Goal: Task Accomplishment & Management: Use online tool/utility

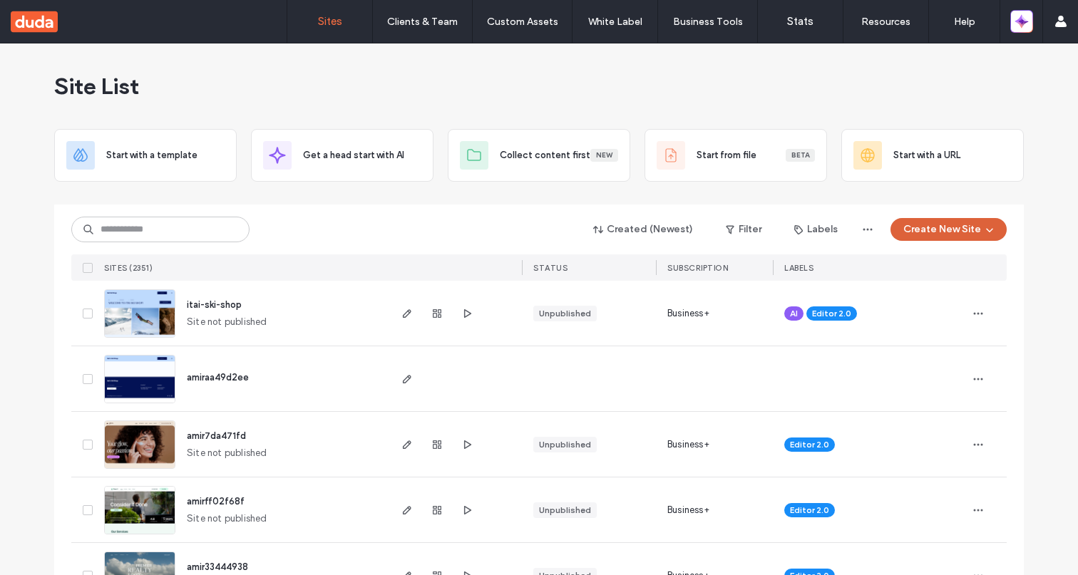
click at [974, 230] on button "Create New Site" at bounding box center [949, 229] width 116 height 23
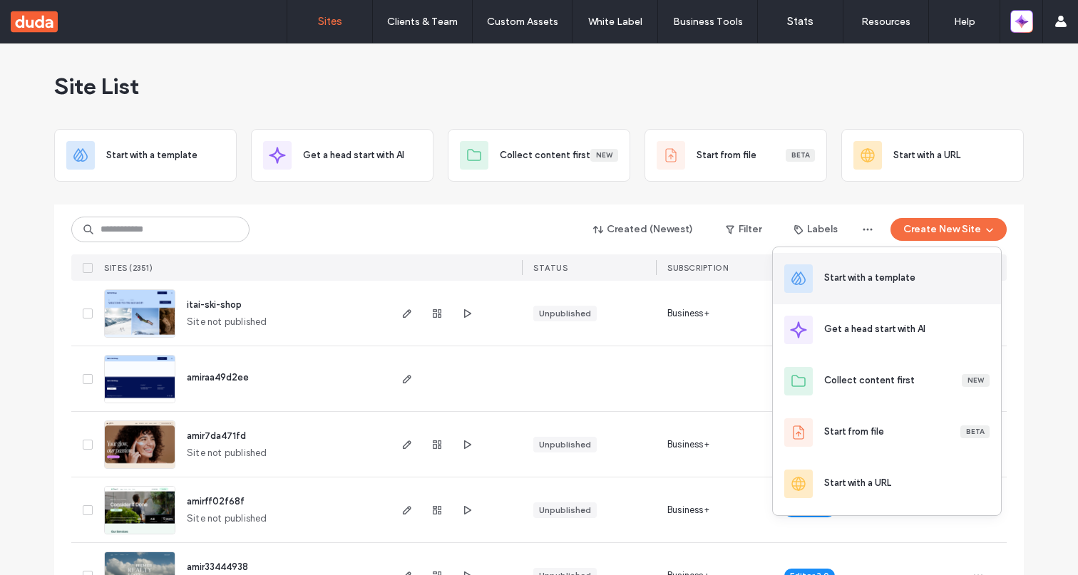
click at [916, 284] on div "Start with a template" at bounding box center [906, 278] width 165 height 14
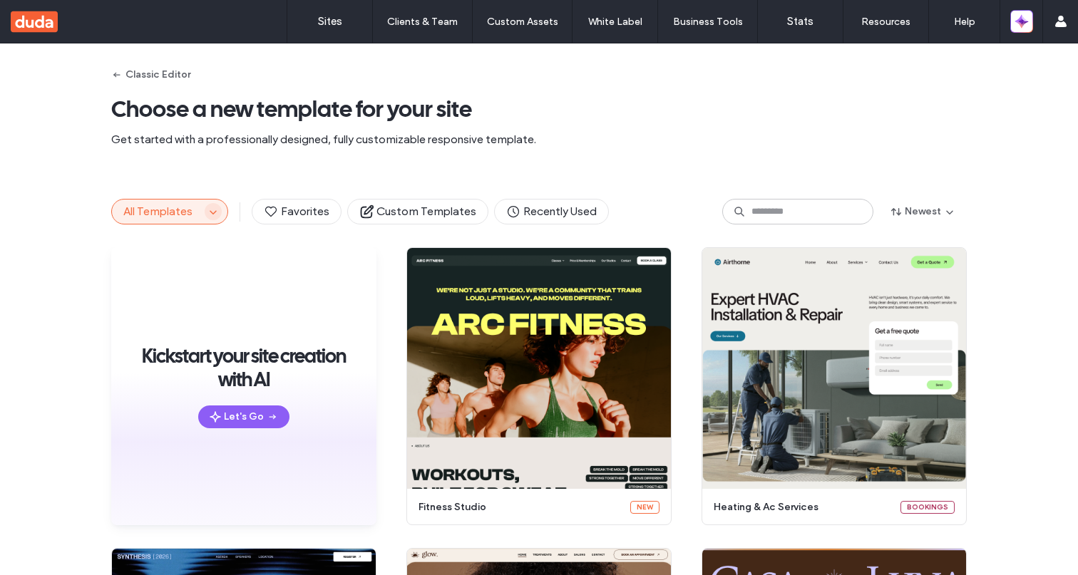
click at [207, 209] on icon "button" at bounding box center [212, 211] width 11 height 11
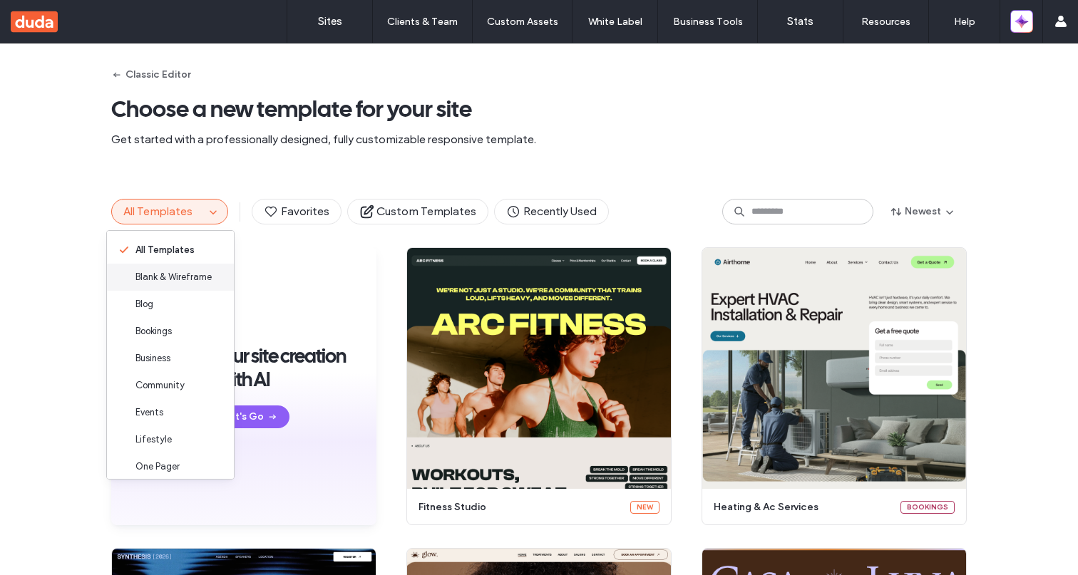
click at [173, 277] on span "Blank & Wireframe" at bounding box center [173, 277] width 76 height 14
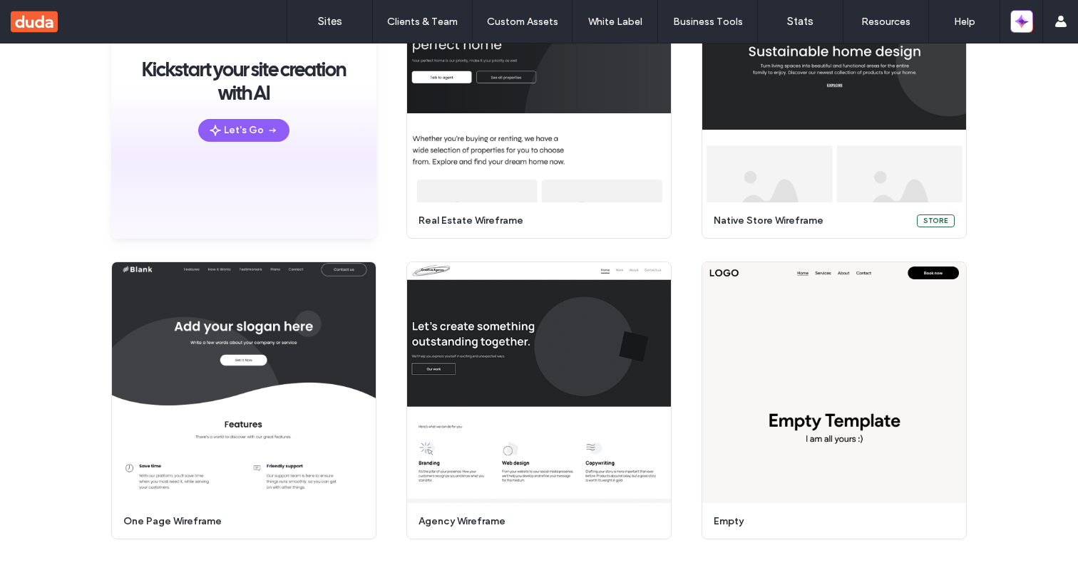
scroll to position [220, 0]
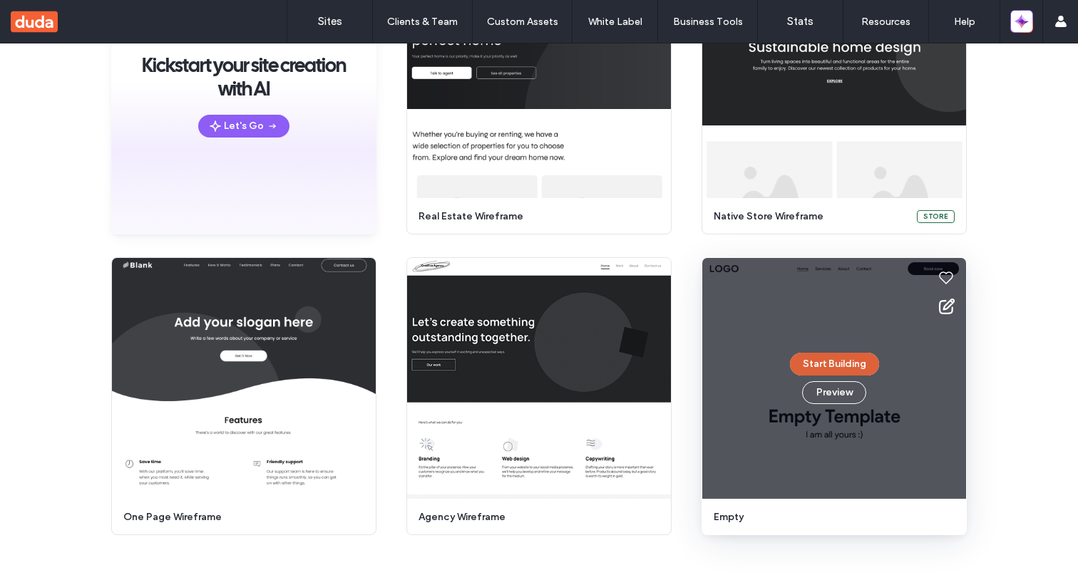
click at [858, 364] on button "Start Building" at bounding box center [834, 364] width 89 height 23
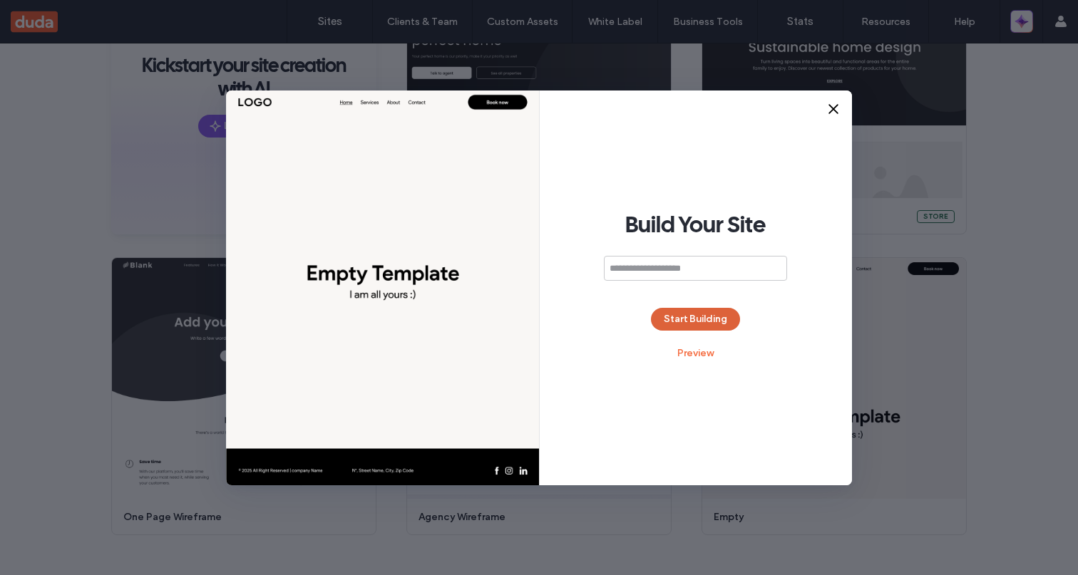
click at [717, 314] on button "Start Building" at bounding box center [695, 319] width 89 height 23
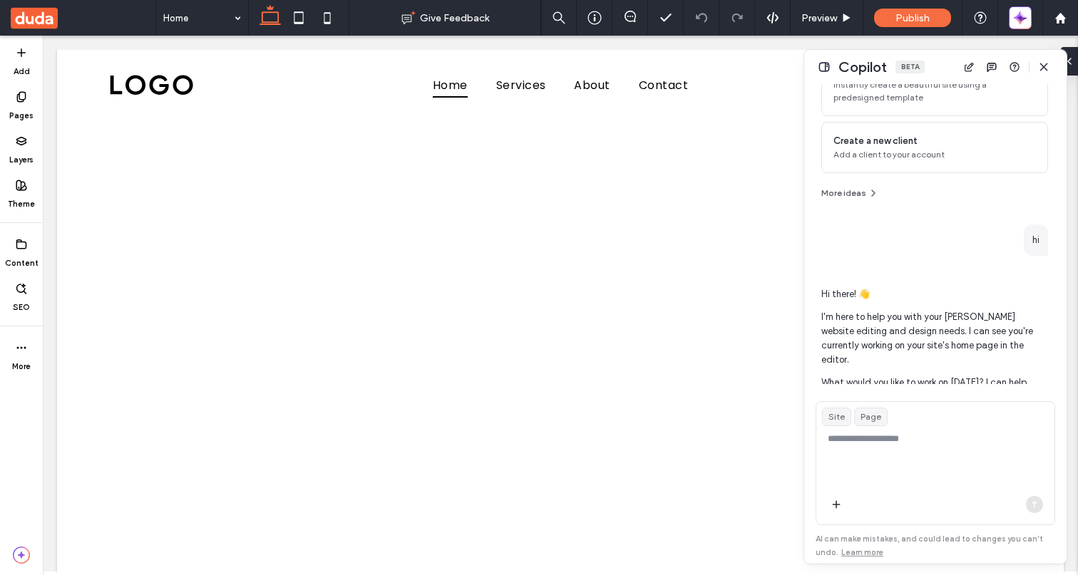
scroll to position [321, 0]
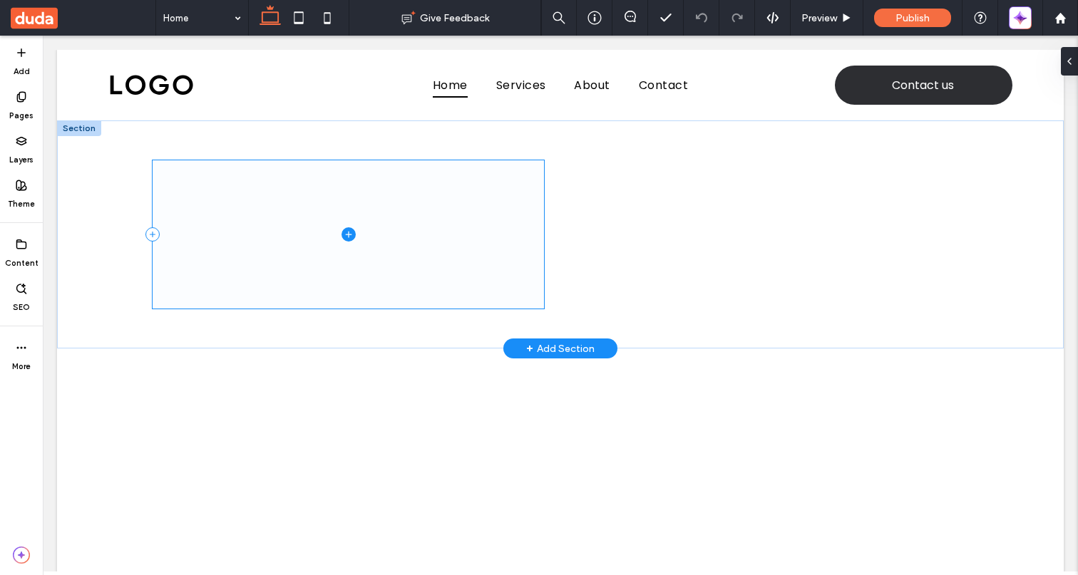
click at [443, 225] on span at bounding box center [348, 234] width 391 height 148
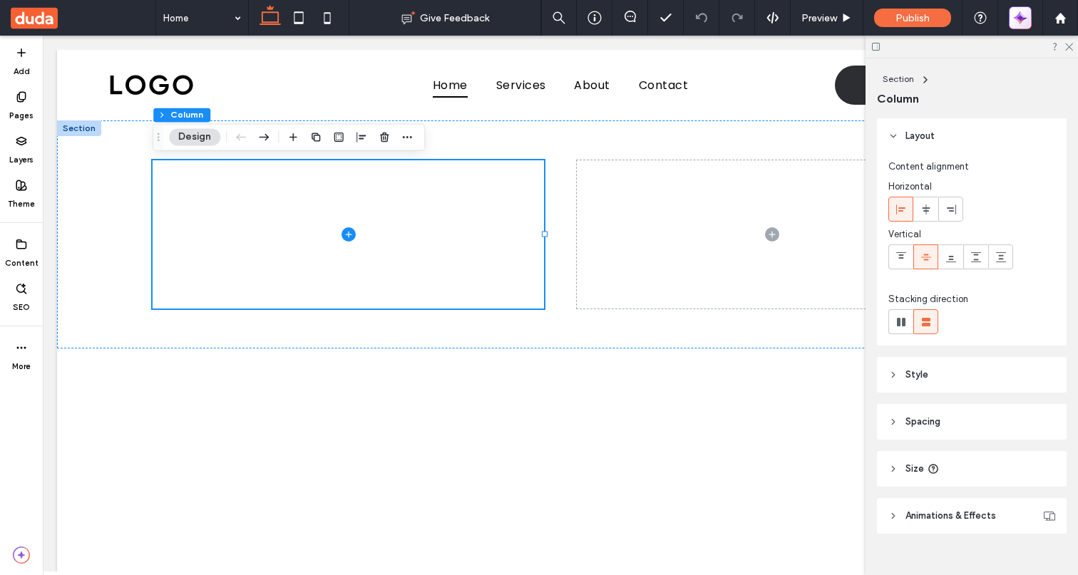
click at [1020, 19] on icon "button" at bounding box center [1022, 20] width 4 height 4
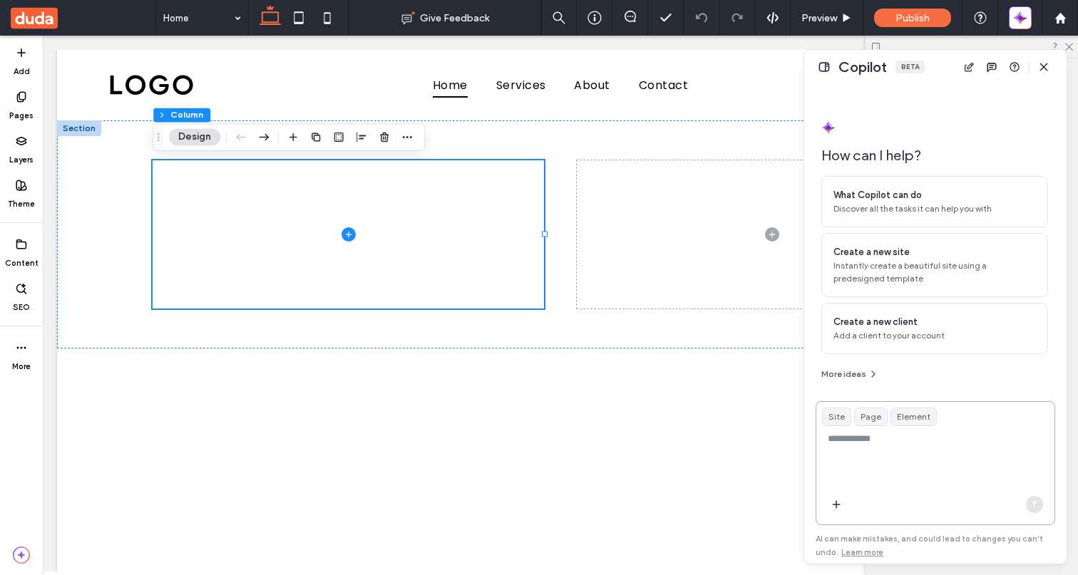
click at [869, 468] on textarea at bounding box center [935, 460] width 238 height 56
type textarea "**********"
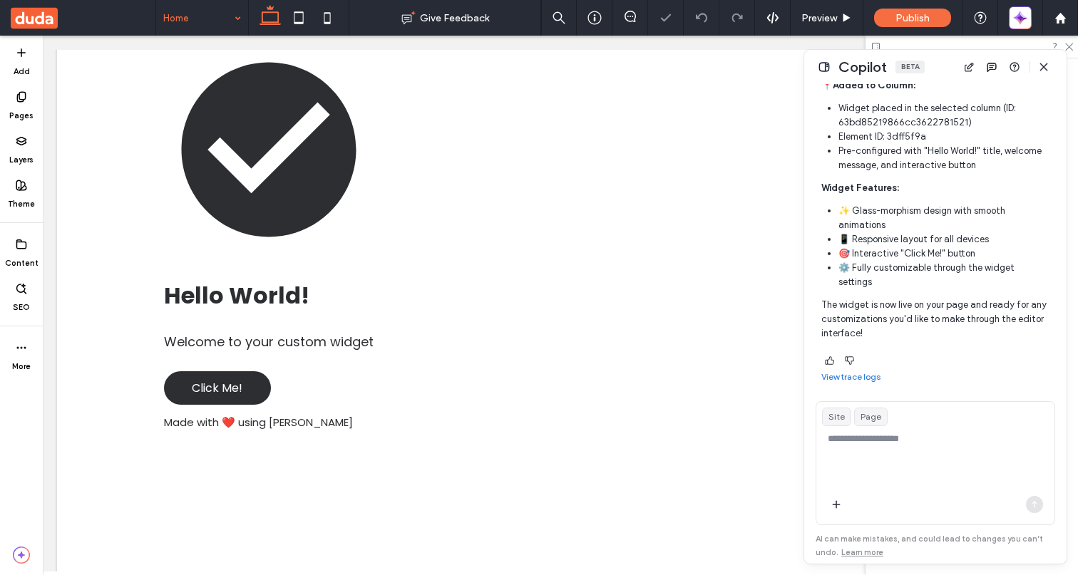
scroll to position [137, 0]
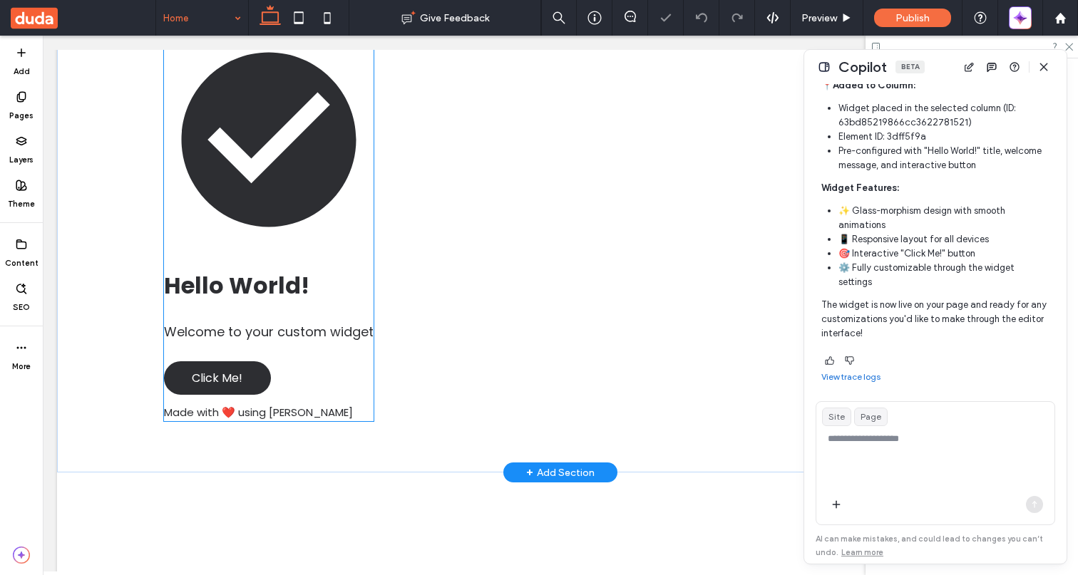
click at [302, 333] on p "Welcome to your custom widget" at bounding box center [269, 331] width 210 height 19
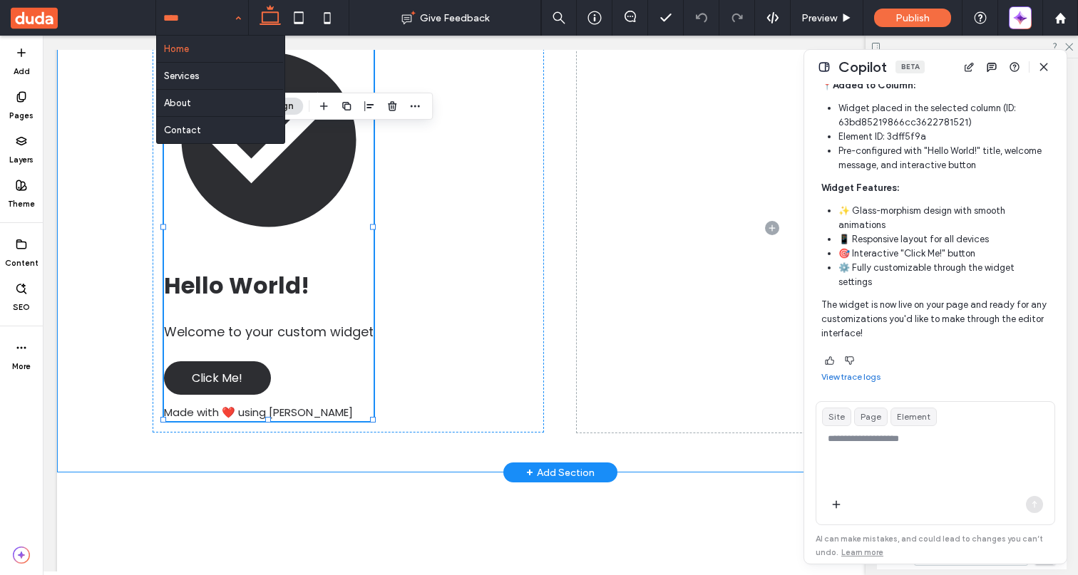
click at [555, 267] on div "Hello World! Welcome to your custom widget Click Me! Made with ❤️ using Duda" at bounding box center [561, 228] width 856 height 489
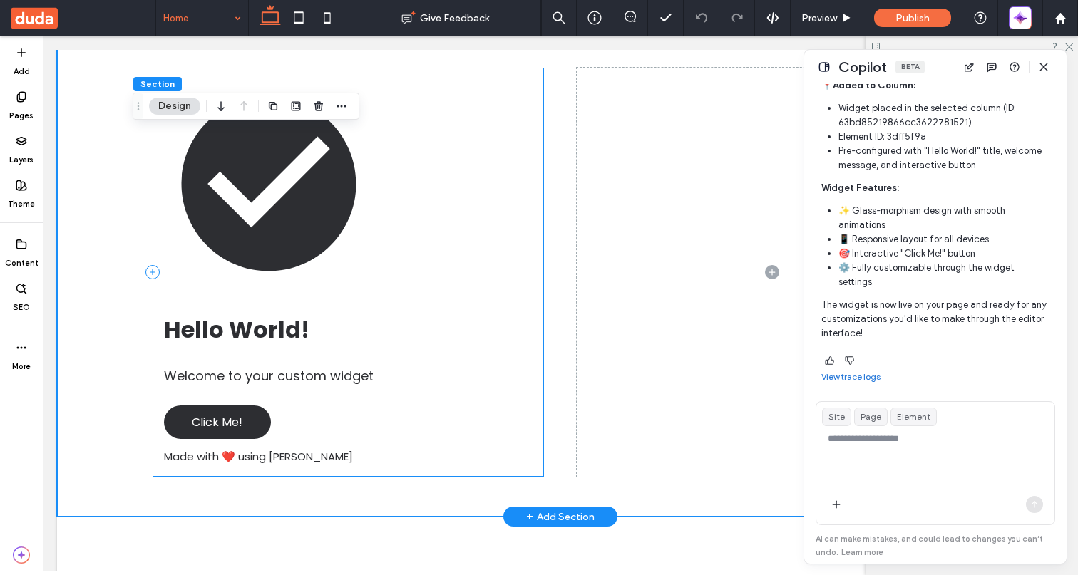
scroll to position [89, 0]
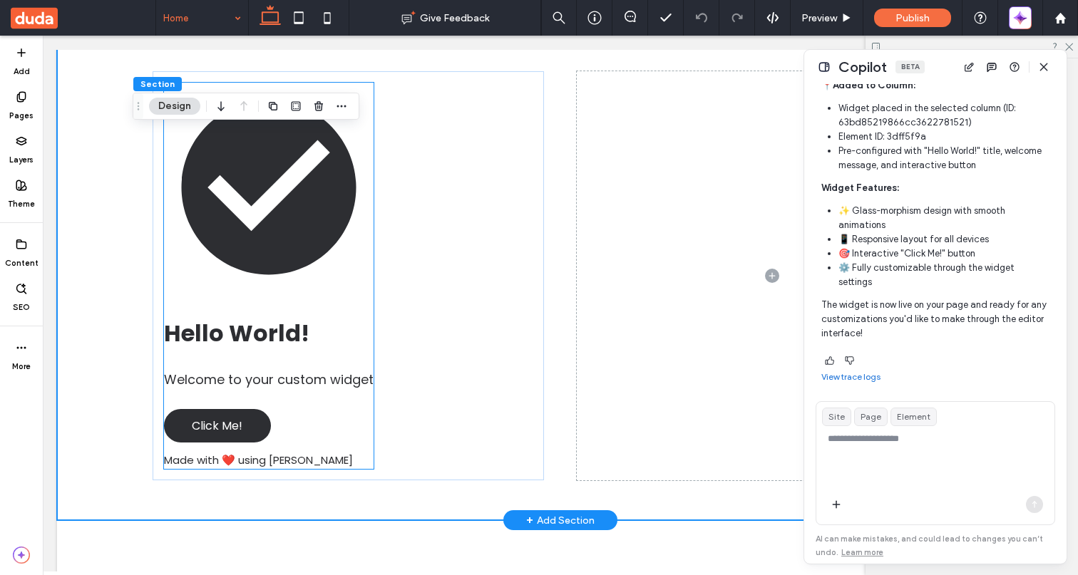
click at [334, 310] on div "Hello World! Welcome to your custom widget Click Me! Made with ❤️ using Duda" at bounding box center [269, 276] width 210 height 386
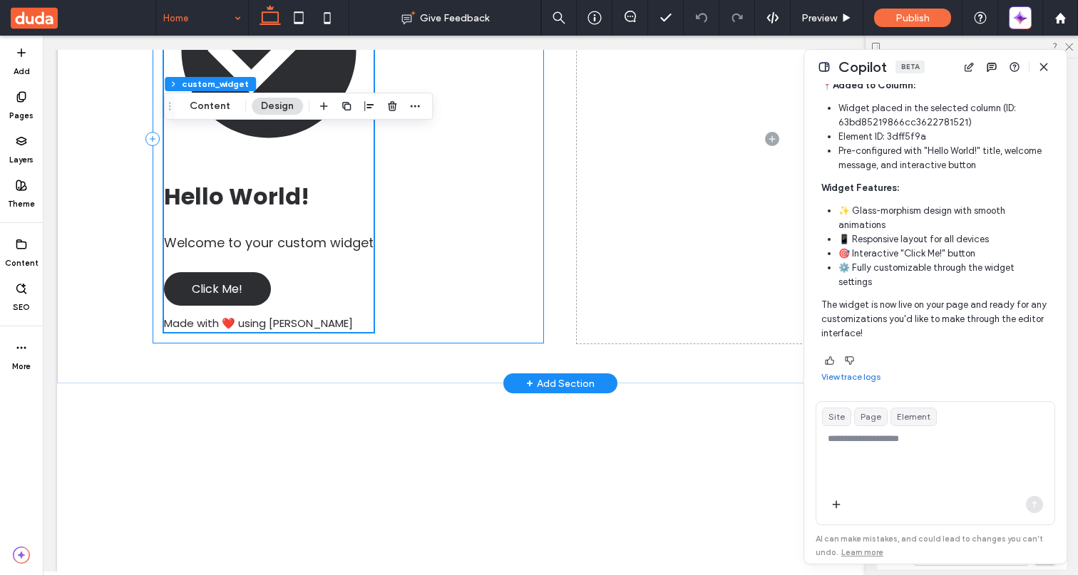
scroll to position [400, 0]
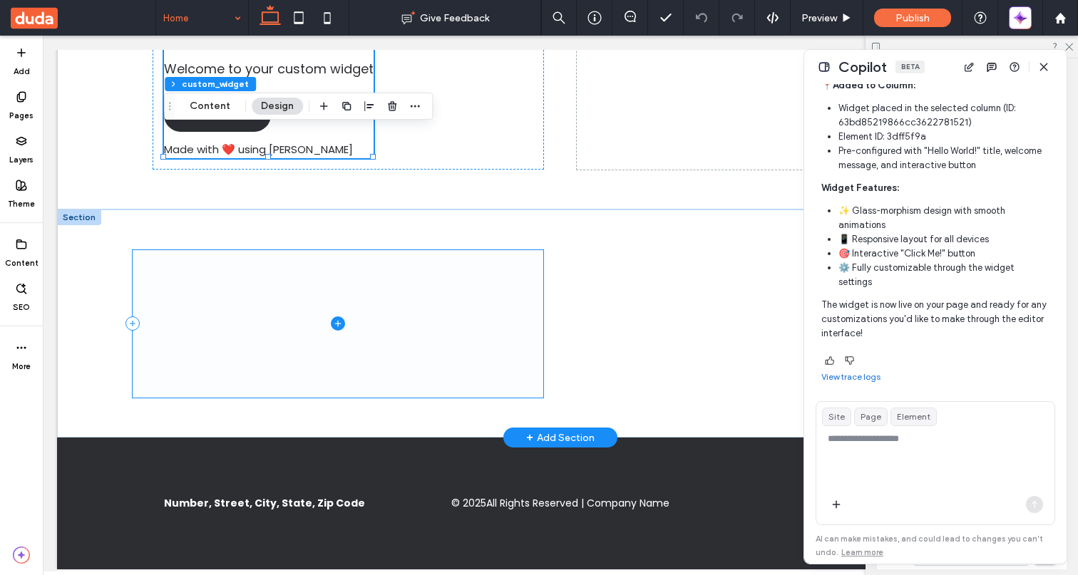
click at [381, 312] on span at bounding box center [338, 324] width 411 height 148
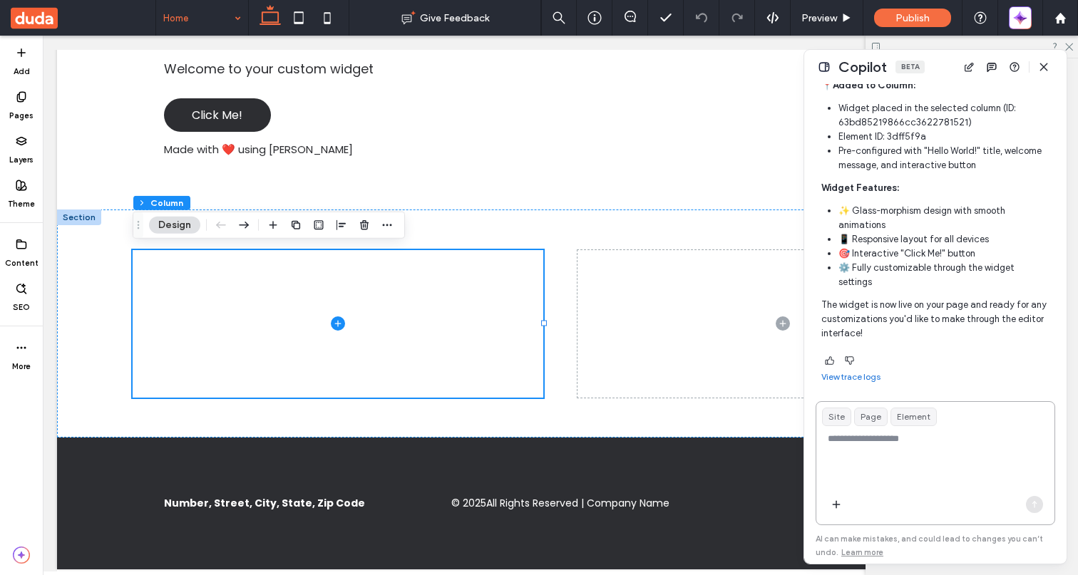
click at [879, 456] on textarea at bounding box center [935, 460] width 238 height 56
type textarea "**********"
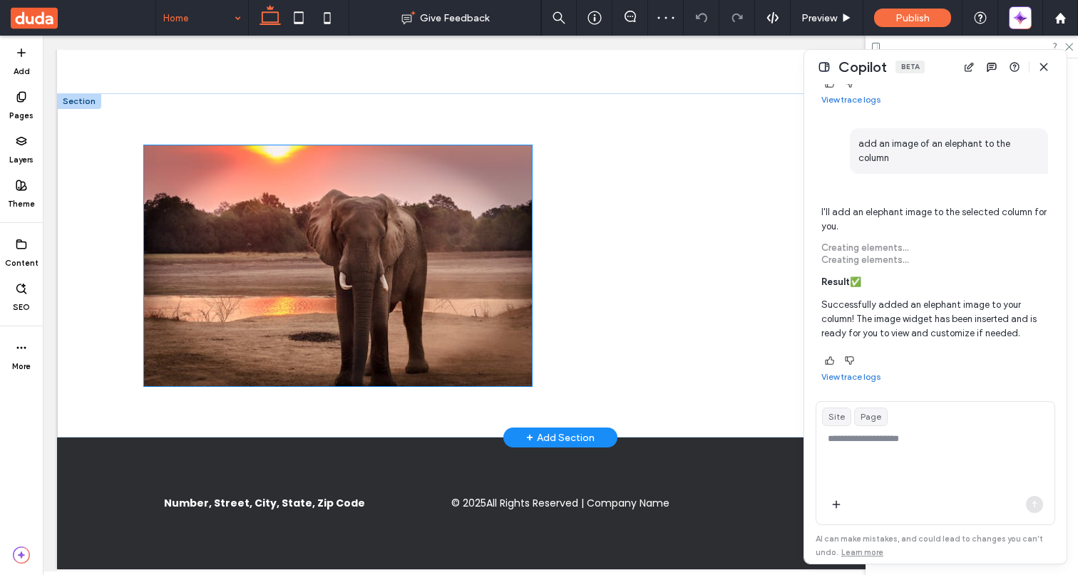
scroll to position [0, 0]
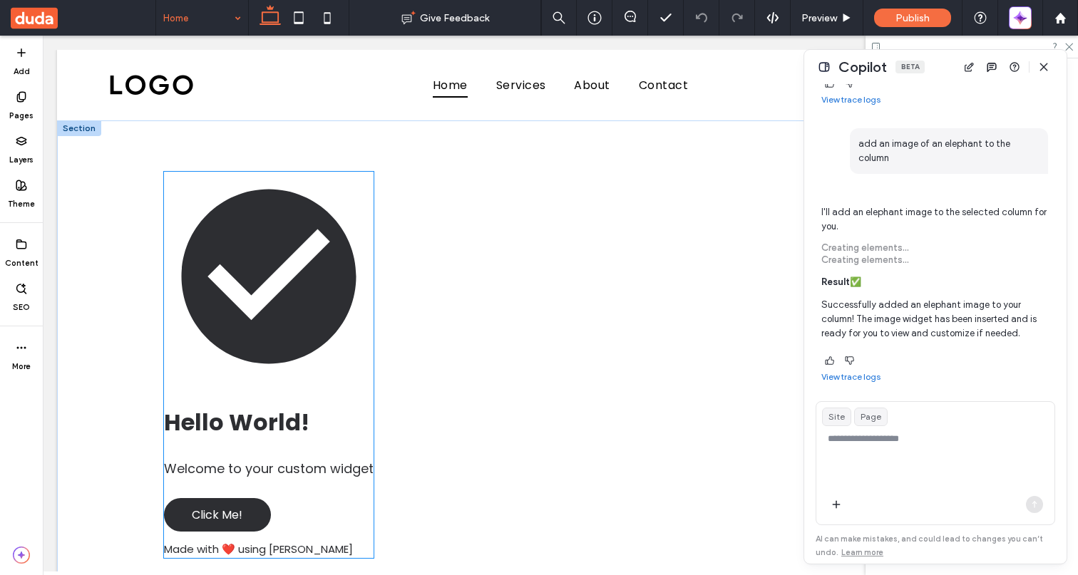
click at [325, 329] on icon at bounding box center [269, 277] width 175 height 175
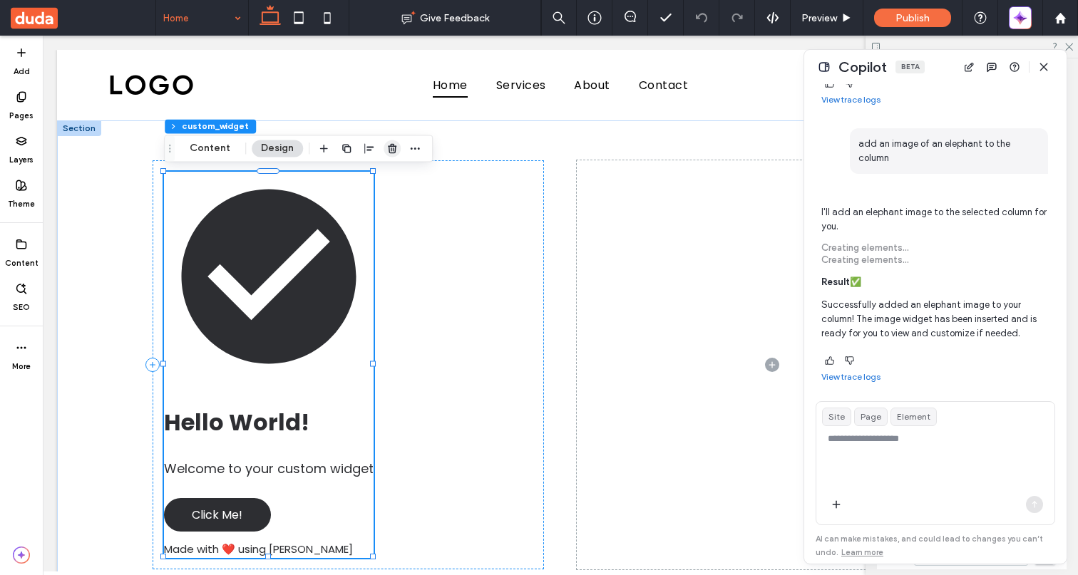
click at [386, 143] on icon "button" at bounding box center [391, 148] width 11 height 11
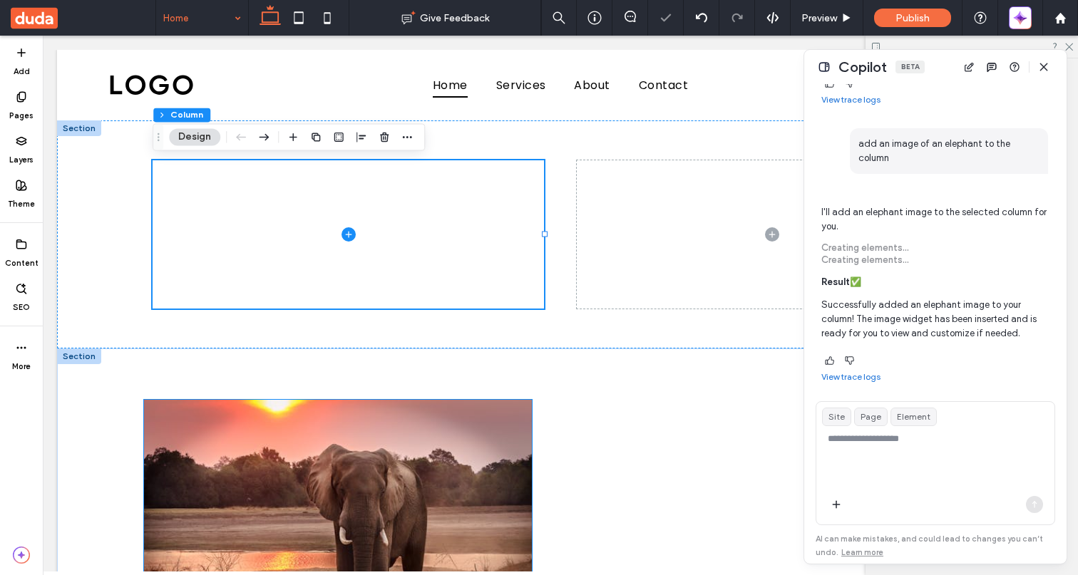
click at [481, 445] on img at bounding box center [338, 520] width 388 height 241
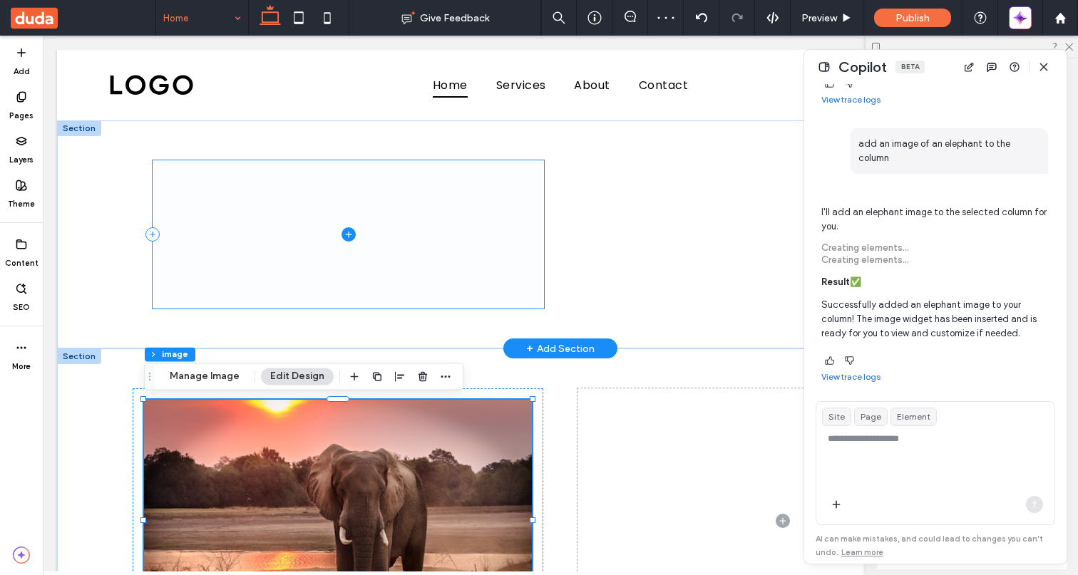
click at [494, 247] on span at bounding box center [348, 234] width 391 height 148
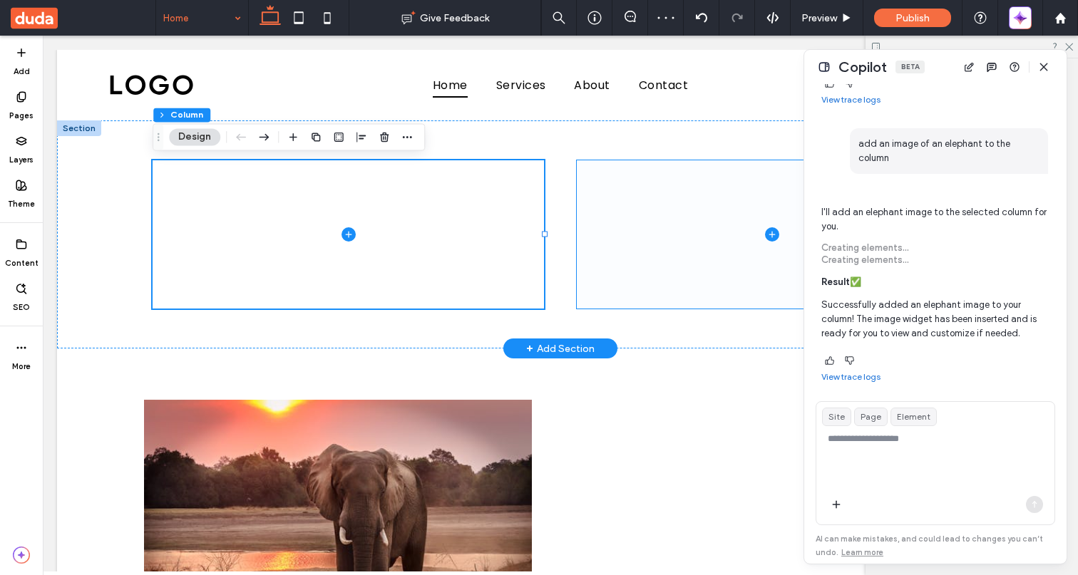
click at [662, 266] on span at bounding box center [772, 234] width 391 height 148
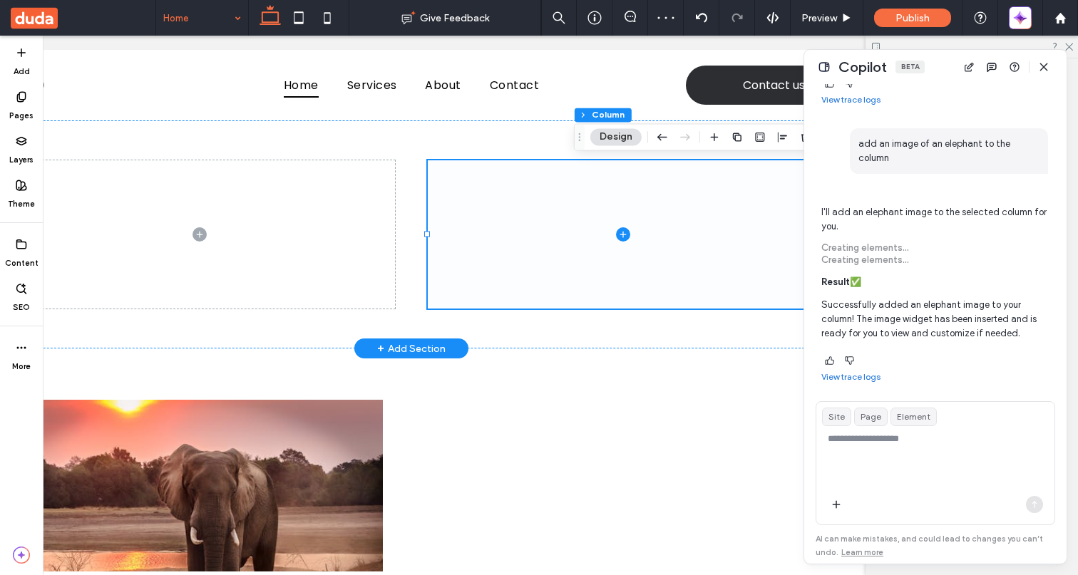
scroll to position [0, 212]
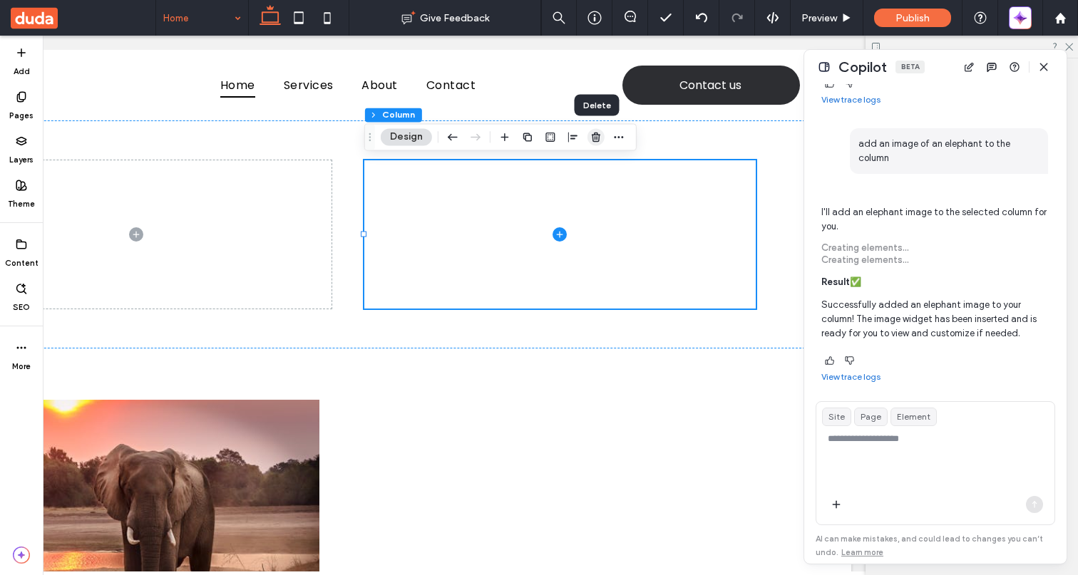
click at [597, 138] on use "button" at bounding box center [596, 137] width 9 height 9
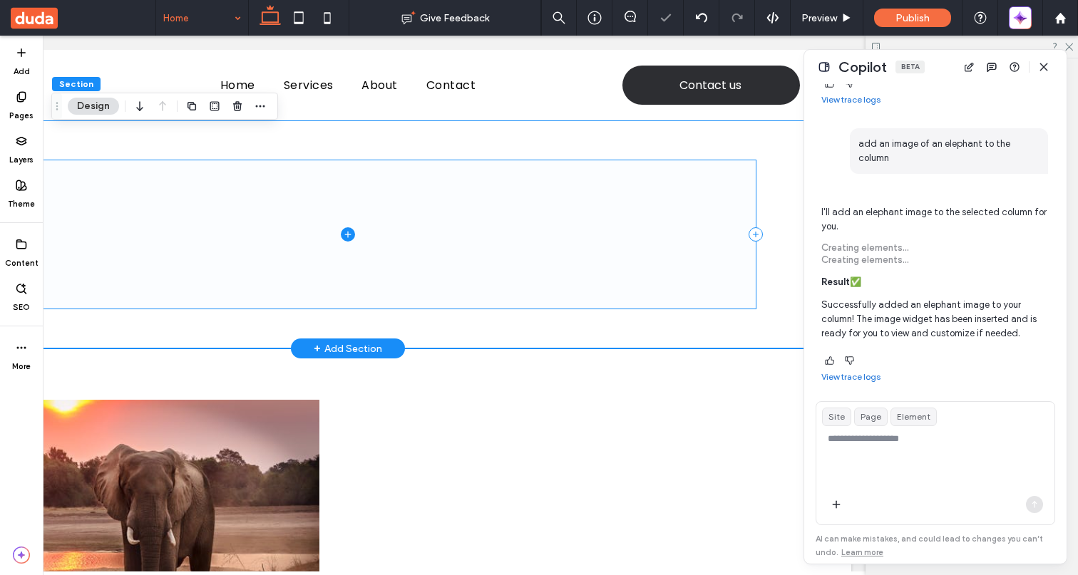
click at [495, 245] on span at bounding box center [348, 234] width 816 height 148
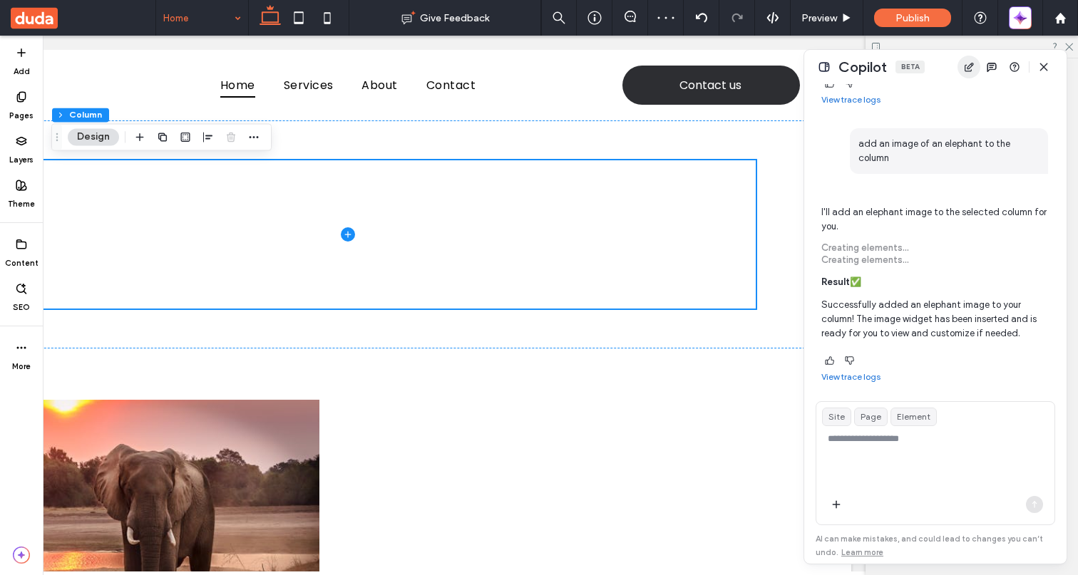
click at [969, 67] on icon "button" at bounding box center [968, 66] width 11 height 11
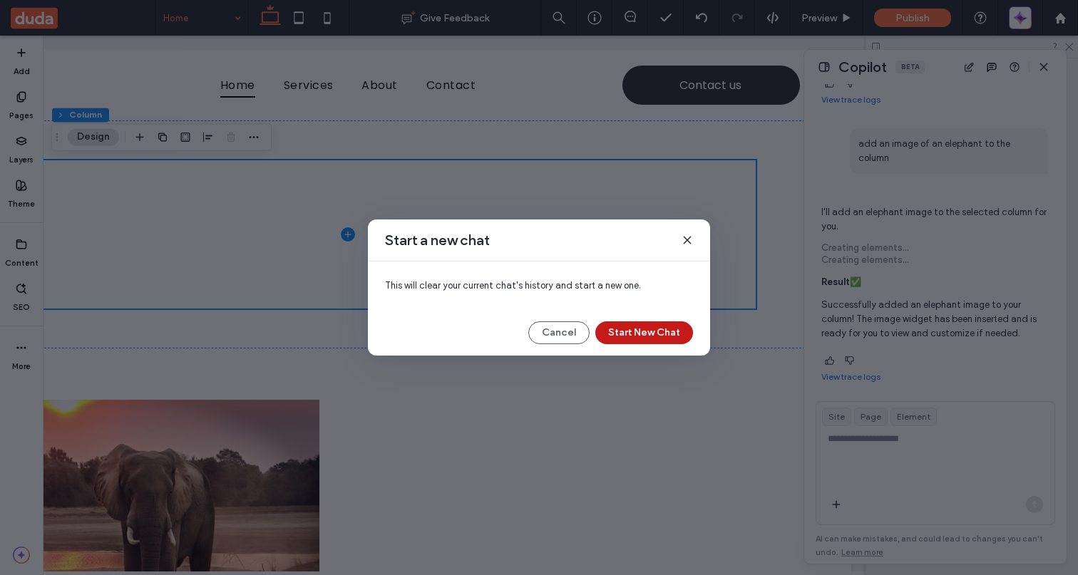
click at [672, 333] on button "Start New Chat" at bounding box center [644, 333] width 98 height 23
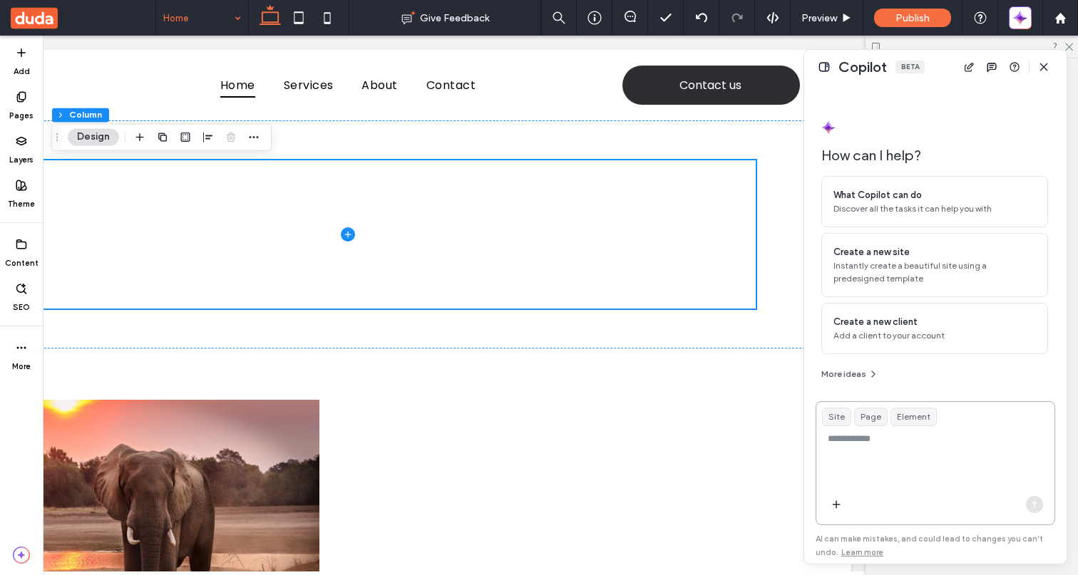
click at [878, 454] on textarea at bounding box center [935, 460] width 238 height 56
click at [934, 453] on textarea "**********" at bounding box center [935, 460] width 238 height 56
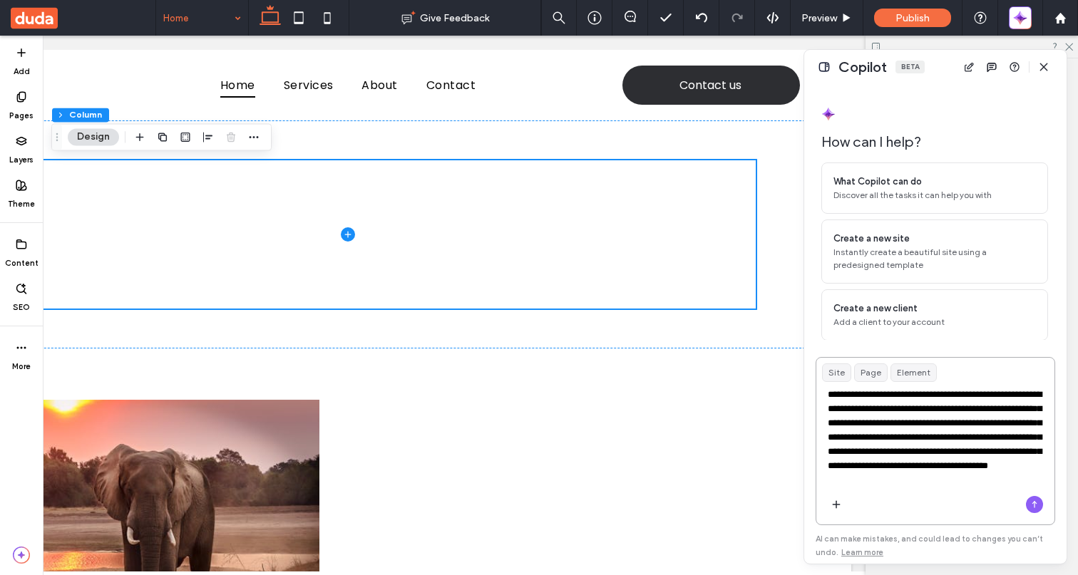
scroll to position [6, 0]
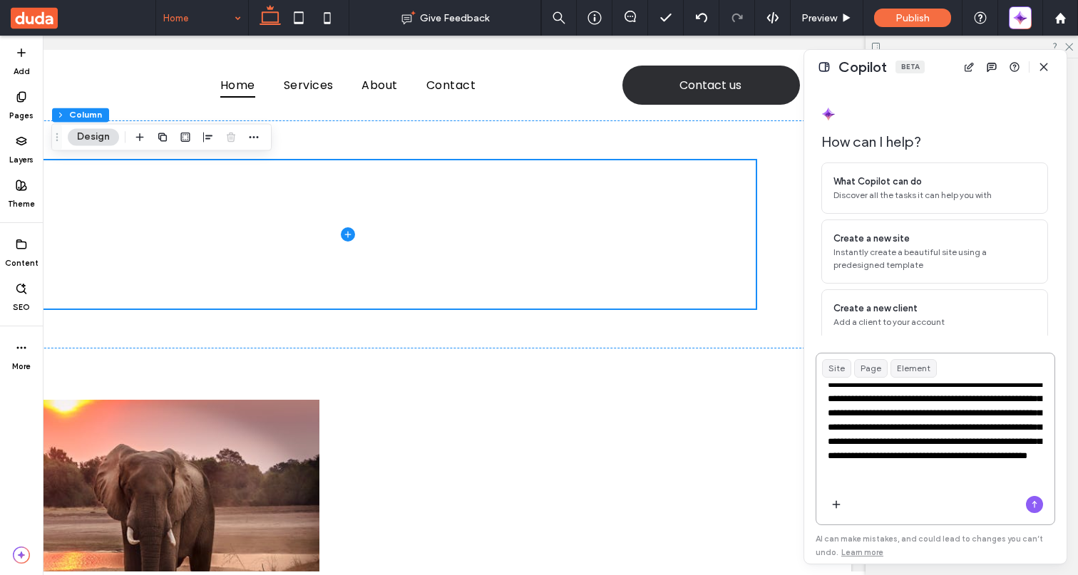
type textarea "**********"
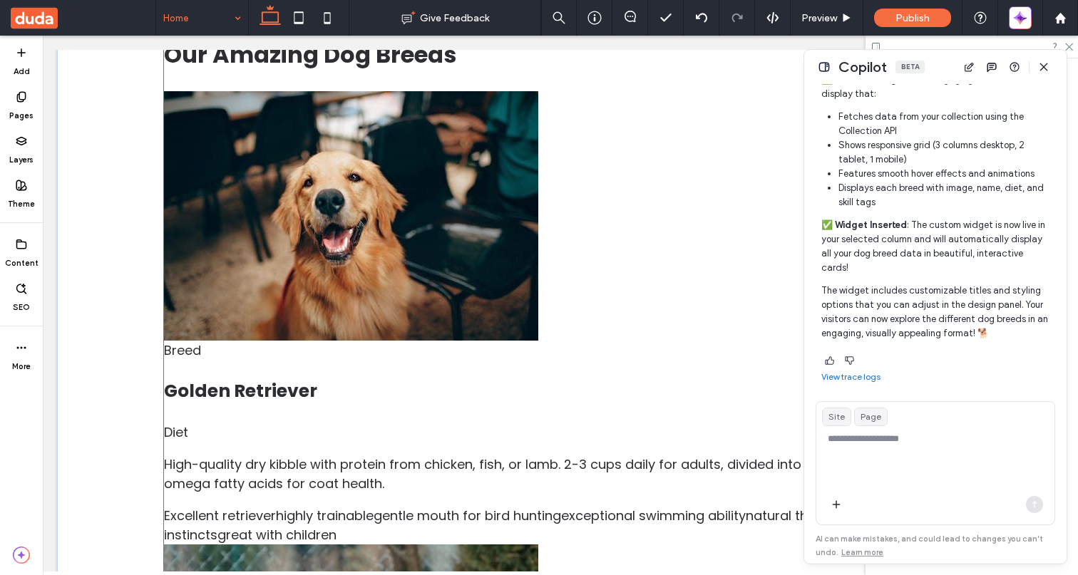
scroll to position [0, 0]
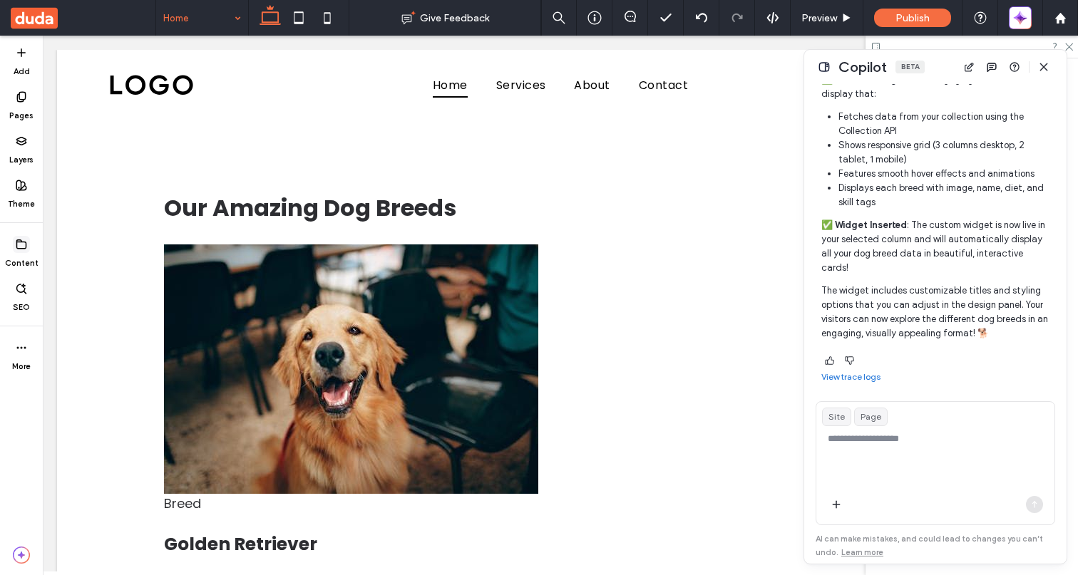
click at [19, 243] on icon at bounding box center [21, 244] width 11 height 11
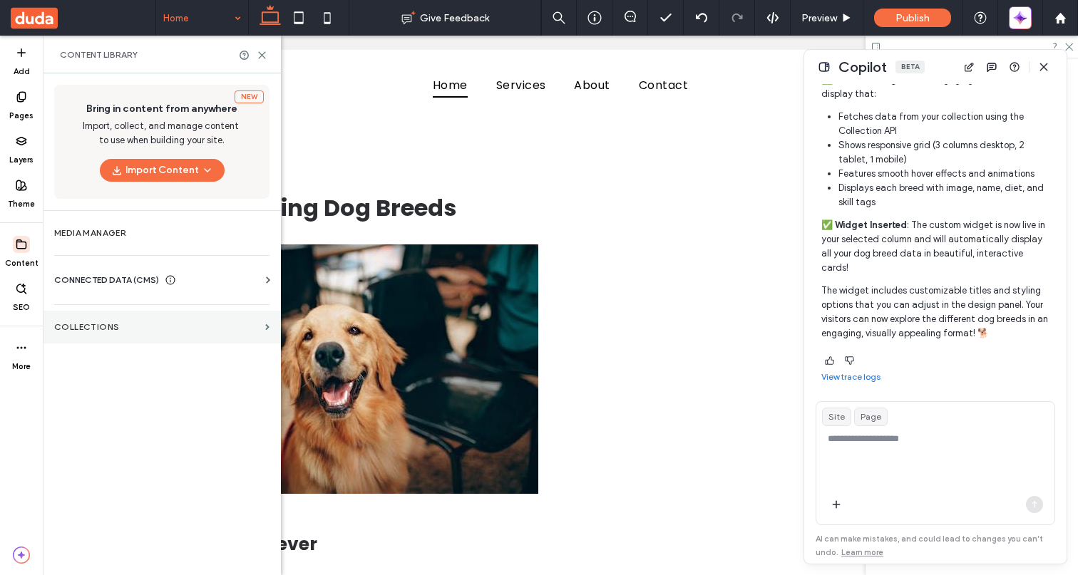
click at [88, 329] on label "Collections" at bounding box center [156, 327] width 205 height 10
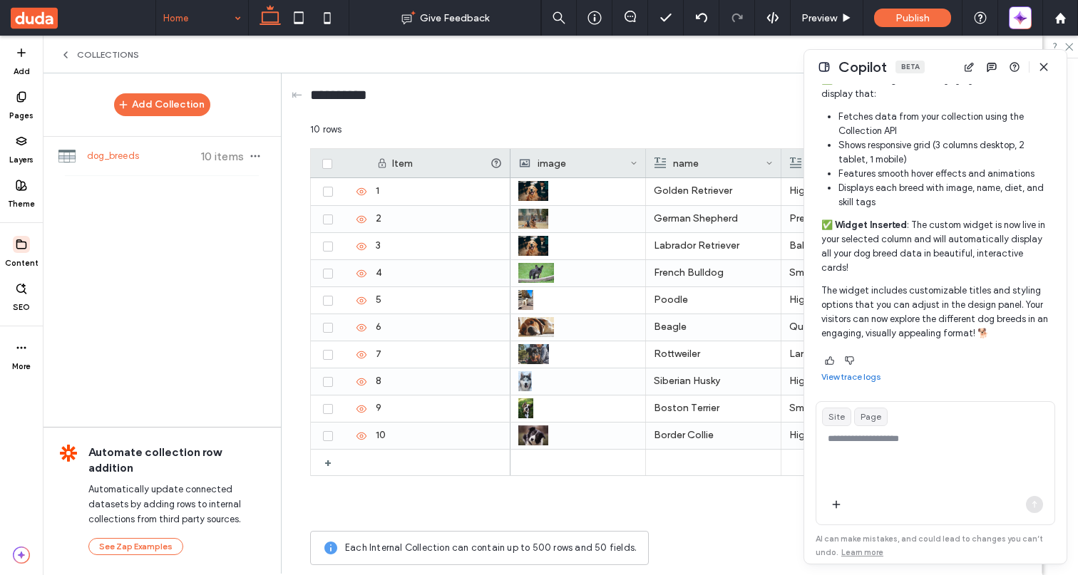
click at [64, 55] on use at bounding box center [65, 55] width 3 height 6
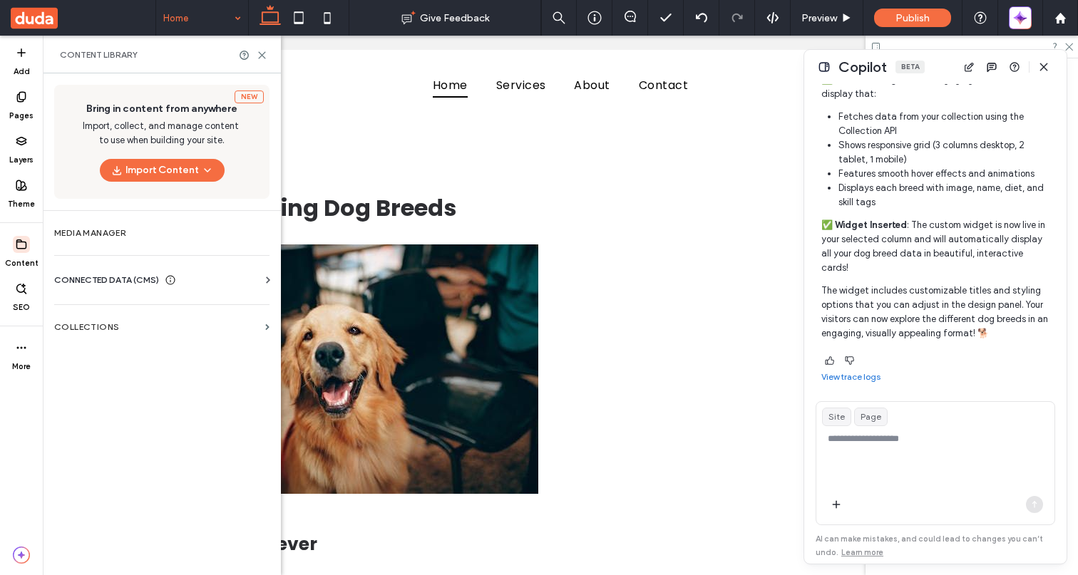
click at [259, 61] on div "Content Library" at bounding box center [162, 55] width 238 height 38
click at [262, 55] on use at bounding box center [262, 55] width 6 height 6
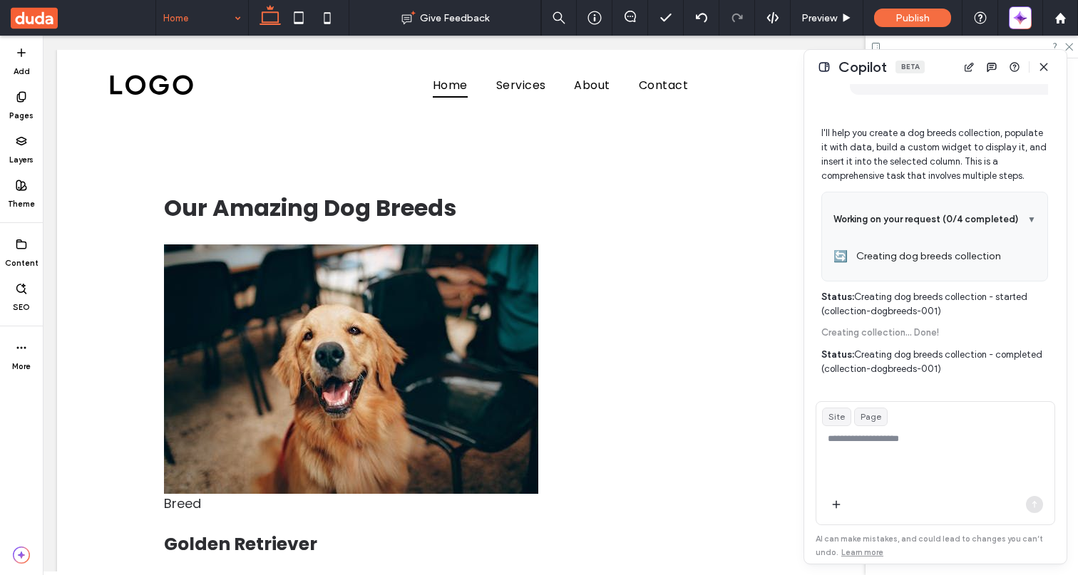
scroll to position [430, 0]
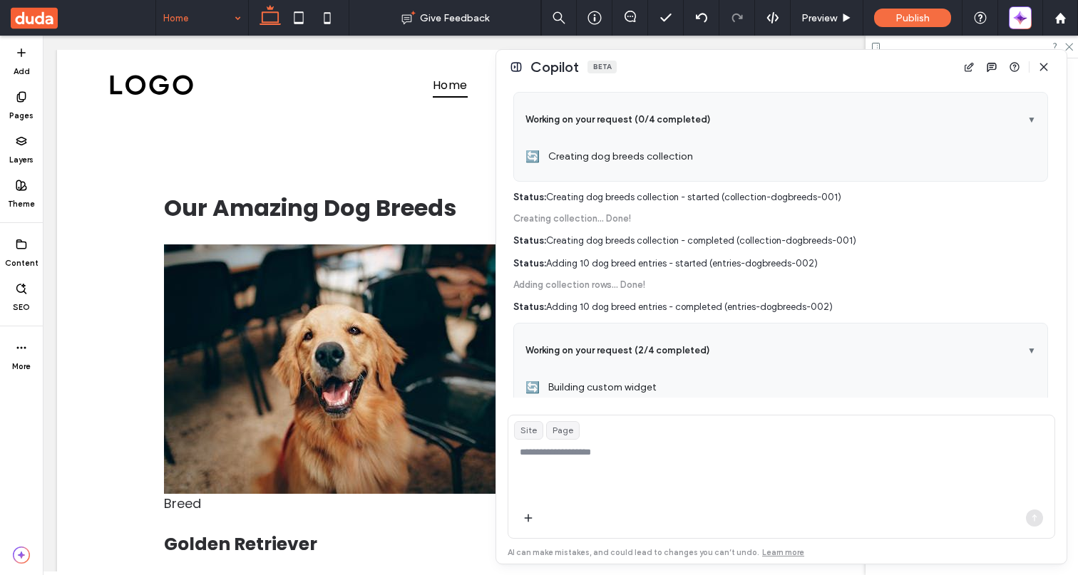
drag, startPoint x: 803, startPoint y: 270, endPoint x: 439, endPoint y: 249, distance: 364.3
click at [455, 249] on div at bounding box center [456, 307] width 3 height 514
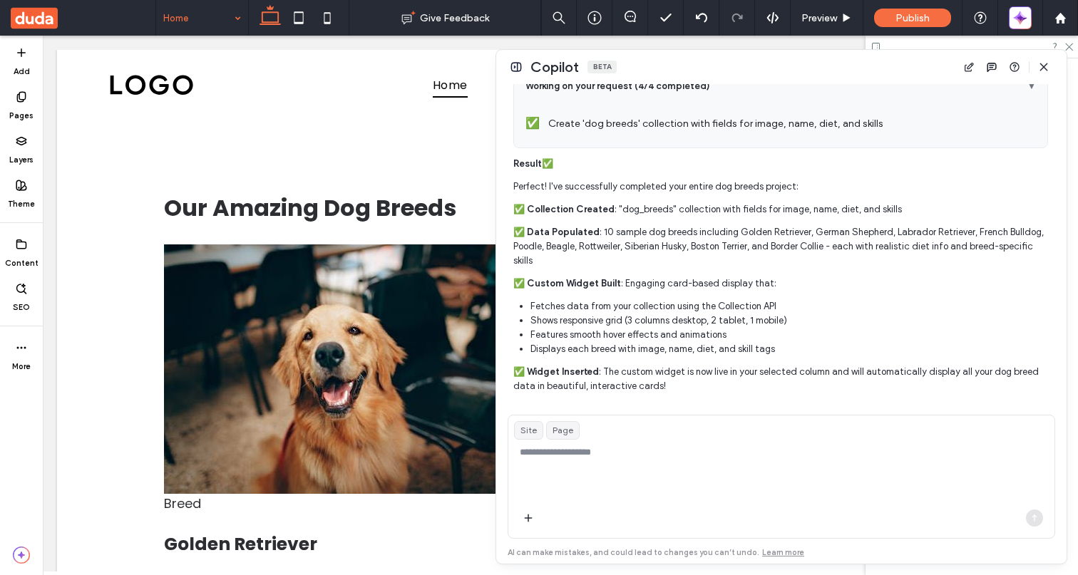
scroll to position [1010, 0]
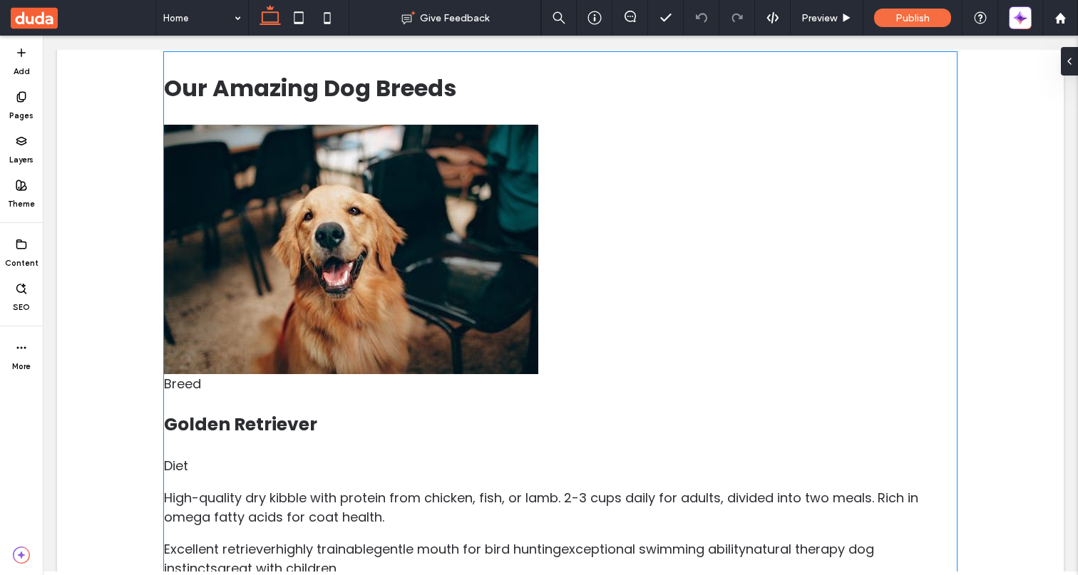
scroll to position [123, 0]
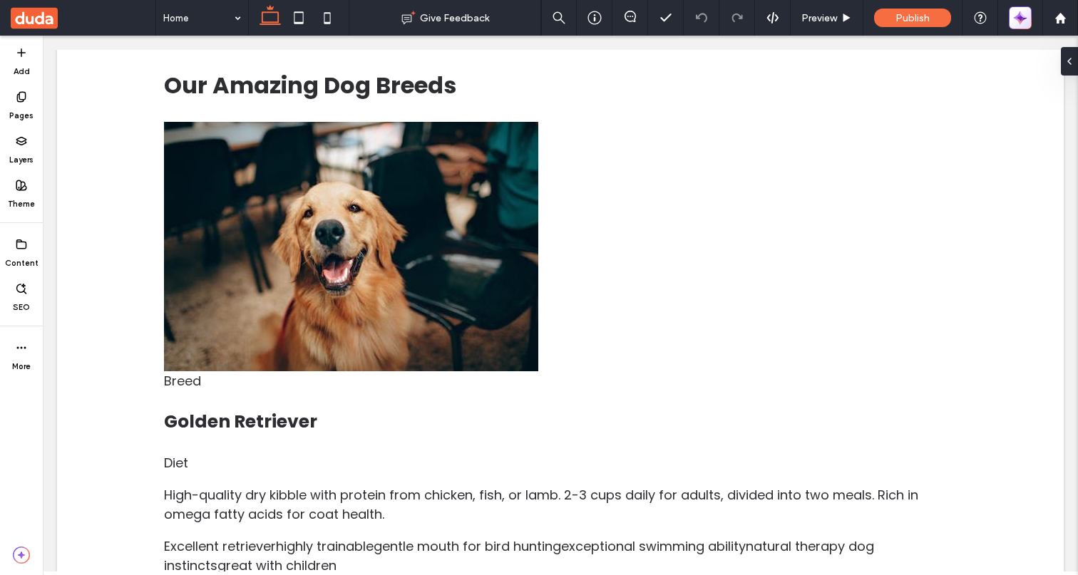
click at [1018, 18] on icon "button" at bounding box center [1019, 20] width 4 height 4
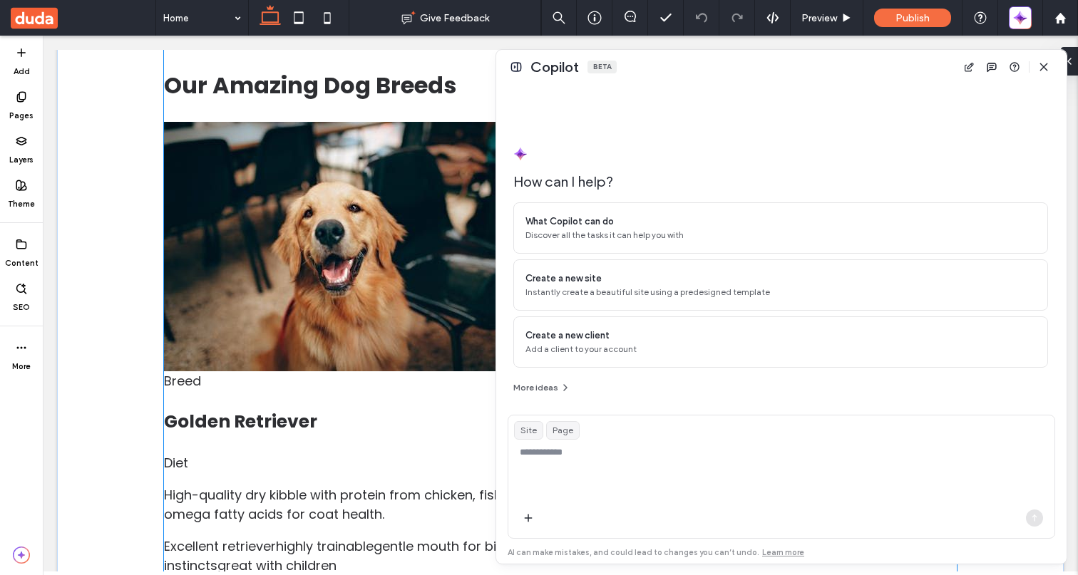
click at [366, 456] on div "Diet High-quality dry kibble with protein from chicken, fish, or lamb. 2-3 cups…" at bounding box center [560, 488] width 793 height 71
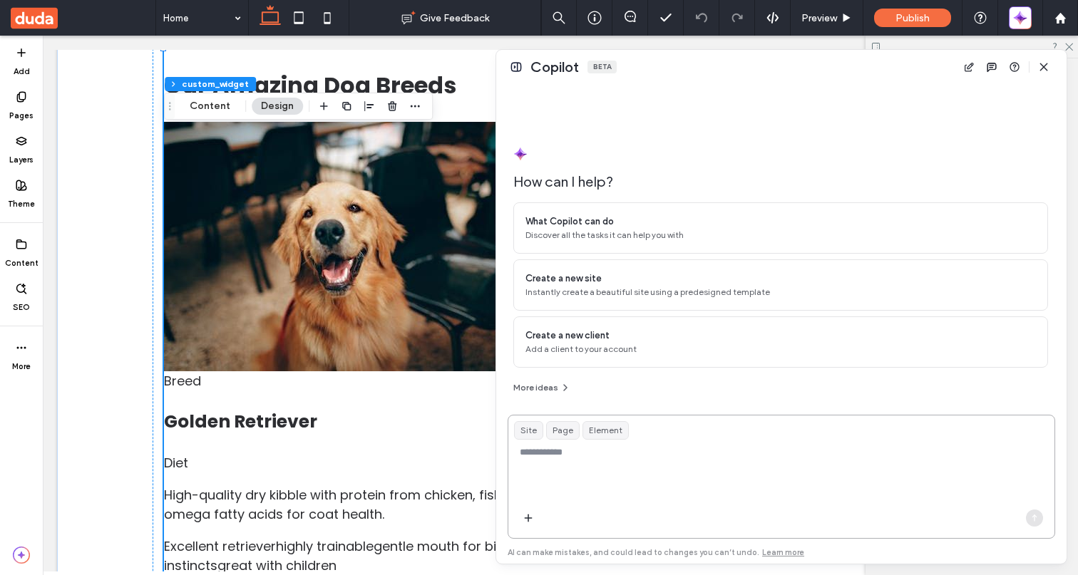
click at [555, 478] on textarea at bounding box center [781, 474] width 546 height 56
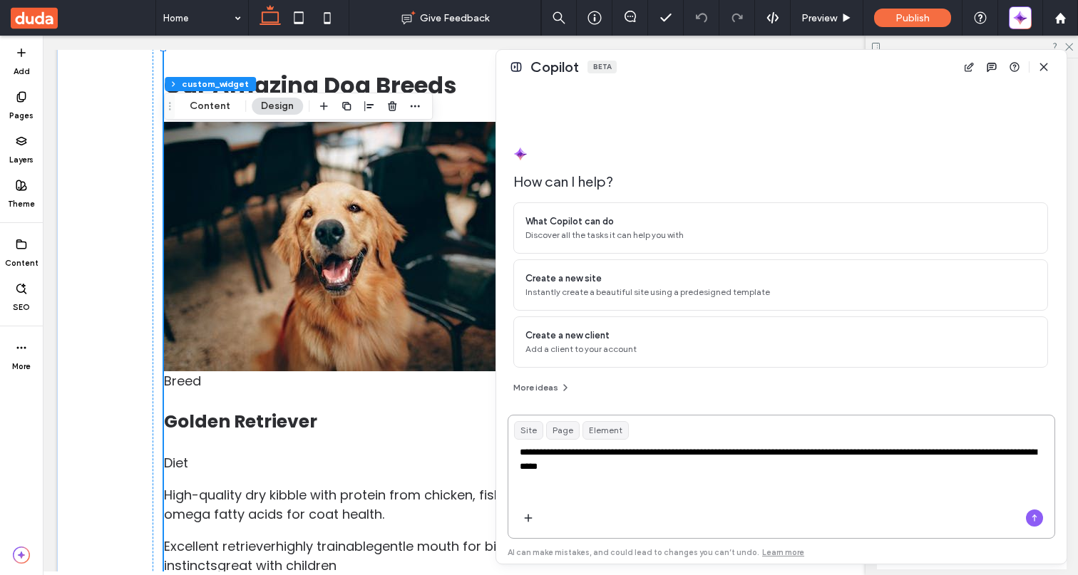
type textarea "**********"
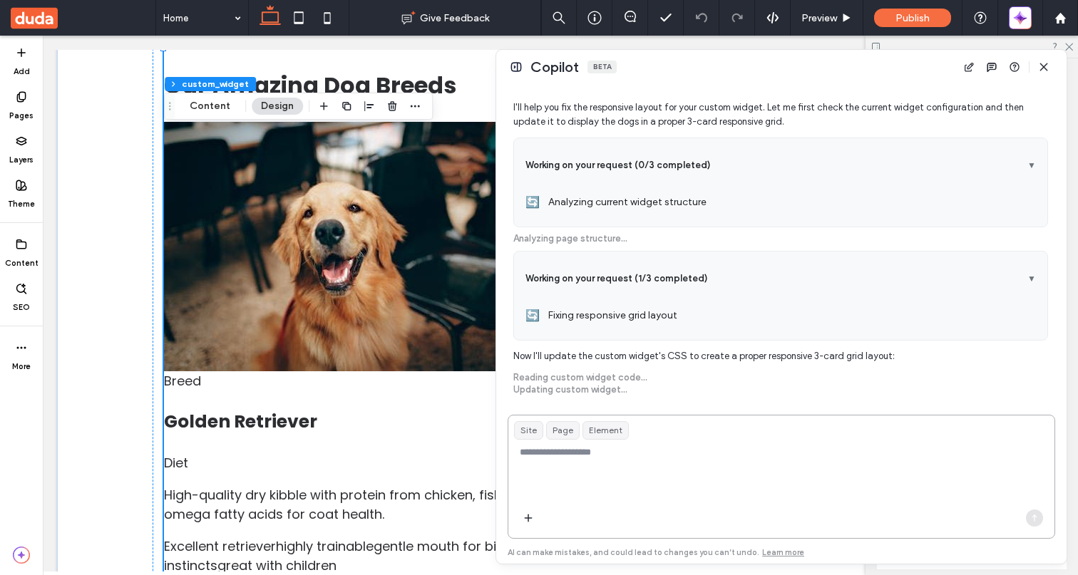
scroll to position [356, 0]
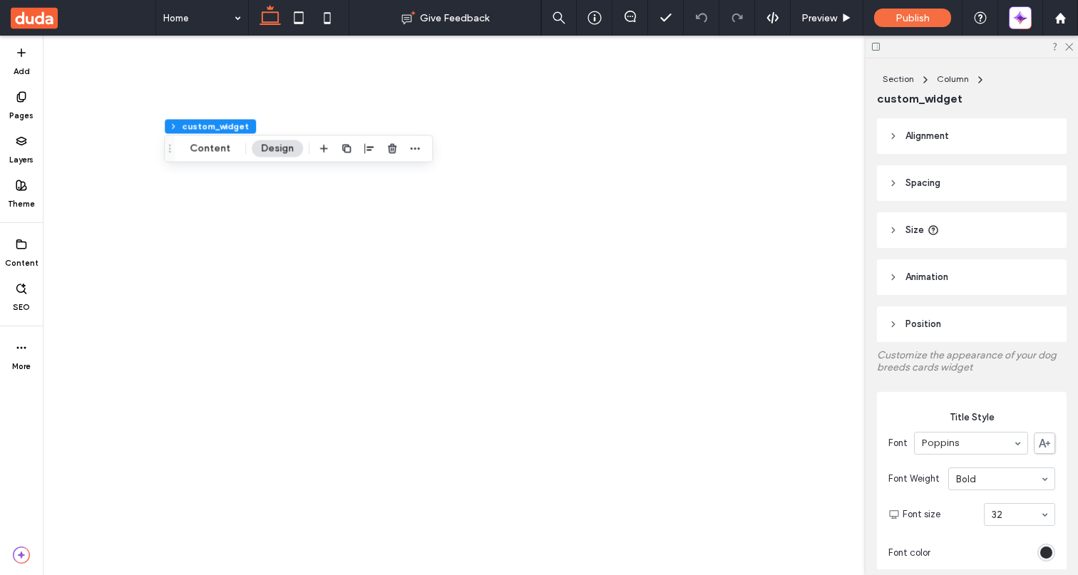
click at [212, 155] on button "Content" at bounding box center [209, 148] width 59 height 17
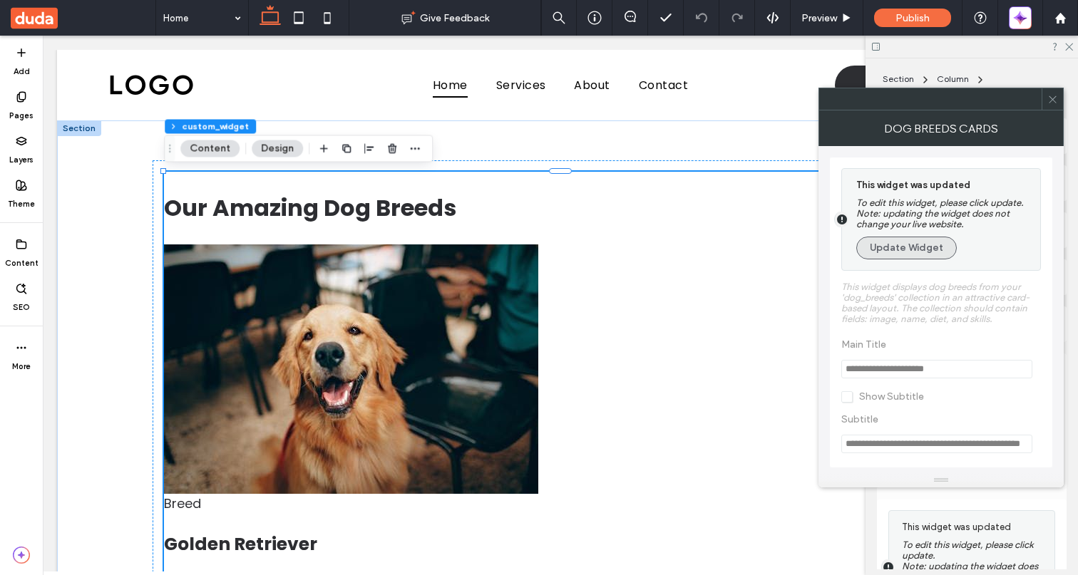
click at [919, 248] on button "Update Widget" at bounding box center [906, 248] width 101 height 23
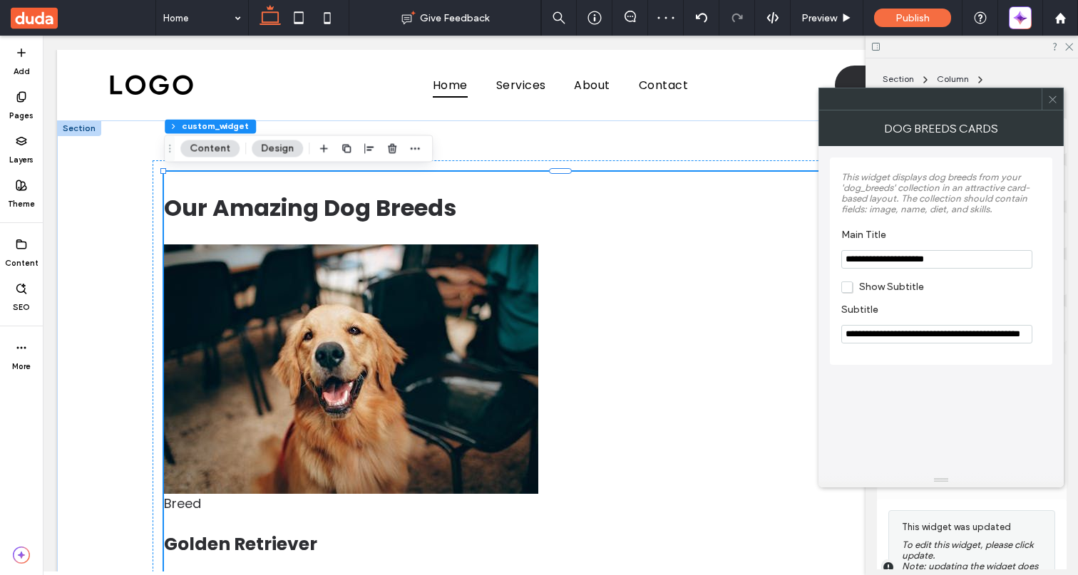
click at [1050, 94] on icon at bounding box center [1052, 99] width 11 height 11
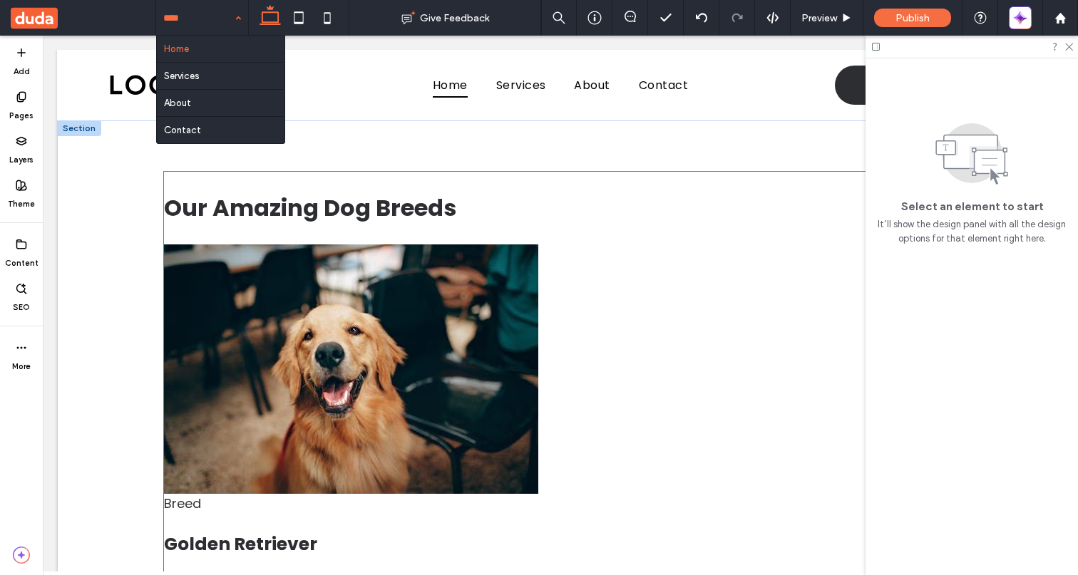
click at [486, 299] on img at bounding box center [351, 370] width 374 height 250
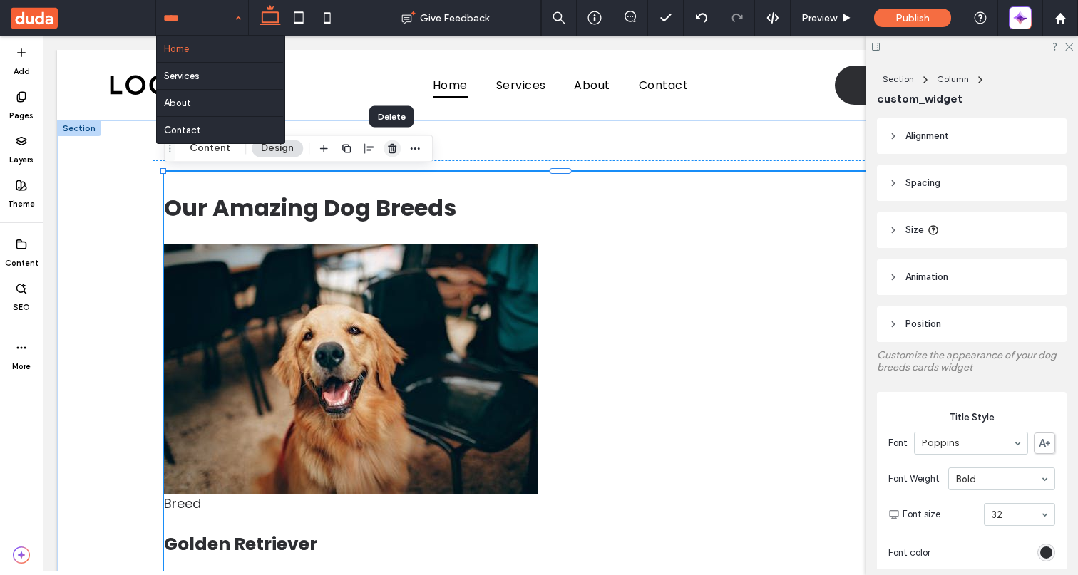
click at [394, 148] on use "button" at bounding box center [392, 148] width 9 height 9
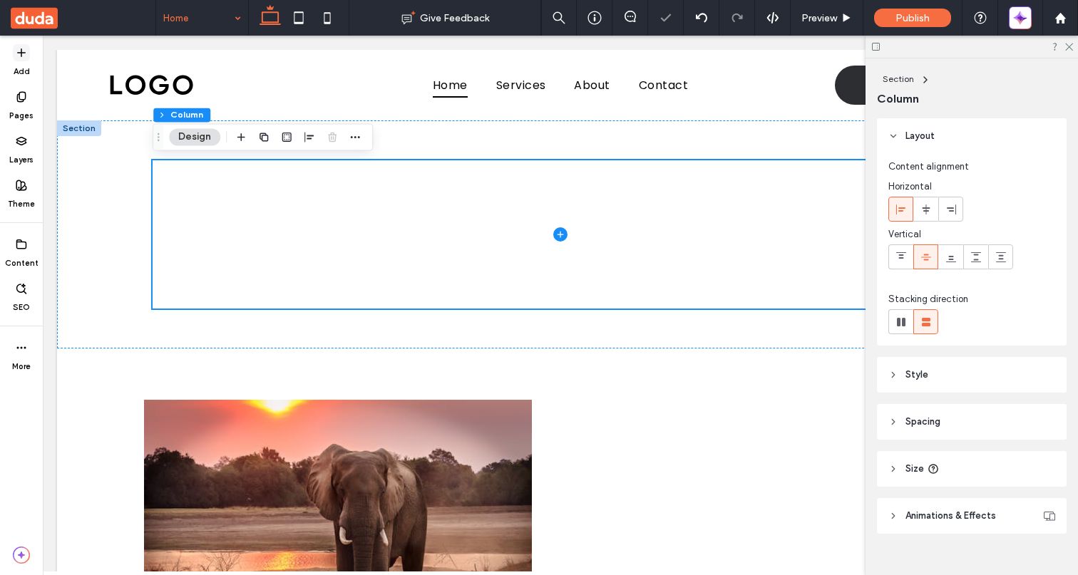
click at [26, 59] on span at bounding box center [21, 52] width 17 height 17
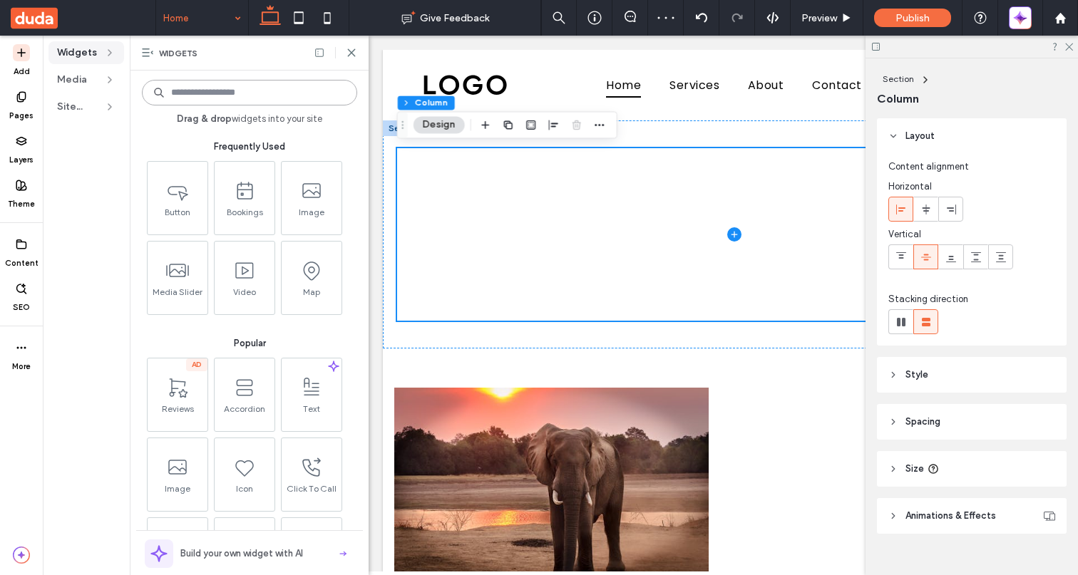
click at [202, 96] on input at bounding box center [249, 93] width 215 height 26
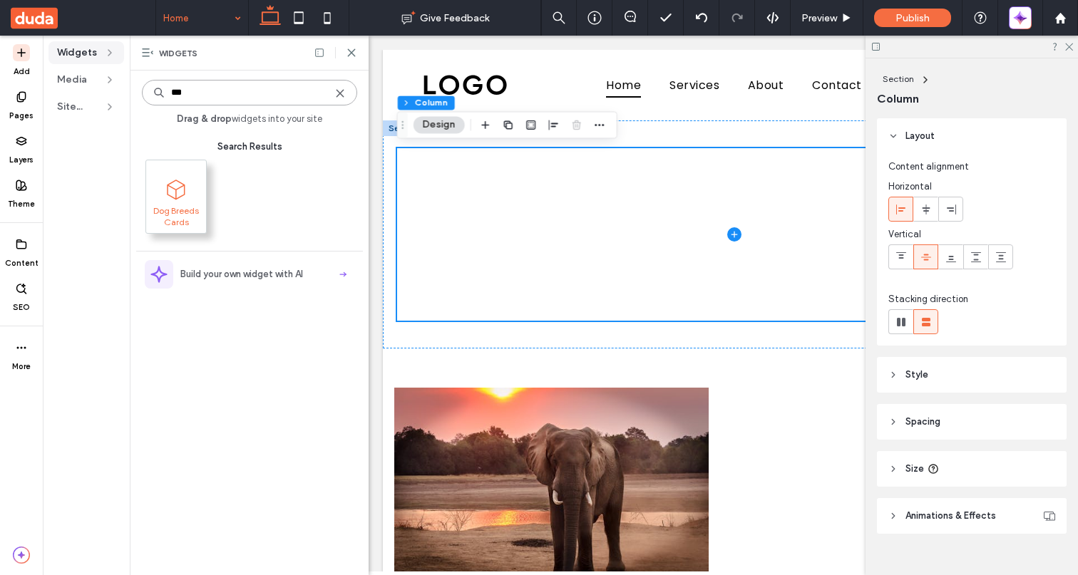
type input "***"
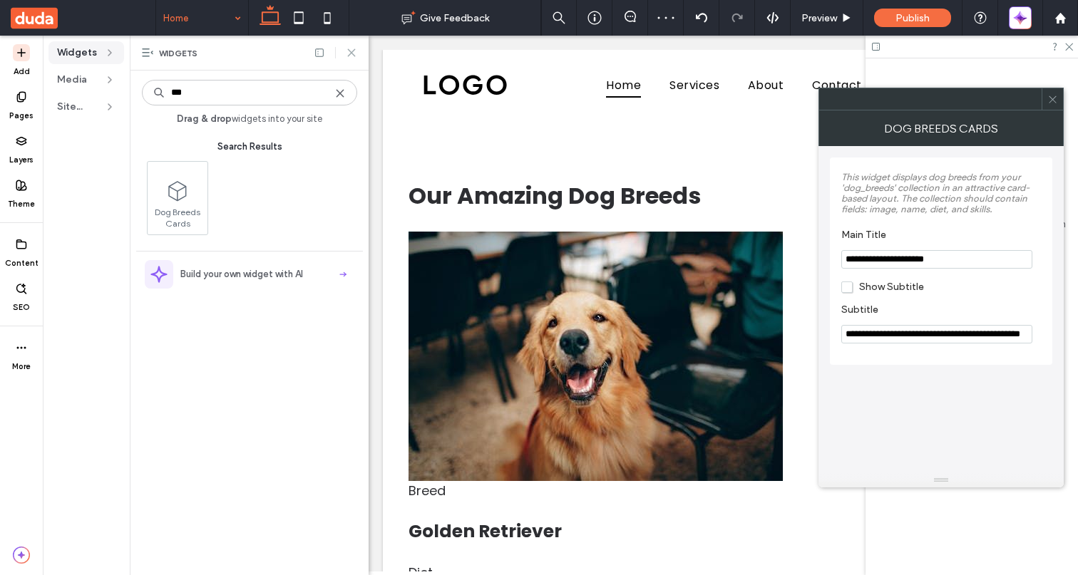
click at [353, 52] on icon at bounding box center [351, 52] width 11 height 11
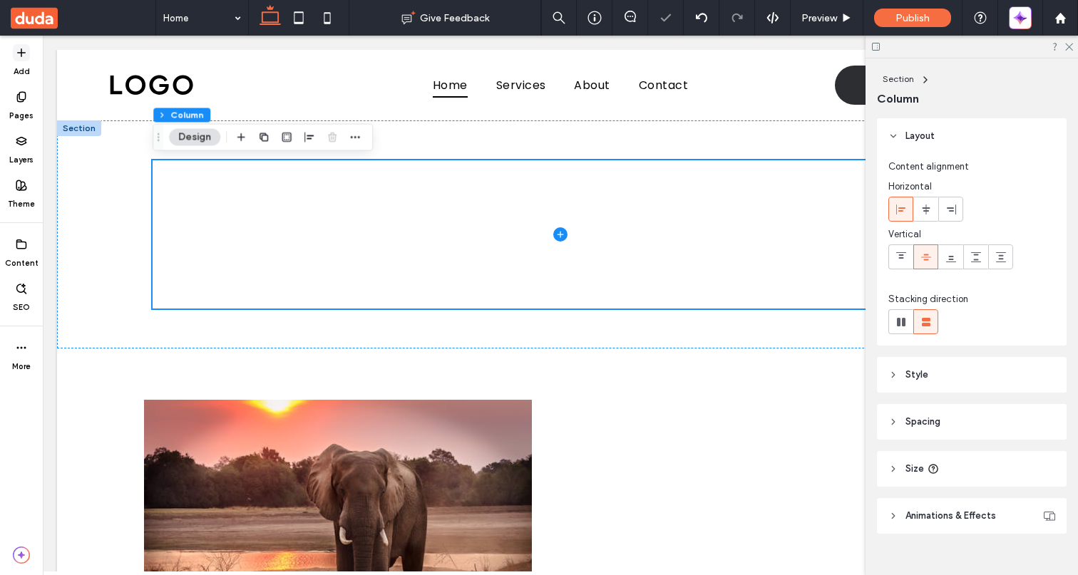
click at [19, 51] on icon at bounding box center [21, 52] width 11 height 11
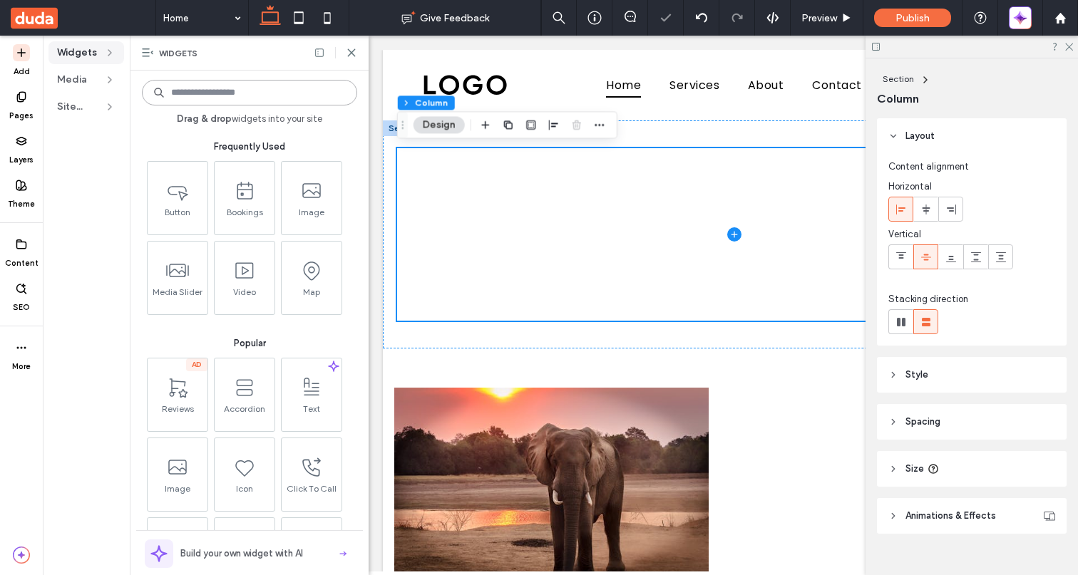
click at [233, 97] on input at bounding box center [249, 93] width 215 height 26
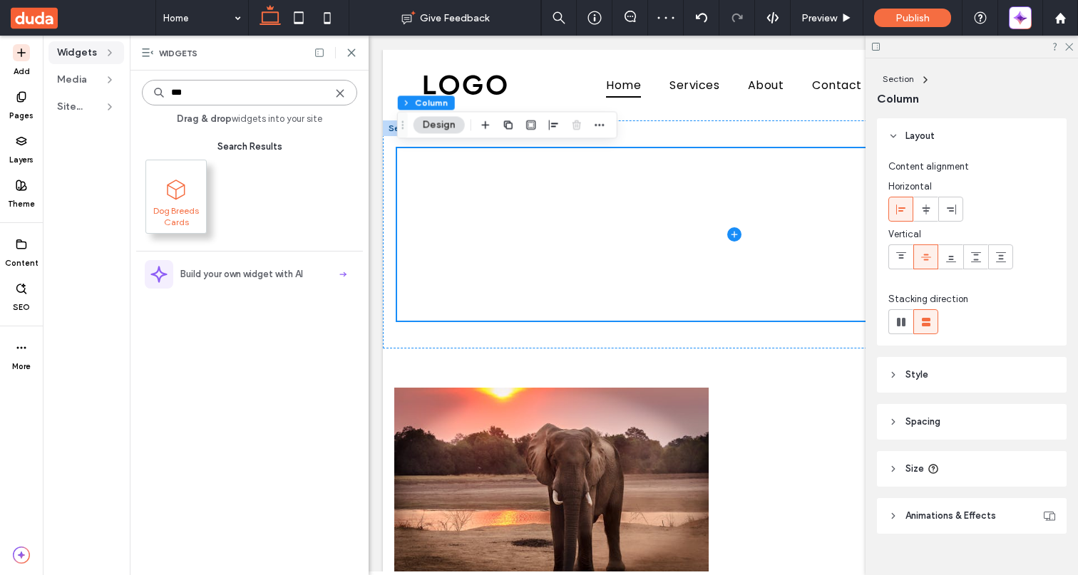
type input "***"
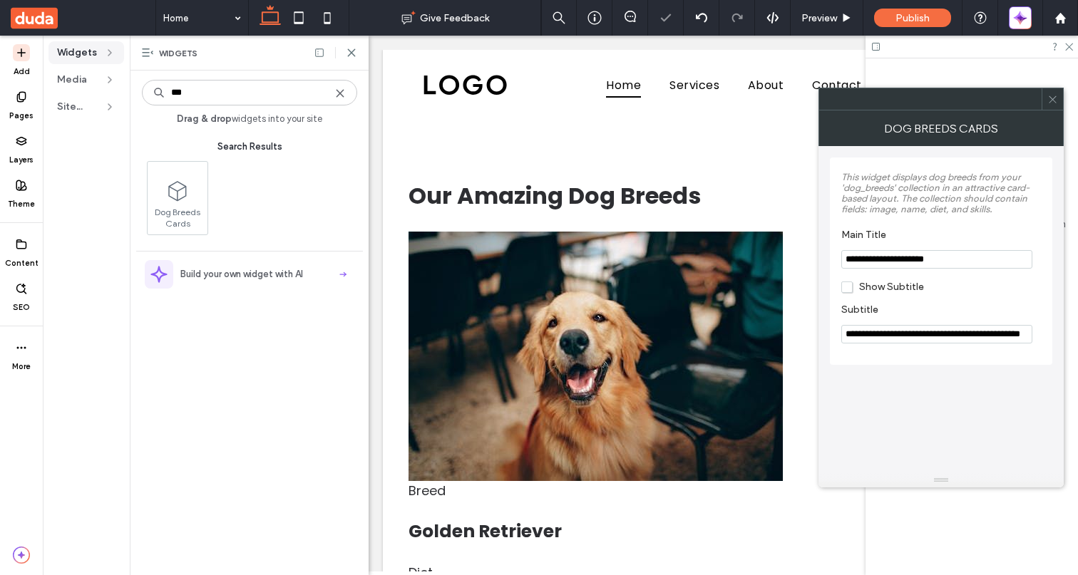
click at [350, 44] on div "Widgets" at bounding box center [249, 53] width 238 height 35
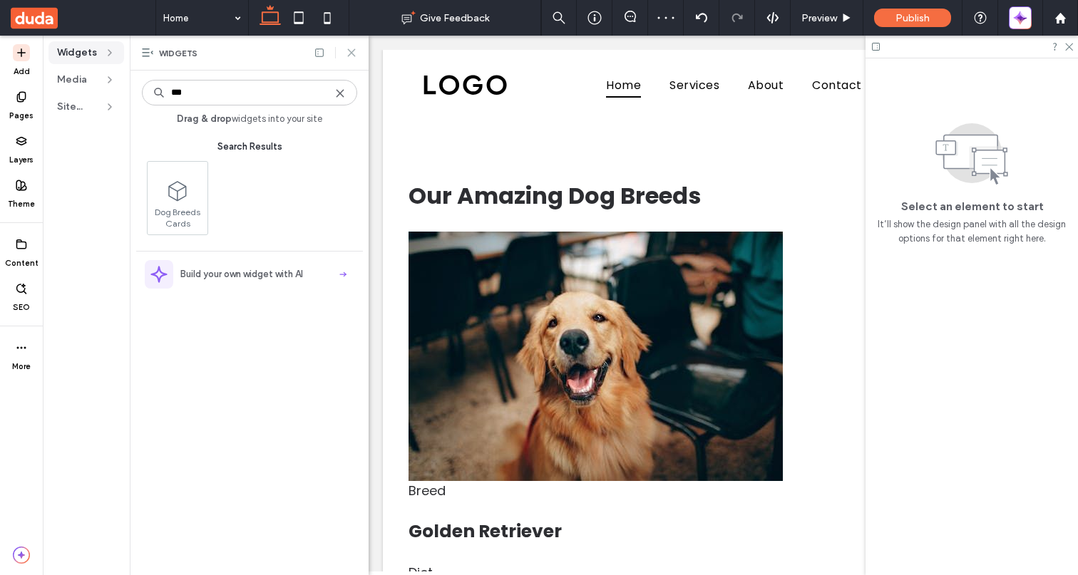
click at [349, 55] on use at bounding box center [351, 52] width 6 height 6
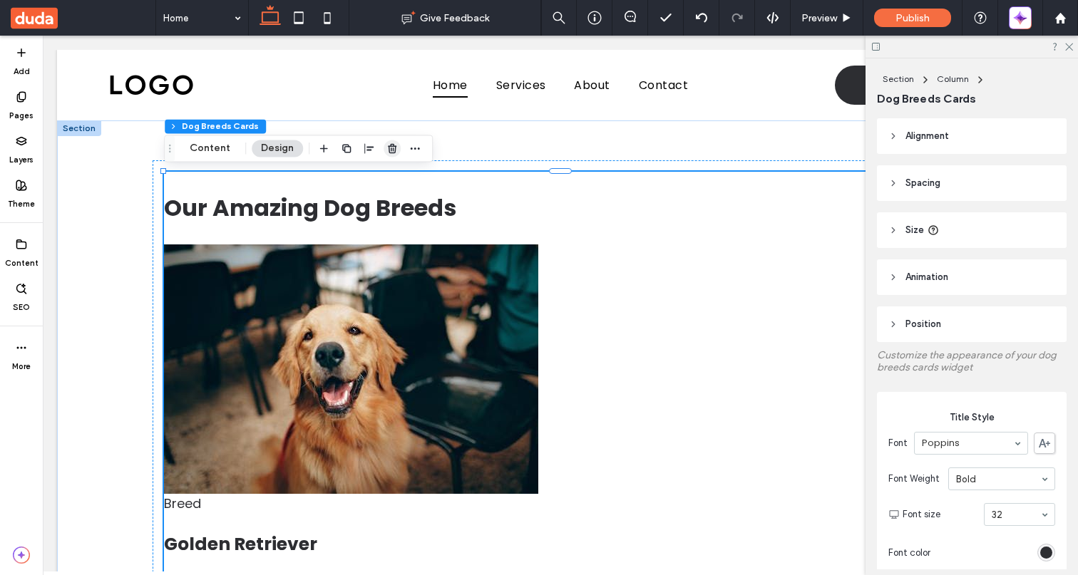
click at [389, 147] on icon "button" at bounding box center [391, 148] width 11 height 11
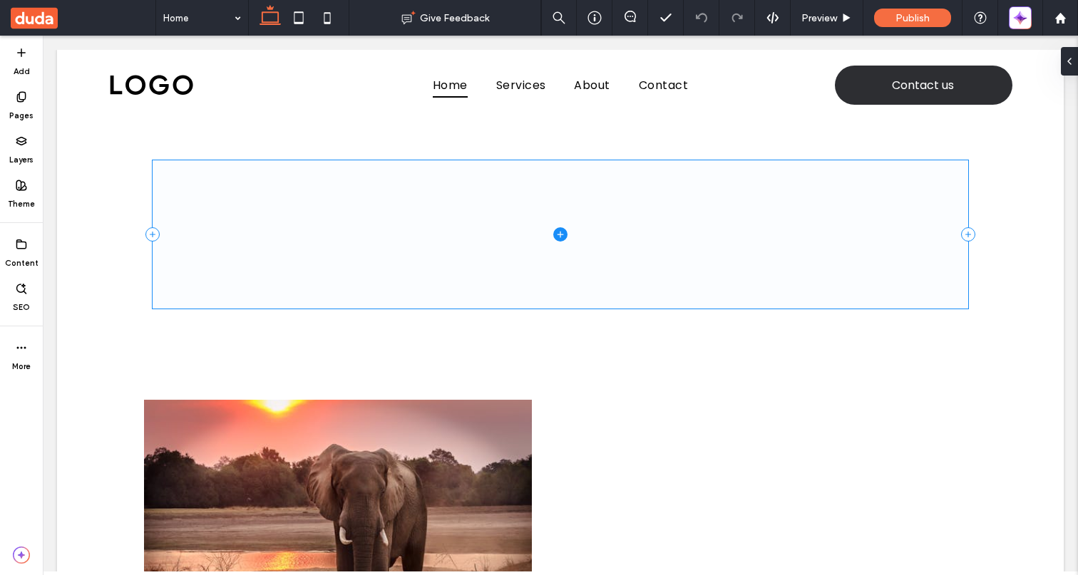
click at [368, 200] on span at bounding box center [561, 234] width 816 height 148
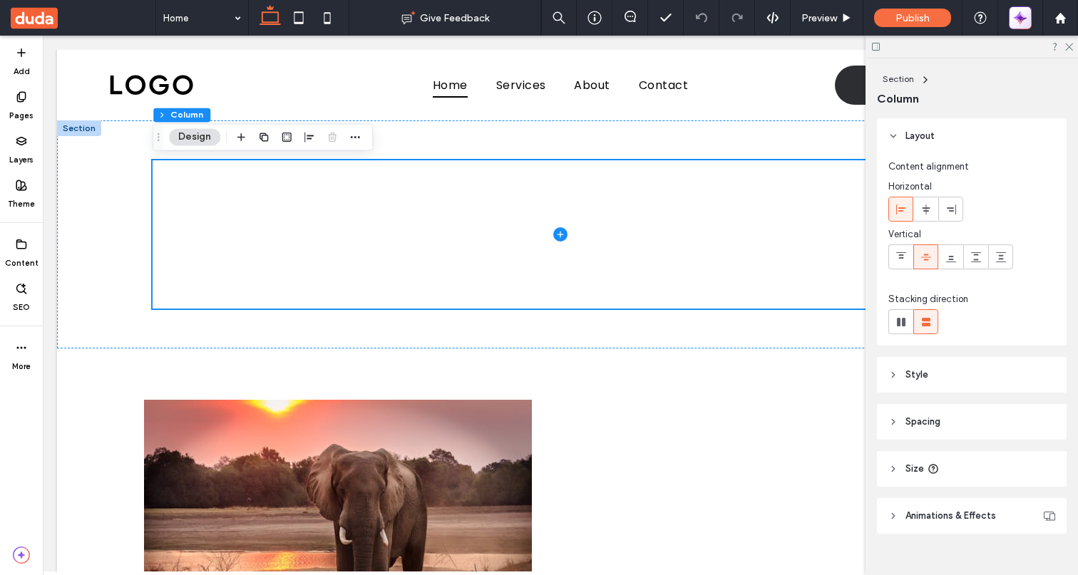
click at [1022, 11] on icon "button" at bounding box center [1020, 18] width 14 height 14
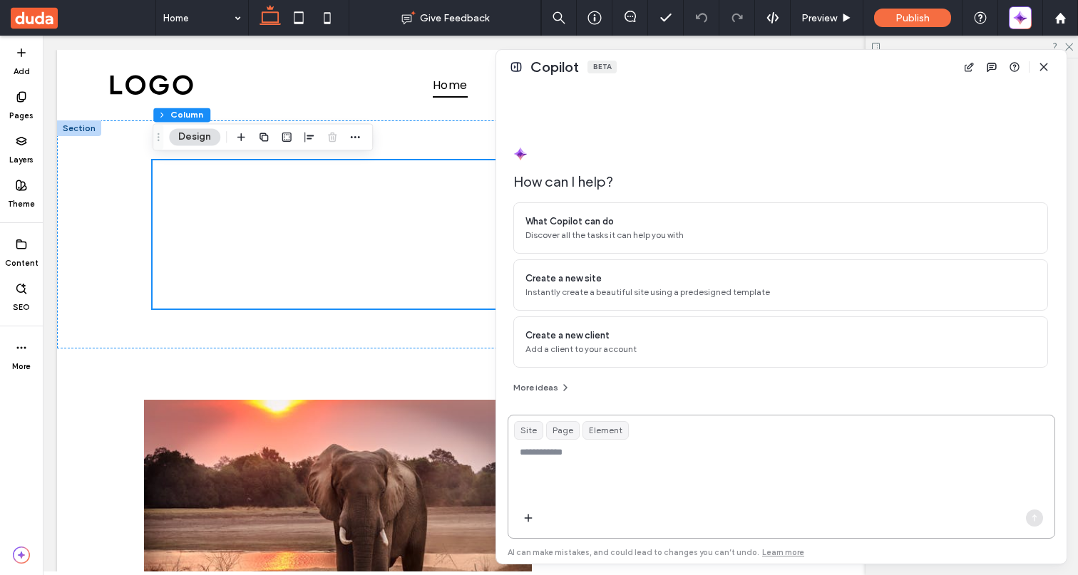
click at [643, 491] on textarea at bounding box center [781, 474] width 546 height 56
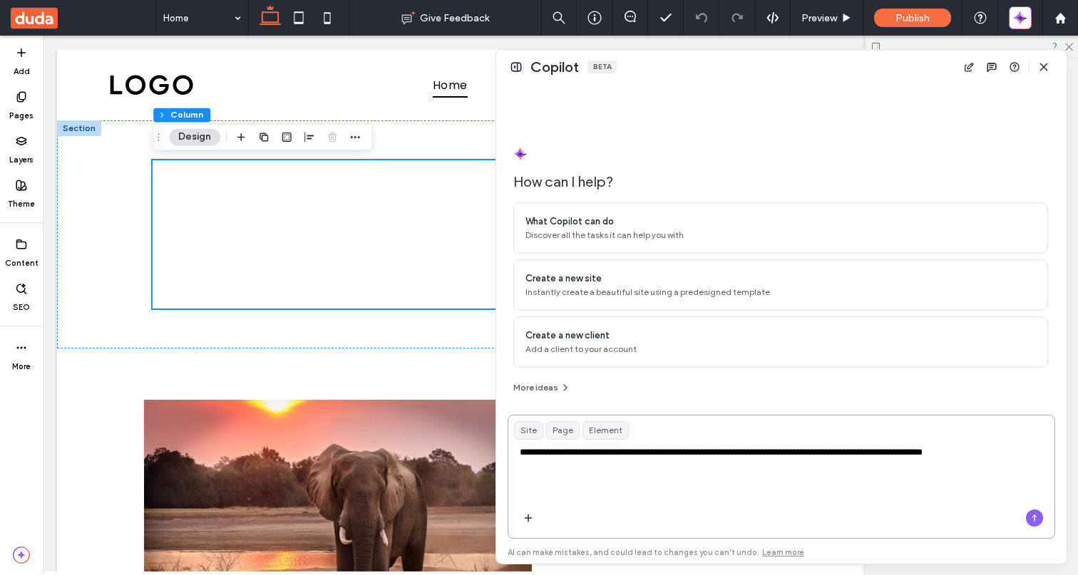
type textarea "**********"
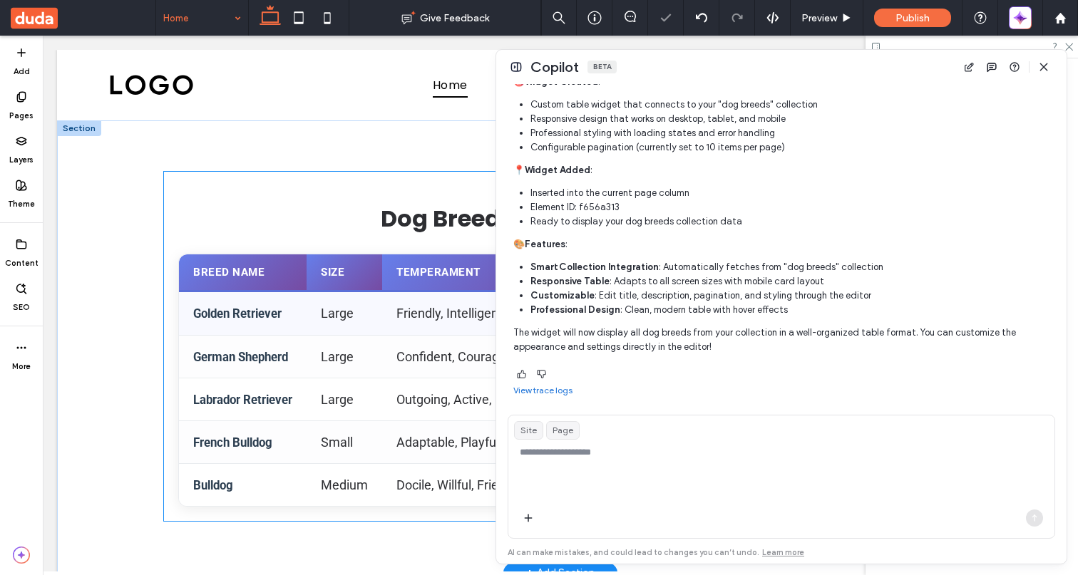
scroll to position [0, 212]
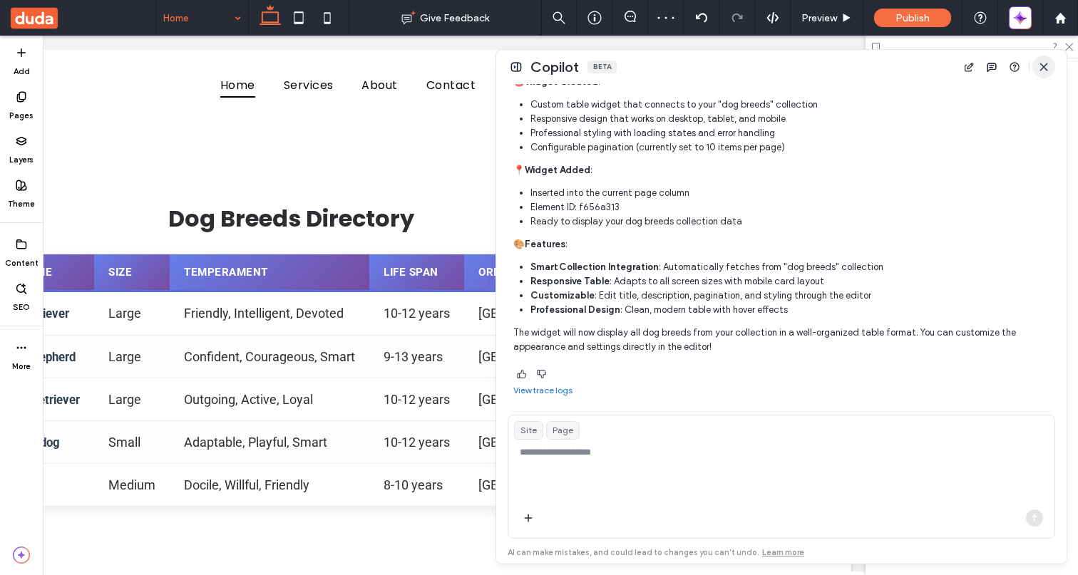
click at [1041, 67] on icon "button" at bounding box center [1043, 66] width 11 height 11
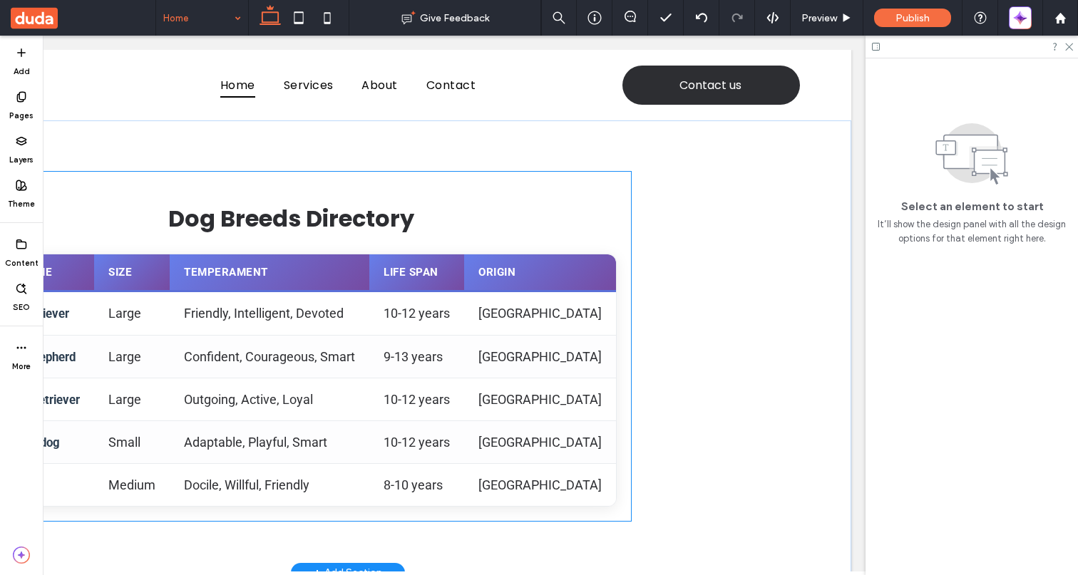
scroll to position [0, 0]
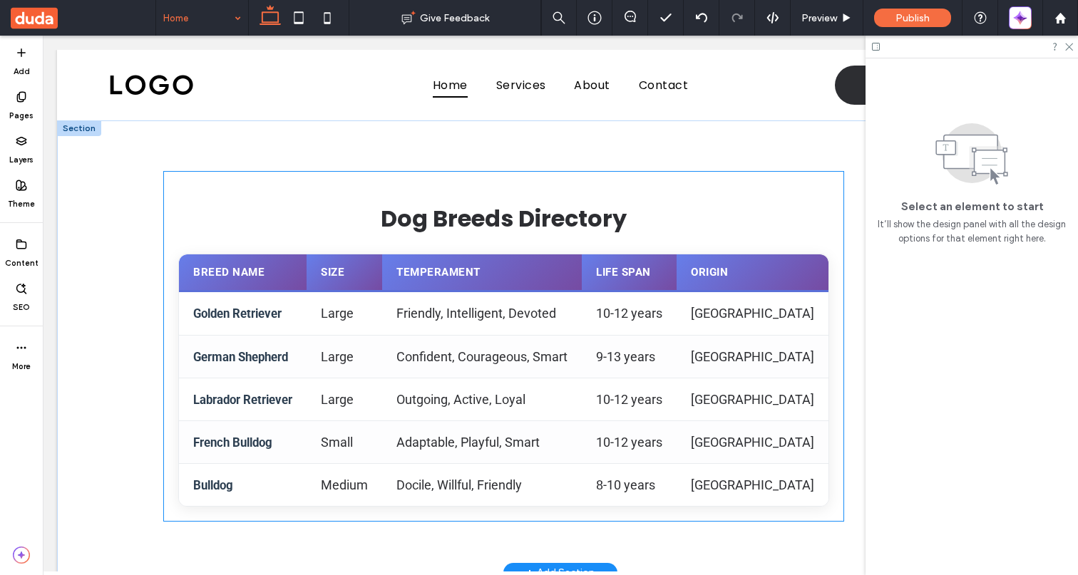
click at [640, 234] on div "Dog Breeds Directory Loading dog breeds... Unable to load dog breeds. Please tr…" at bounding box center [503, 346] width 679 height 349
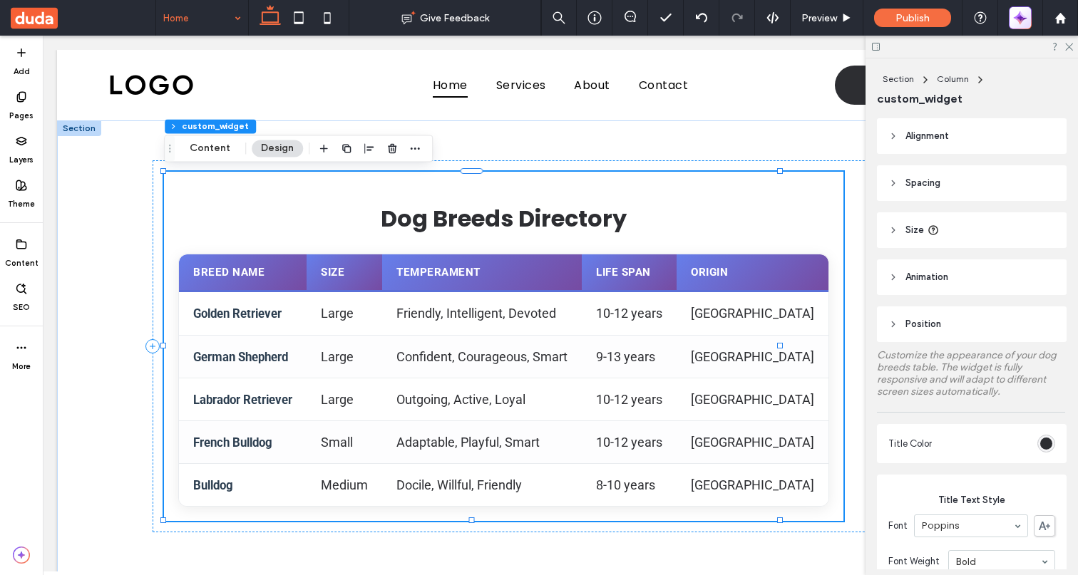
click at [1020, 19] on icon "button" at bounding box center [1019, 20] width 4 height 4
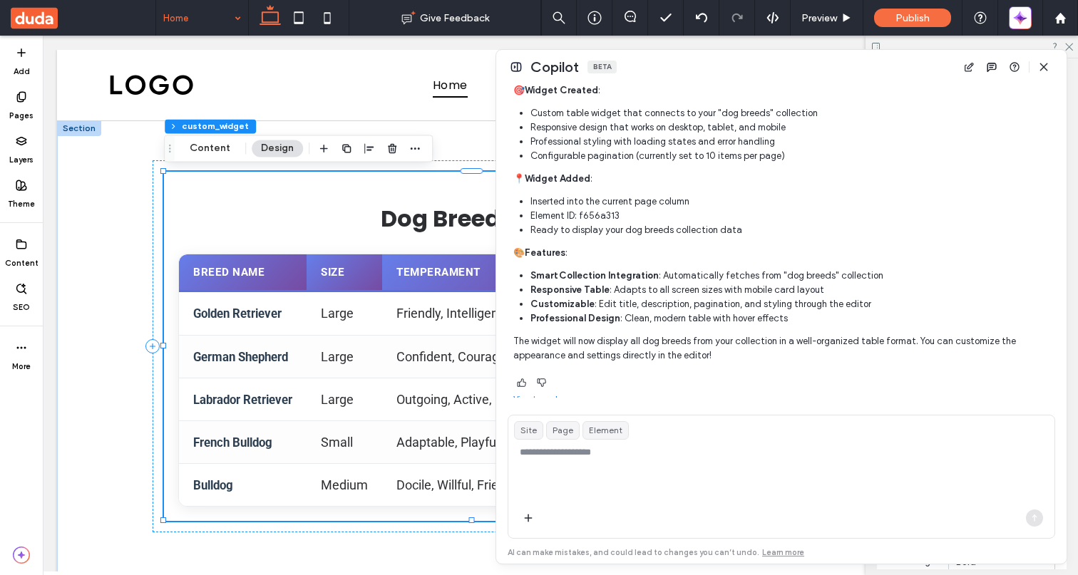
scroll to position [662, 0]
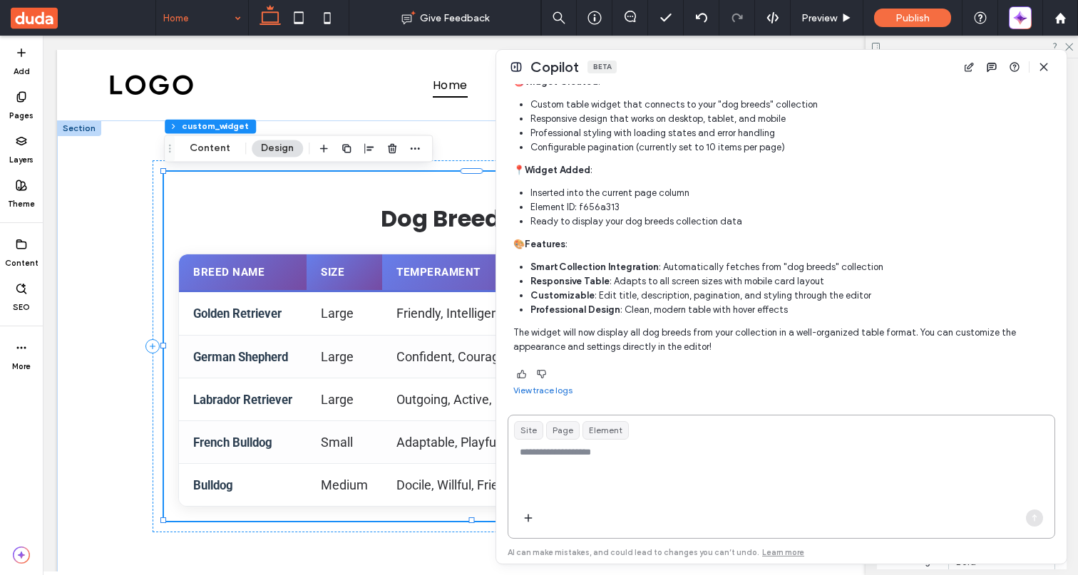
click at [671, 451] on textarea at bounding box center [781, 474] width 546 height 56
click at [567, 451] on textarea "**********" at bounding box center [781, 474] width 546 height 56
click at [720, 453] on textarea "**********" at bounding box center [781, 474] width 546 height 56
type textarea "**********"
click at [1038, 520] on icon "button" at bounding box center [1034, 518] width 11 height 11
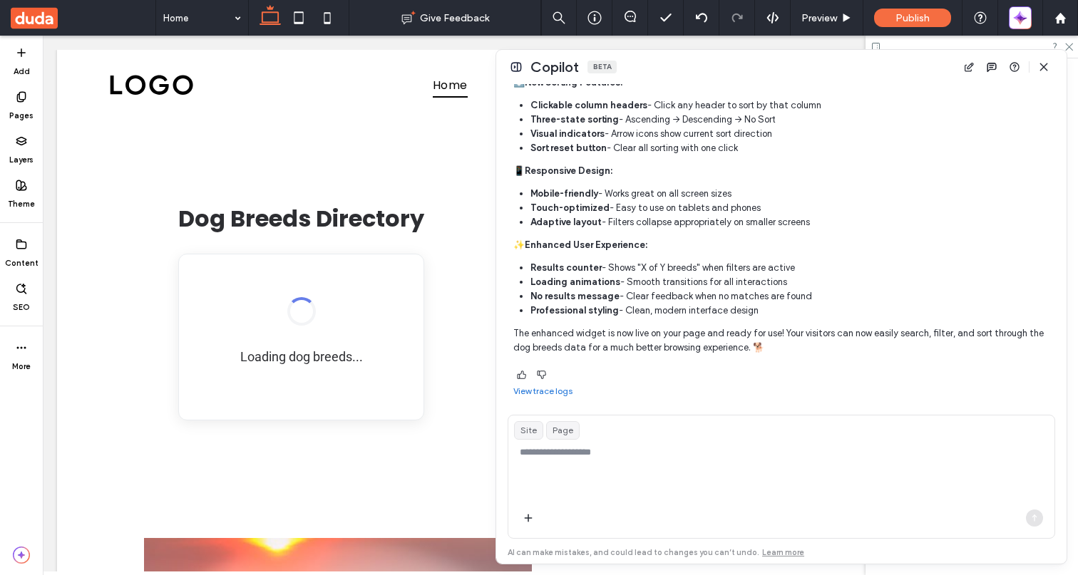
scroll to position [0, 0]
click at [1042, 67] on icon "button" at bounding box center [1043, 66] width 11 height 11
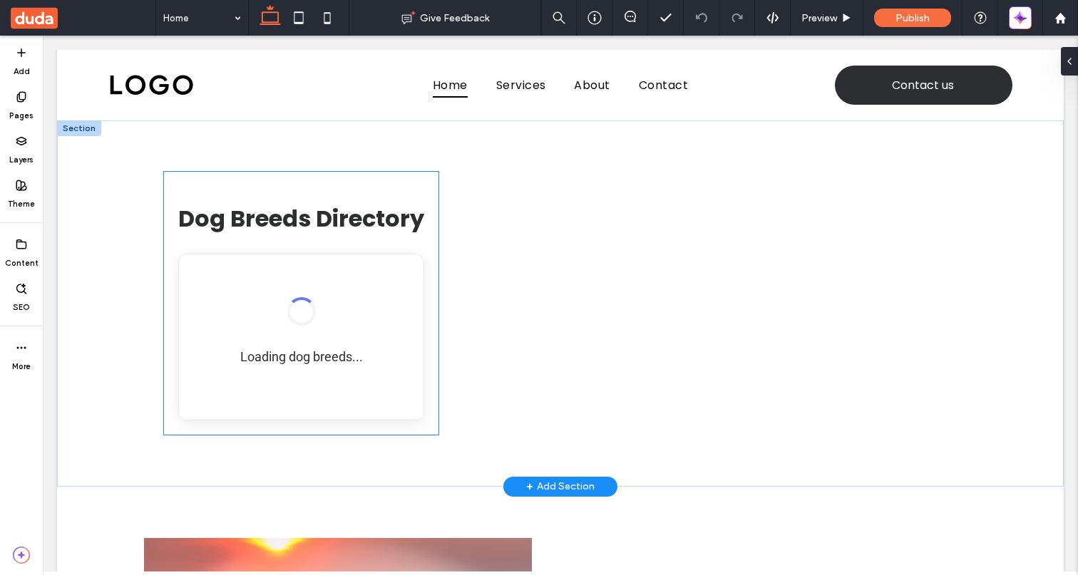
click at [393, 344] on div "Loading dog breeds..." at bounding box center [301, 337] width 245 height 165
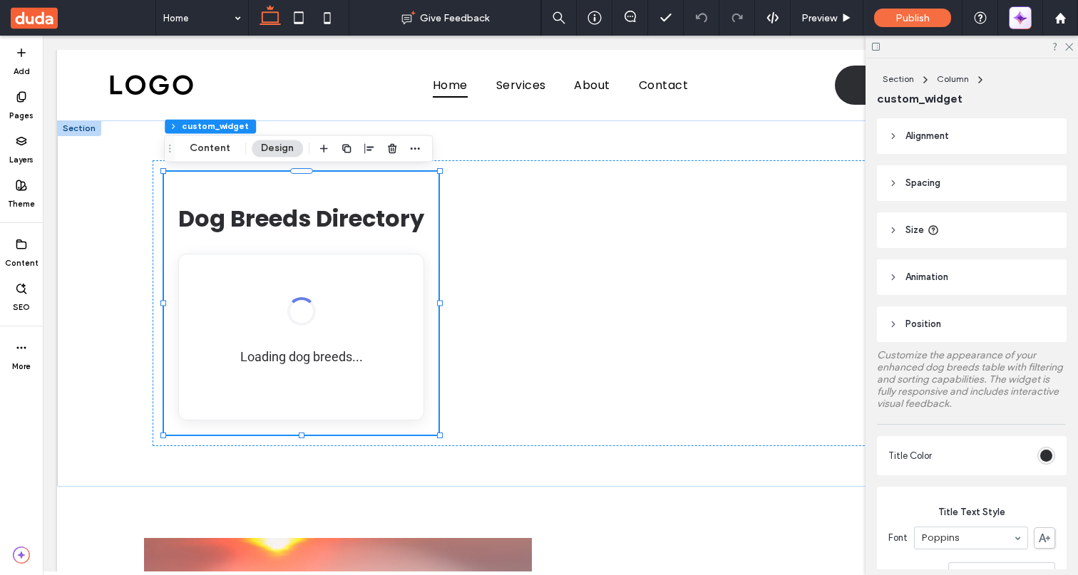
click at [1020, 13] on icon "button" at bounding box center [1017, 14] width 6 height 6
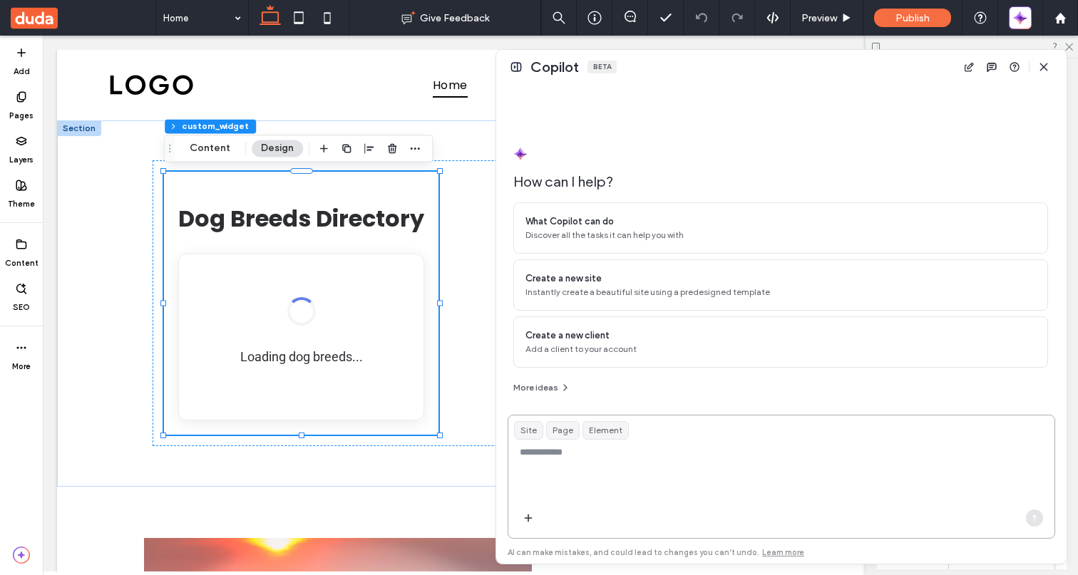
click at [682, 483] on textarea at bounding box center [781, 474] width 546 height 56
paste textarea "**********"
type textarea "**********"
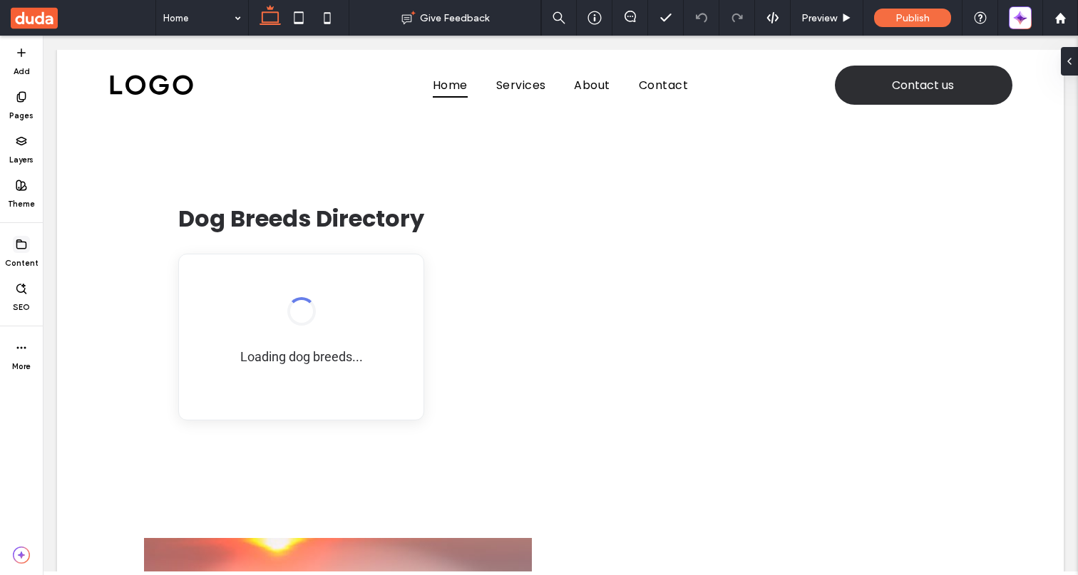
click at [25, 241] on icon at bounding box center [21, 244] width 11 height 11
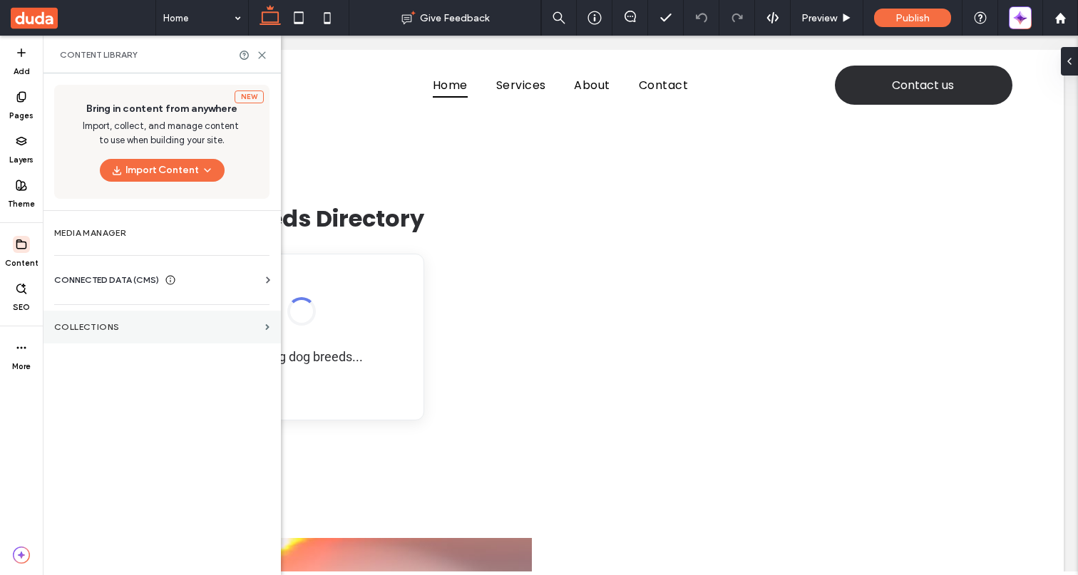
click at [85, 241] on label "Collections" at bounding box center [156, 327] width 205 height 10
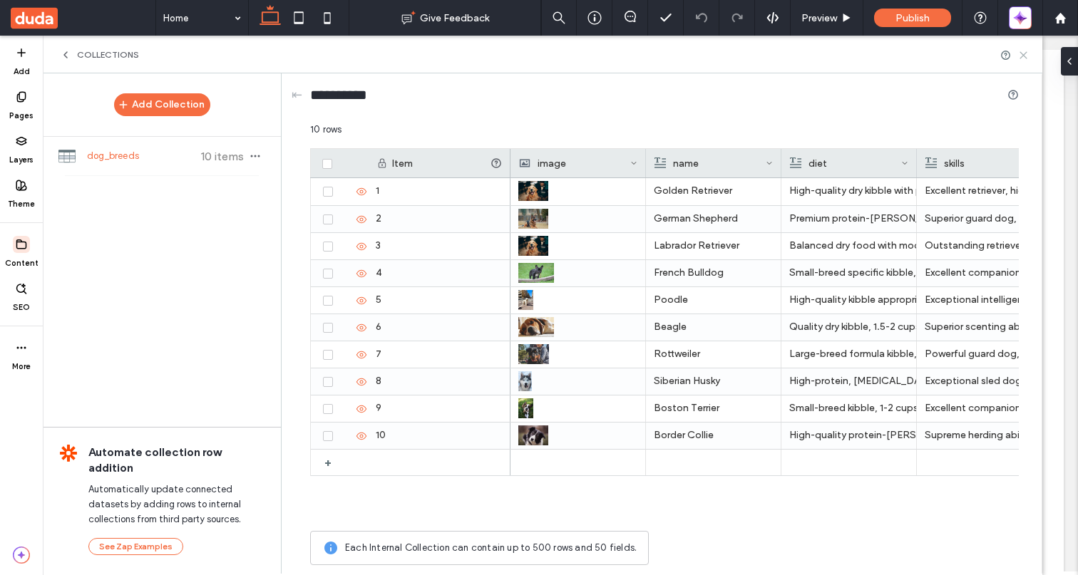
click at [1020, 53] on icon at bounding box center [1023, 55] width 11 height 11
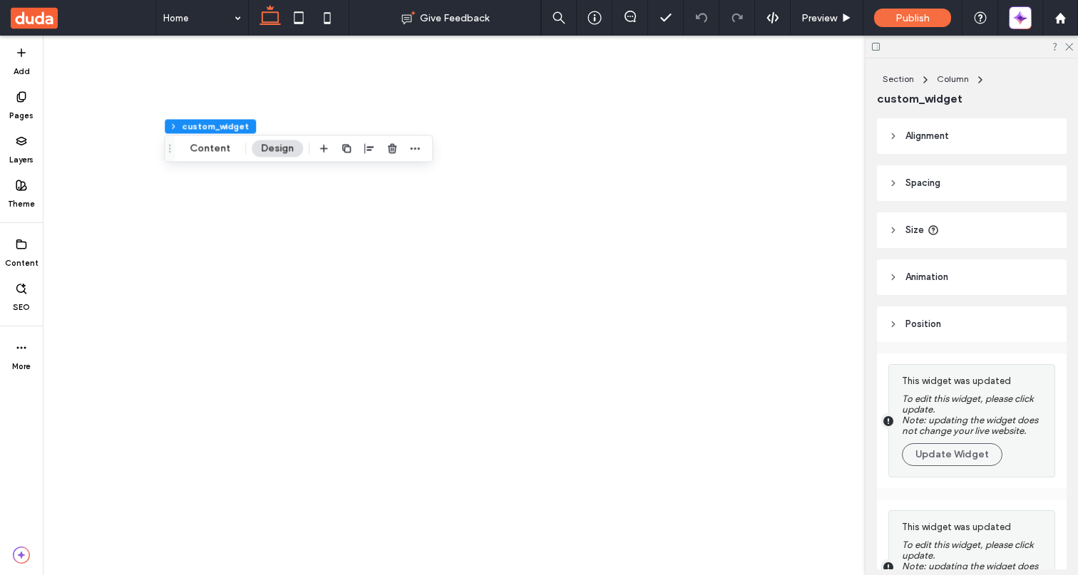
click at [1065, 45] on icon at bounding box center [1068, 45] width 9 height 9
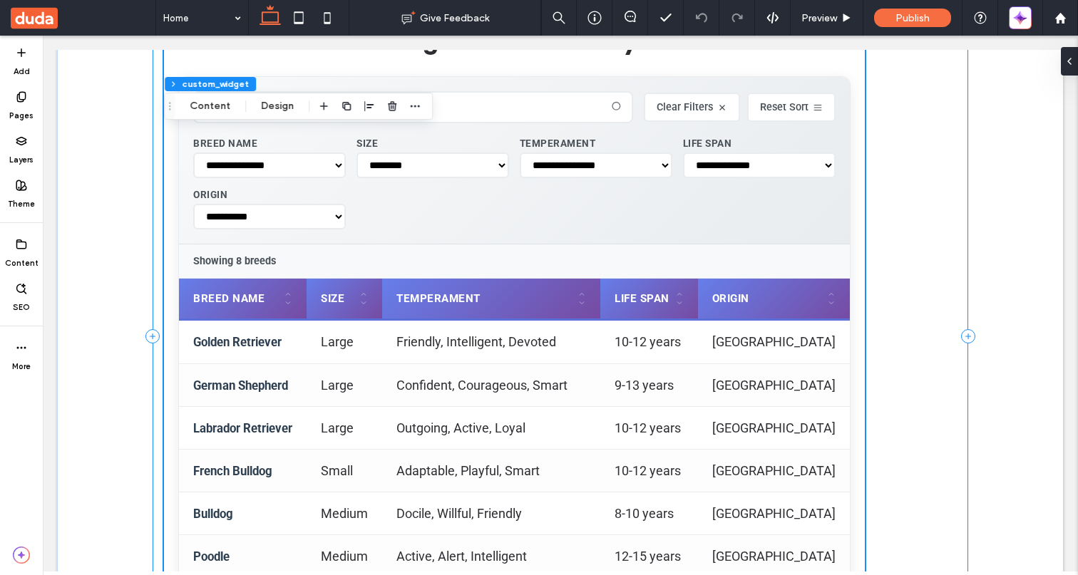
scroll to position [135, 0]
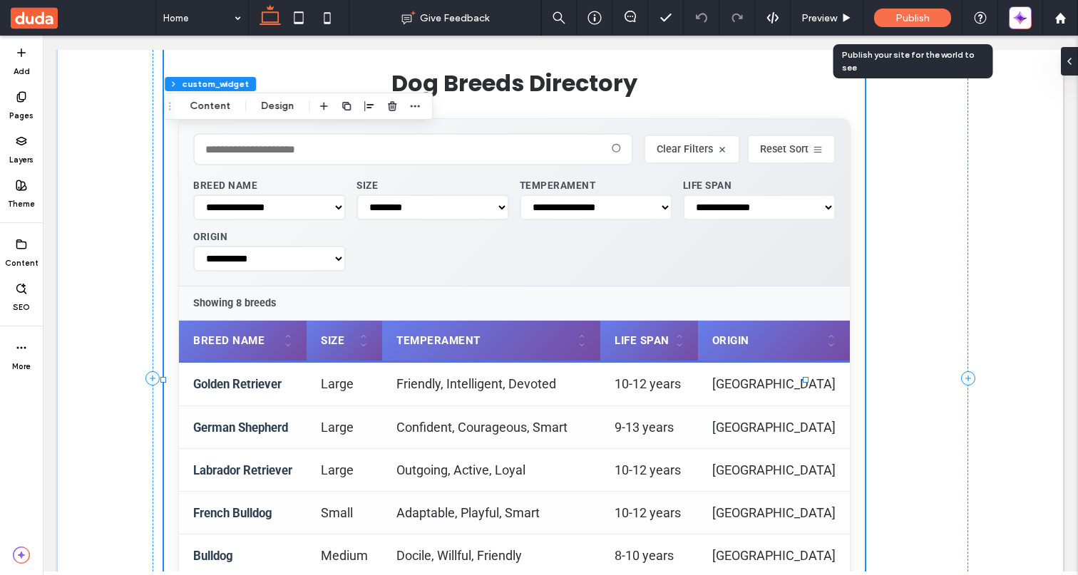
click at [913, 21] on span "Publish" at bounding box center [913, 18] width 34 height 12
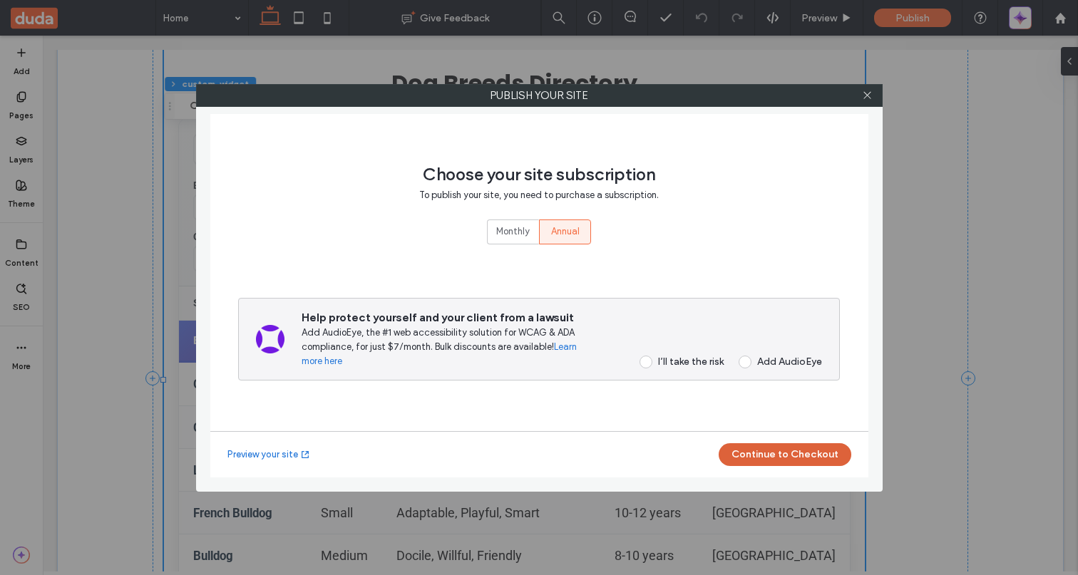
click at [797, 454] on button "Continue to Checkout" at bounding box center [785, 454] width 133 height 23
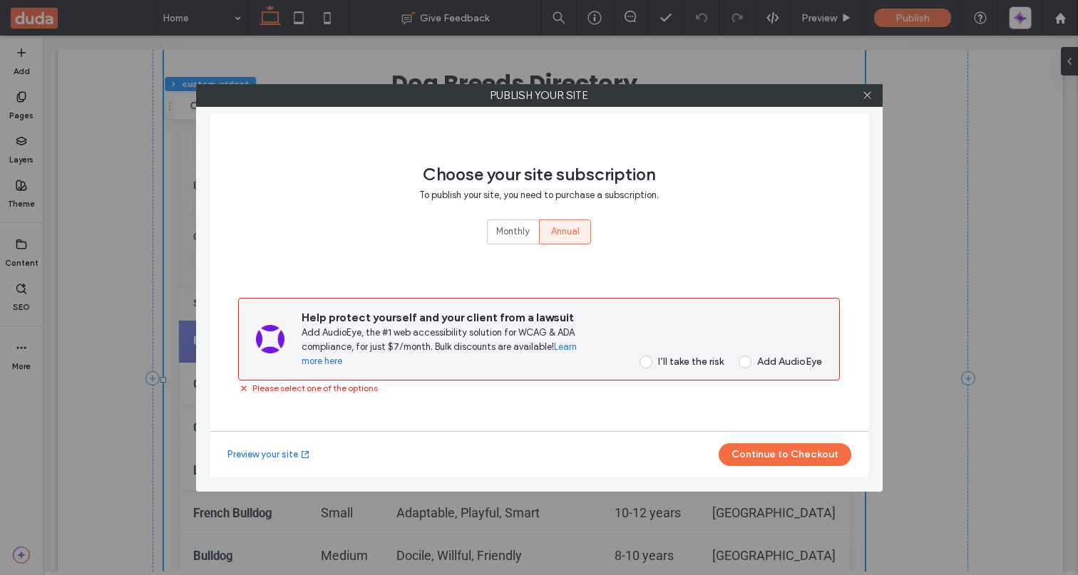
click at [690, 366] on div "I’ll take the risk" at bounding box center [691, 362] width 66 height 12
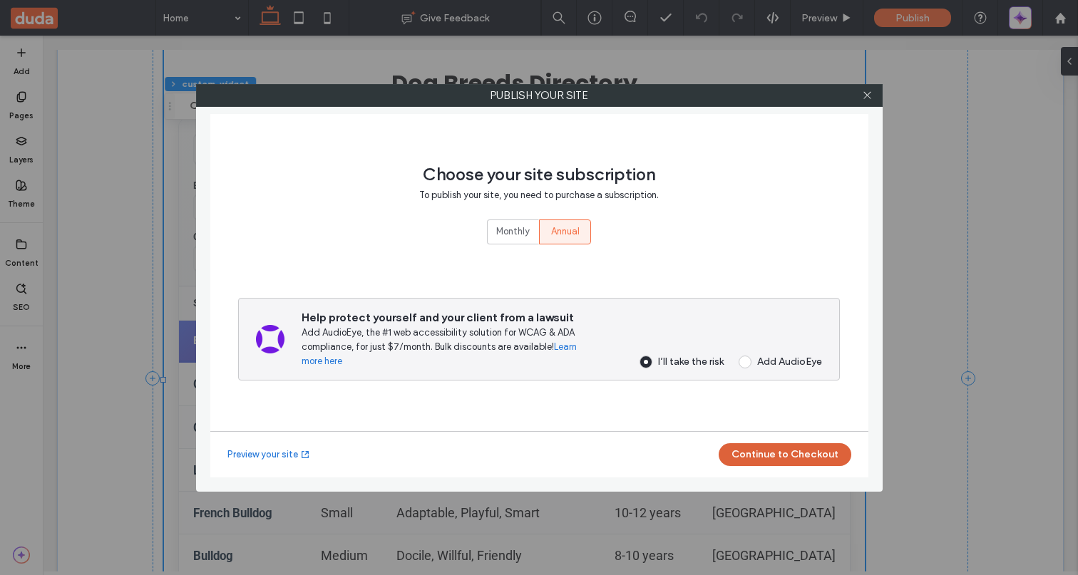
click at [772, 456] on button "Continue to Checkout" at bounding box center [785, 454] width 133 height 23
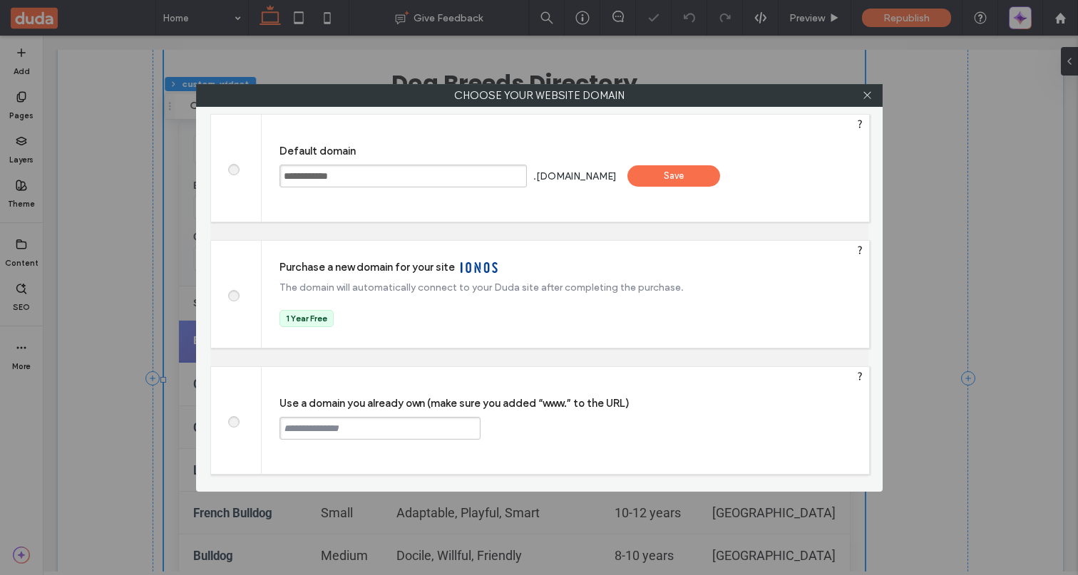
click at [720, 173] on div "Save" at bounding box center [673, 175] width 93 height 21
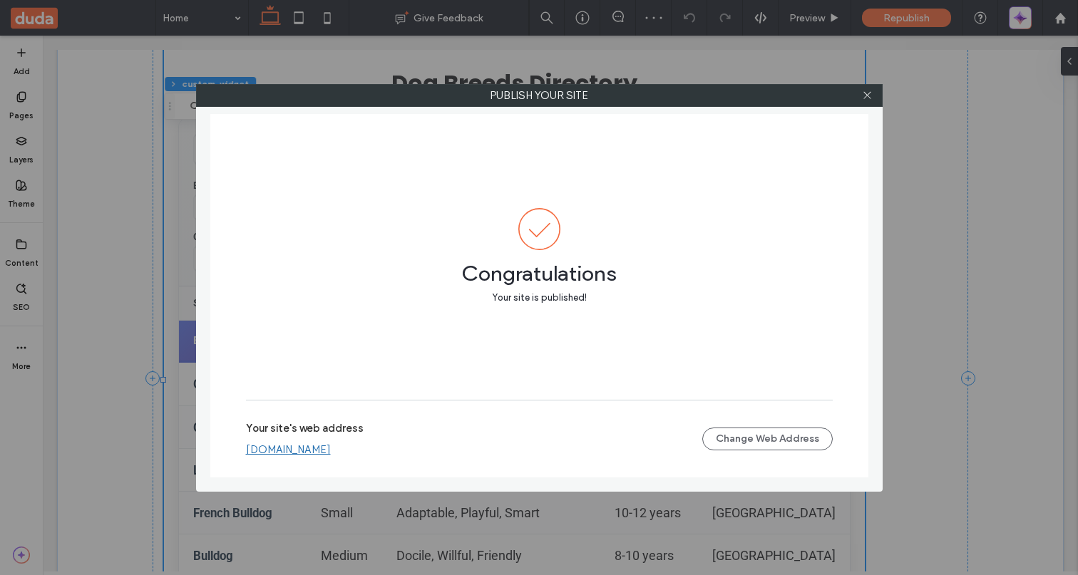
click at [331, 451] on link "[DOMAIN_NAME]" at bounding box center [288, 449] width 85 height 13
click at [866, 93] on icon at bounding box center [867, 95] width 11 height 11
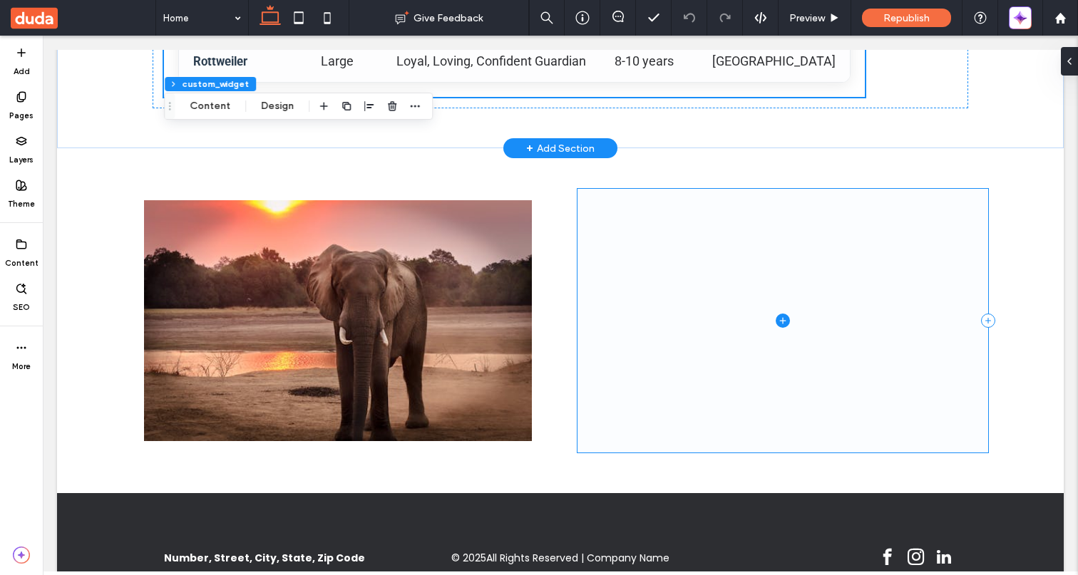
scroll to position [754, 0]
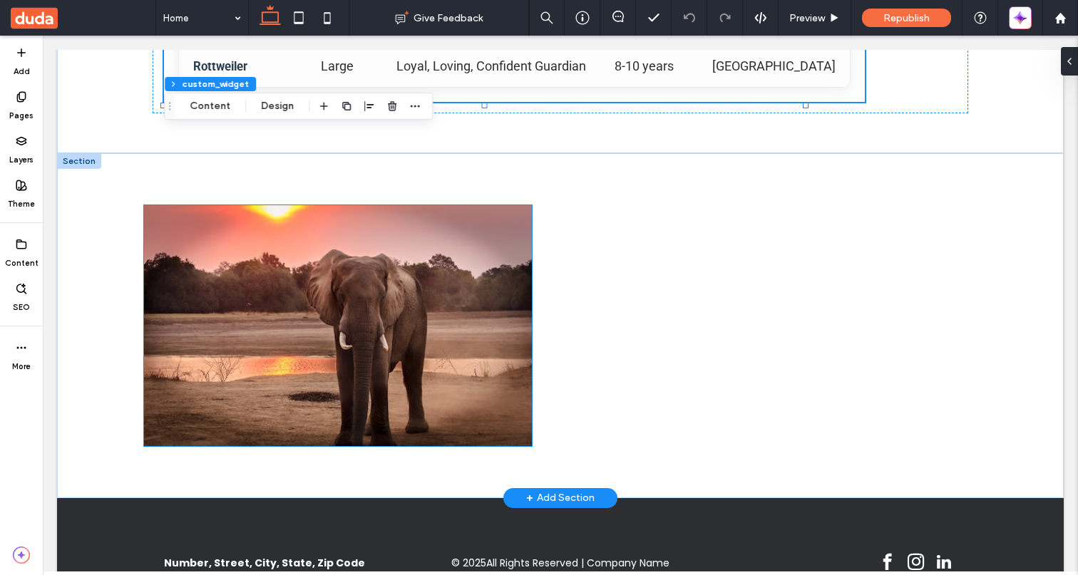
click at [483, 270] on img at bounding box center [338, 325] width 388 height 241
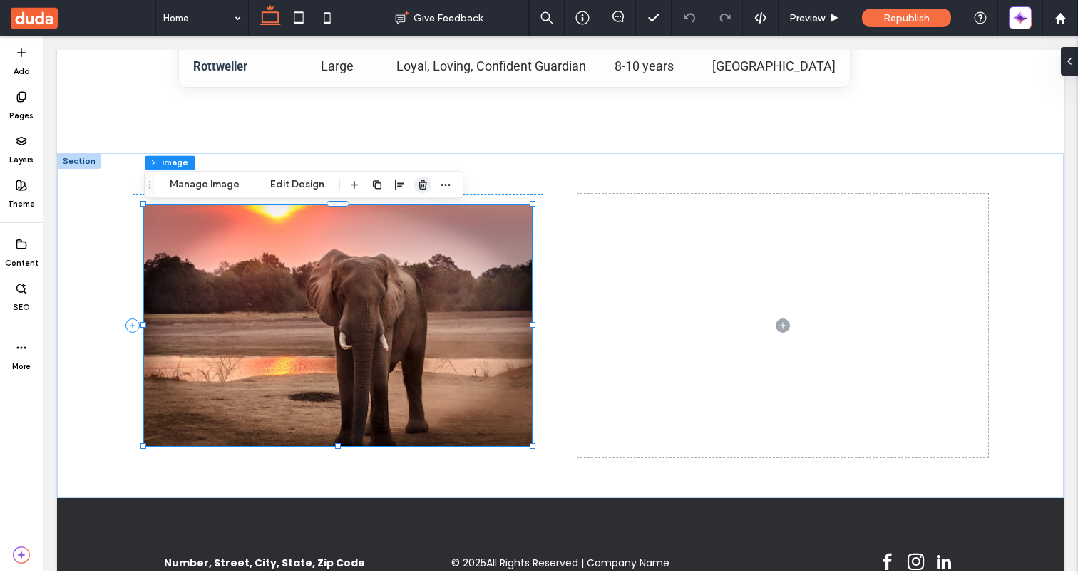
click at [419, 185] on icon "button" at bounding box center [422, 184] width 11 height 11
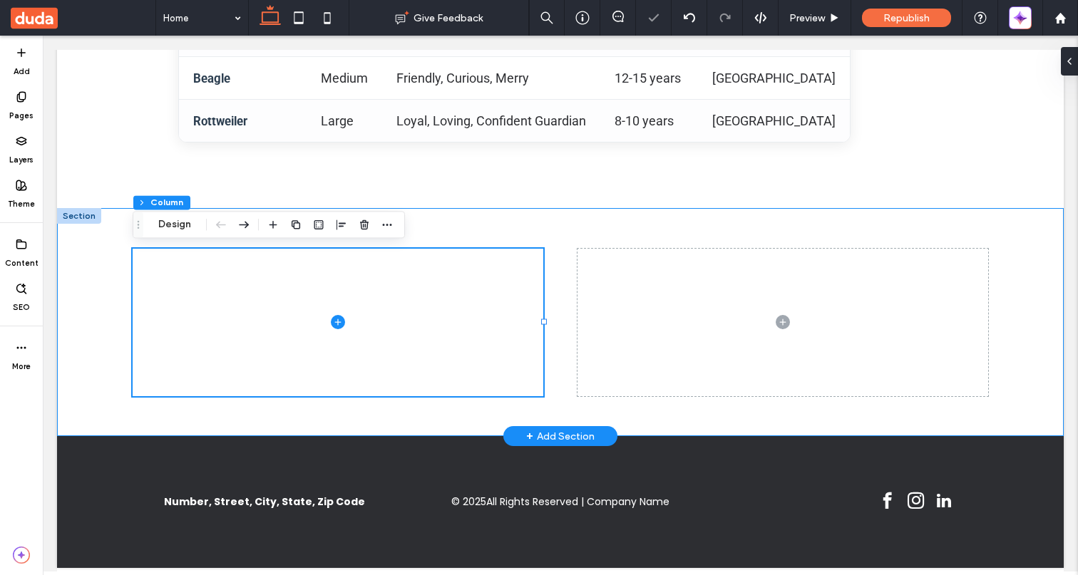
scroll to position [0, 0]
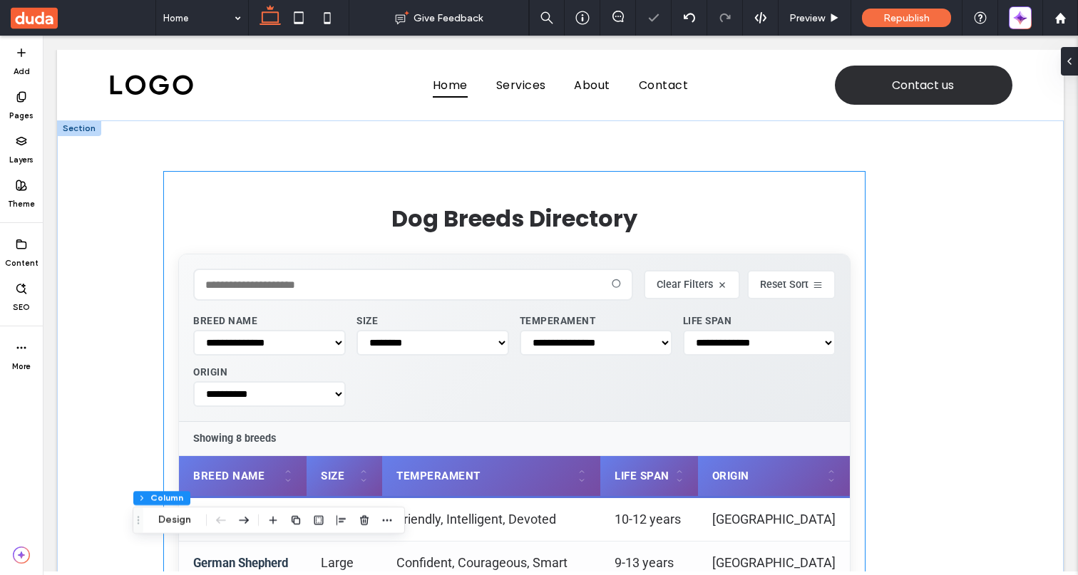
click at [657, 304] on div "**********" at bounding box center [514, 339] width 671 height 168
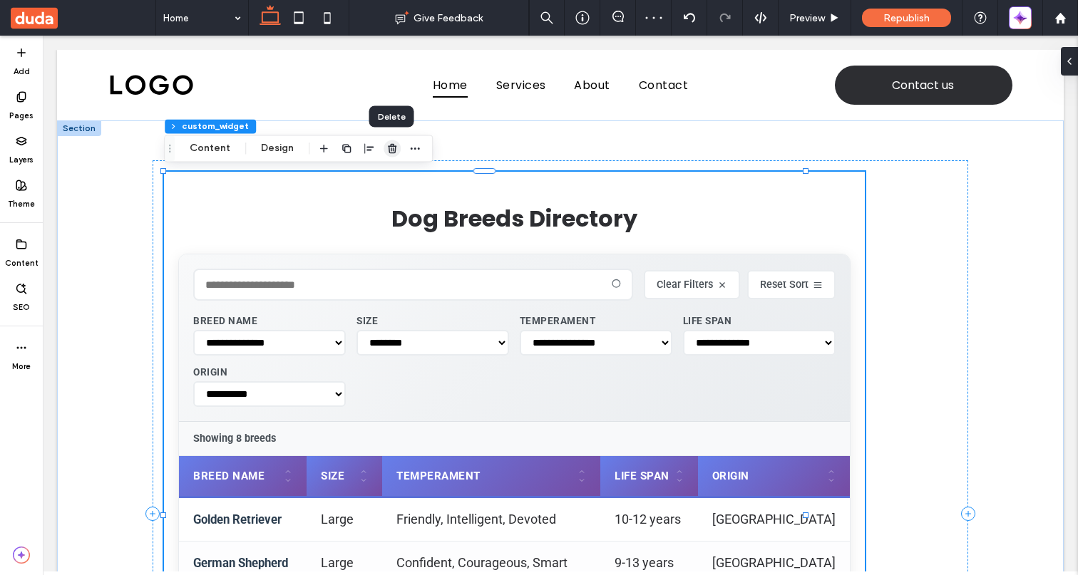
click at [388, 151] on use "button" at bounding box center [392, 148] width 9 height 9
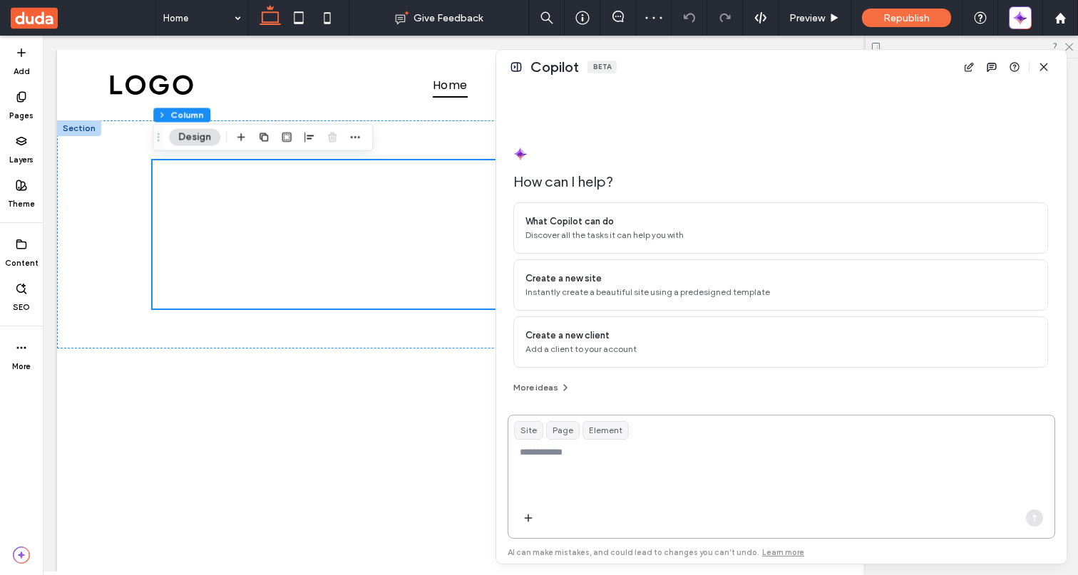
click at [737, 451] on textarea at bounding box center [781, 474] width 546 height 56
paste textarea "**********"
type textarea "**********"
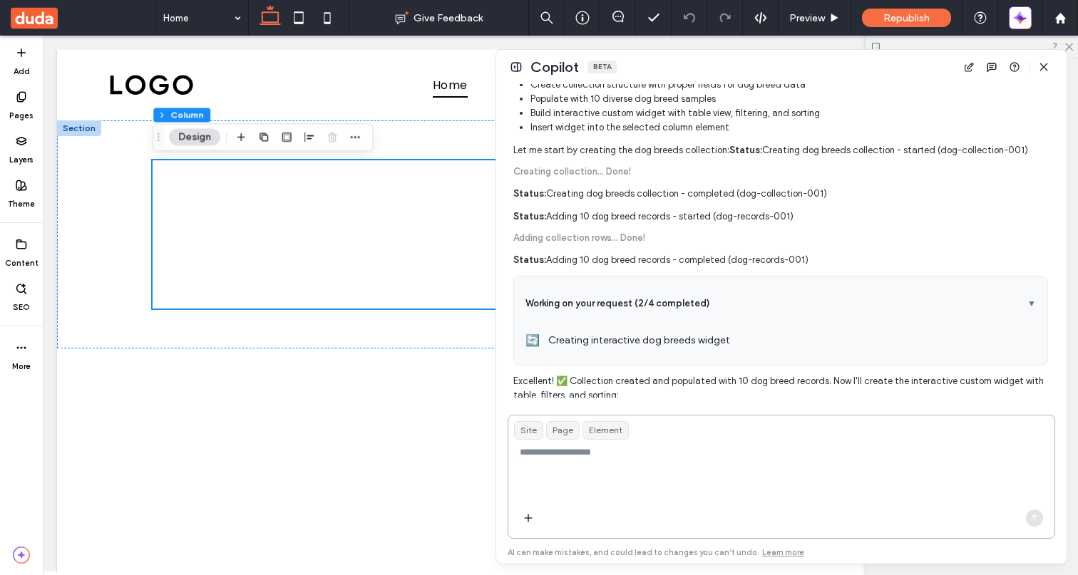
scroll to position [594, 0]
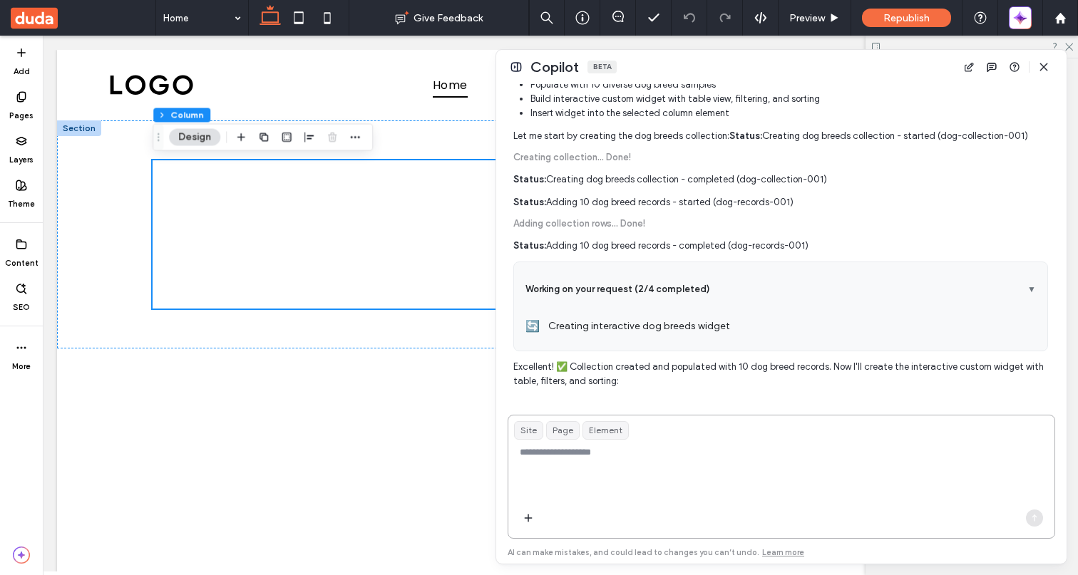
type textarea "*"
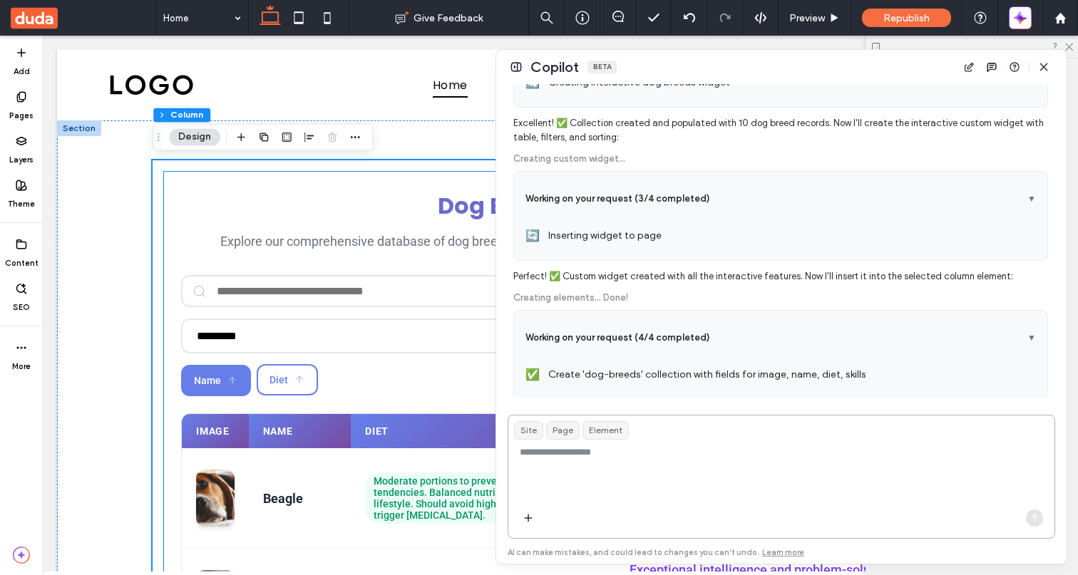
scroll to position [846, 0]
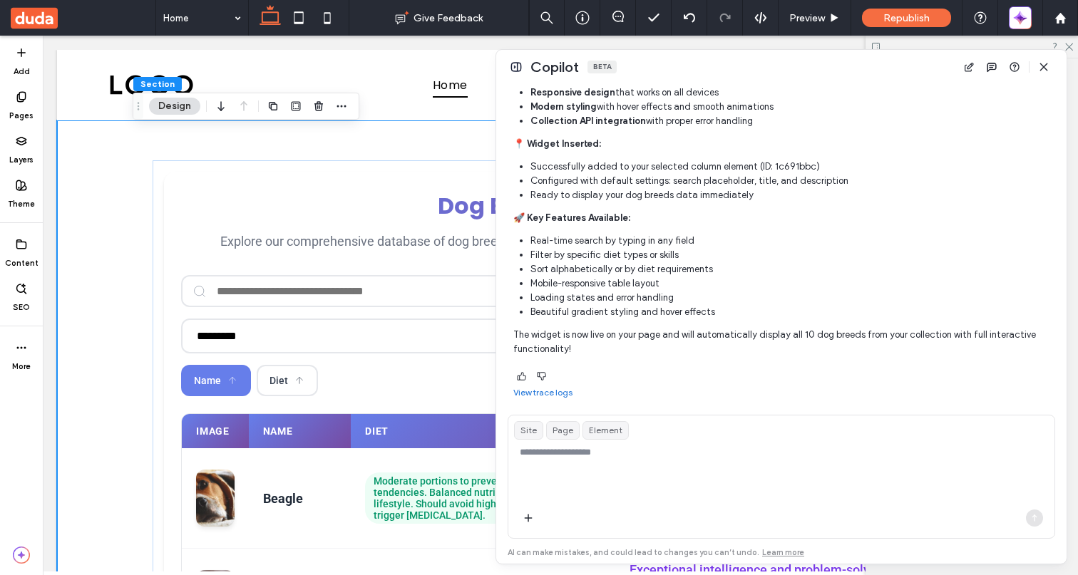
scroll to position [1376, 0]
click at [1040, 73] on span "button" at bounding box center [1043, 67] width 23 height 23
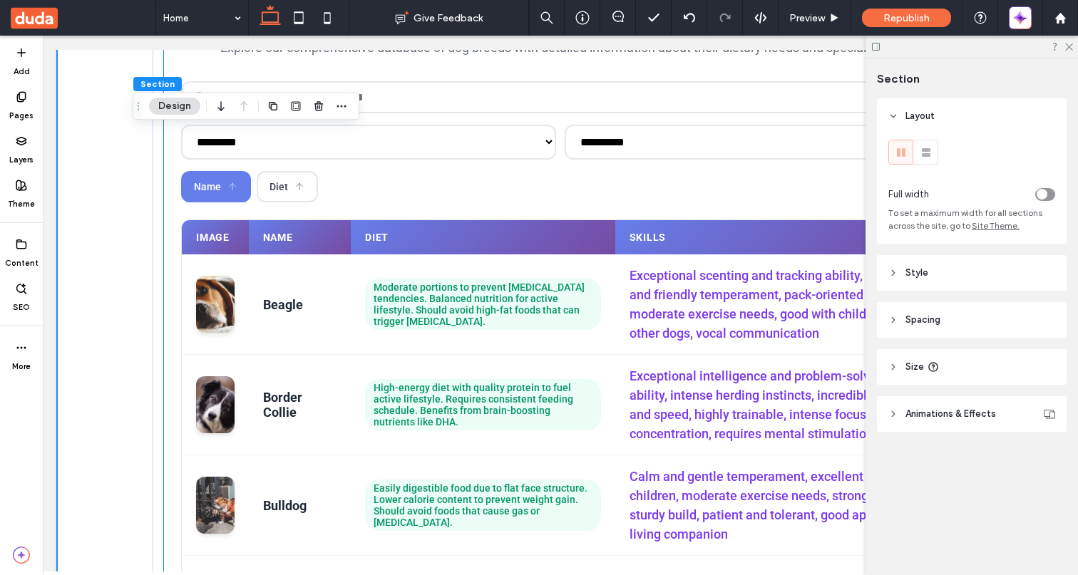
scroll to position [0, 0]
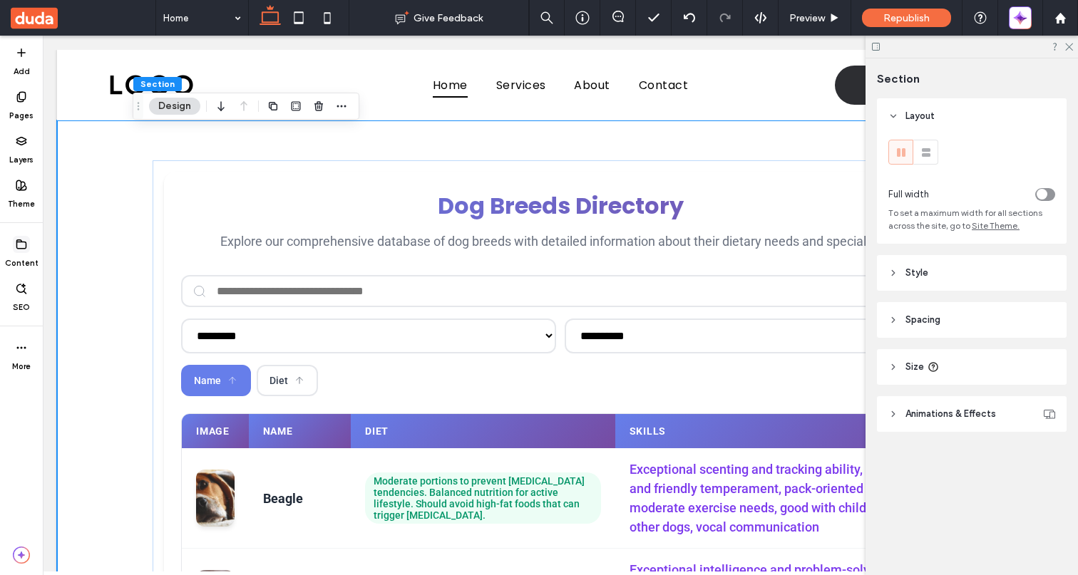
click at [17, 245] on icon at bounding box center [21, 244] width 11 height 11
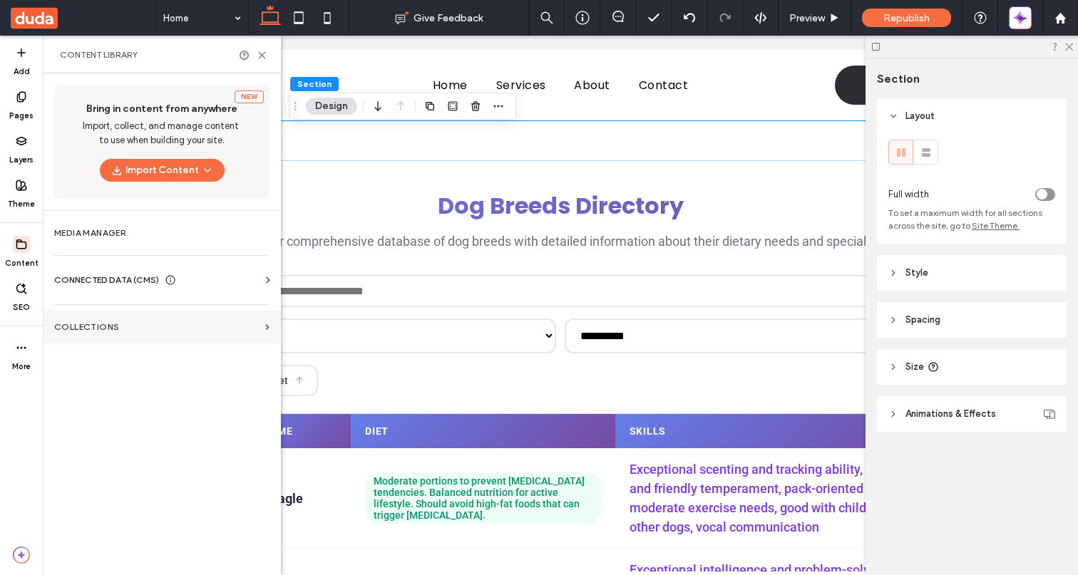
click at [110, 330] on label "Collections" at bounding box center [156, 327] width 205 height 10
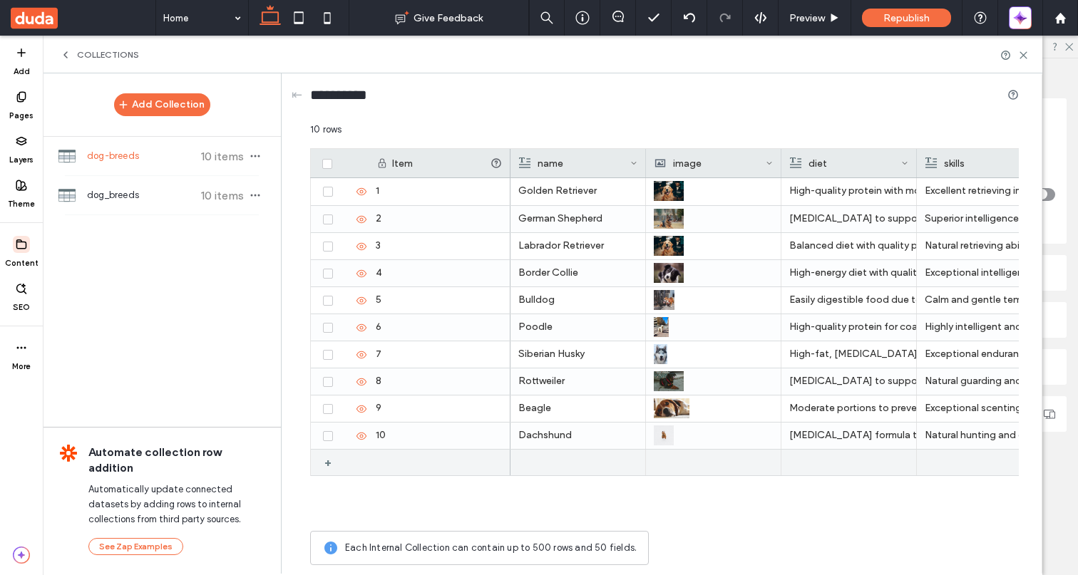
click at [329, 462] on div "+" at bounding box center [333, 463] width 18 height 26
click at [552, 461] on div at bounding box center [578, 463] width 118 height 25
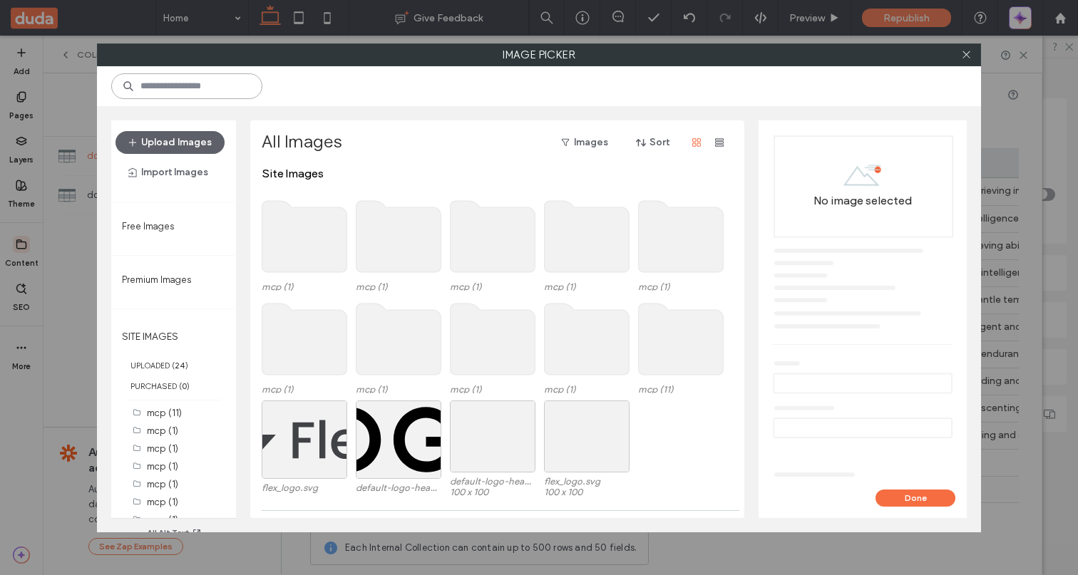
click at [204, 88] on input at bounding box center [186, 86] width 151 height 26
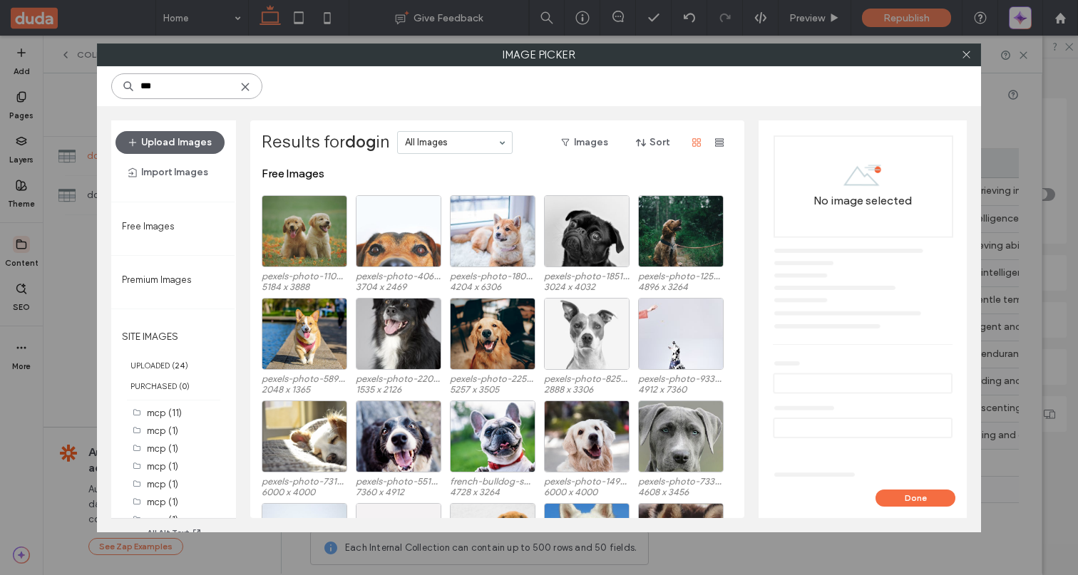
click at [175, 87] on input "***" at bounding box center [186, 86] width 151 height 26
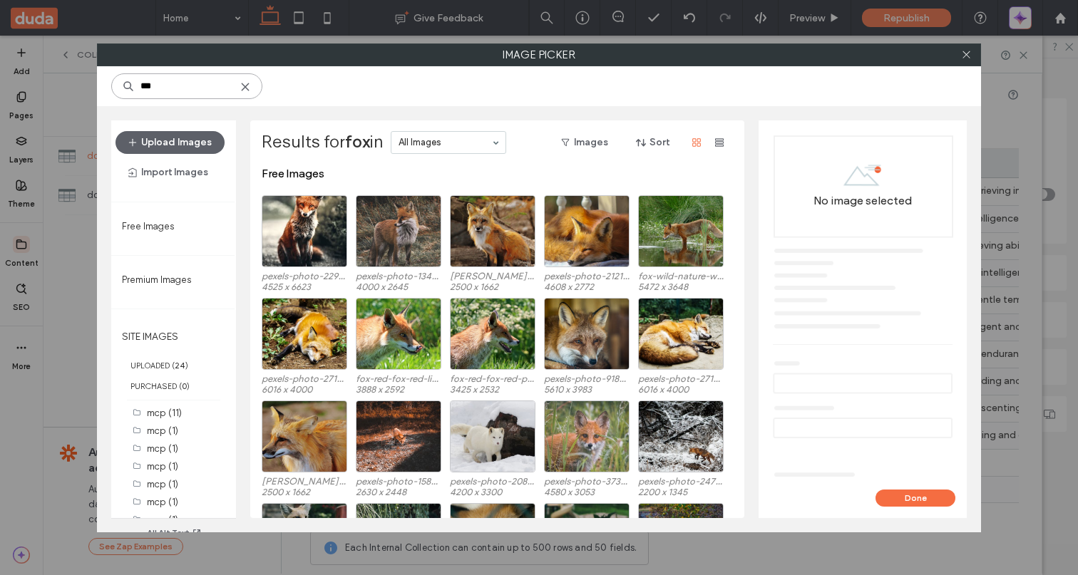
click at [153, 88] on input "***" at bounding box center [186, 86] width 151 height 26
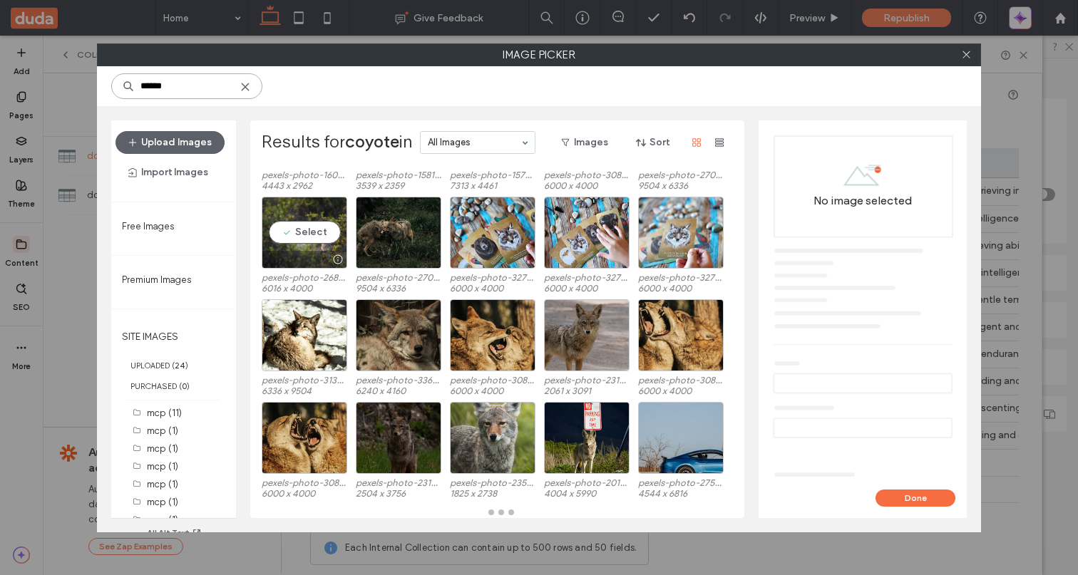
scroll to position [101, 0]
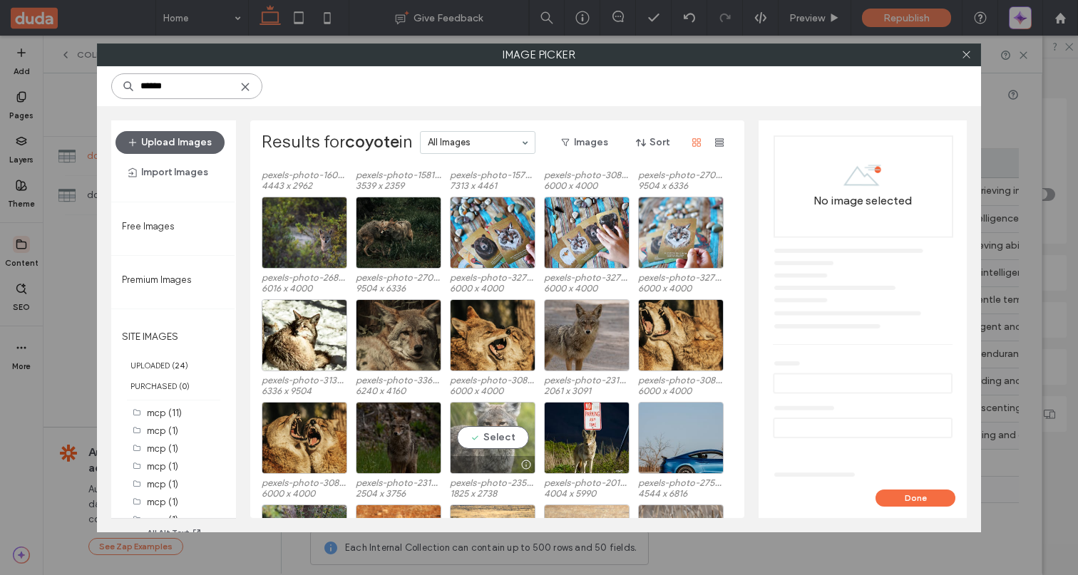
type input "******"
click at [500, 441] on div "Select" at bounding box center [493, 438] width 86 height 72
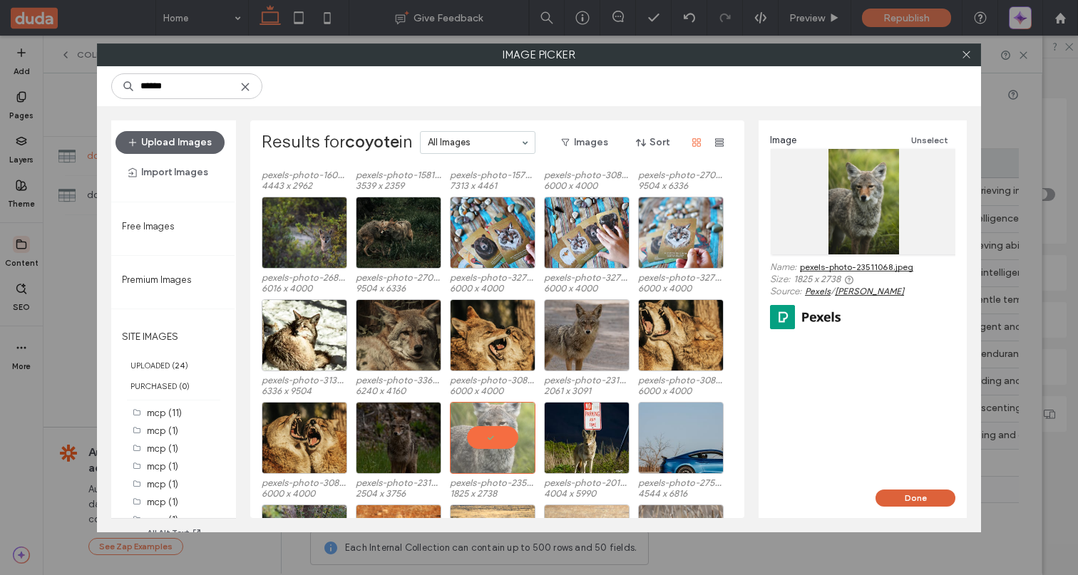
click at [930, 496] on button "Done" at bounding box center [916, 498] width 80 height 17
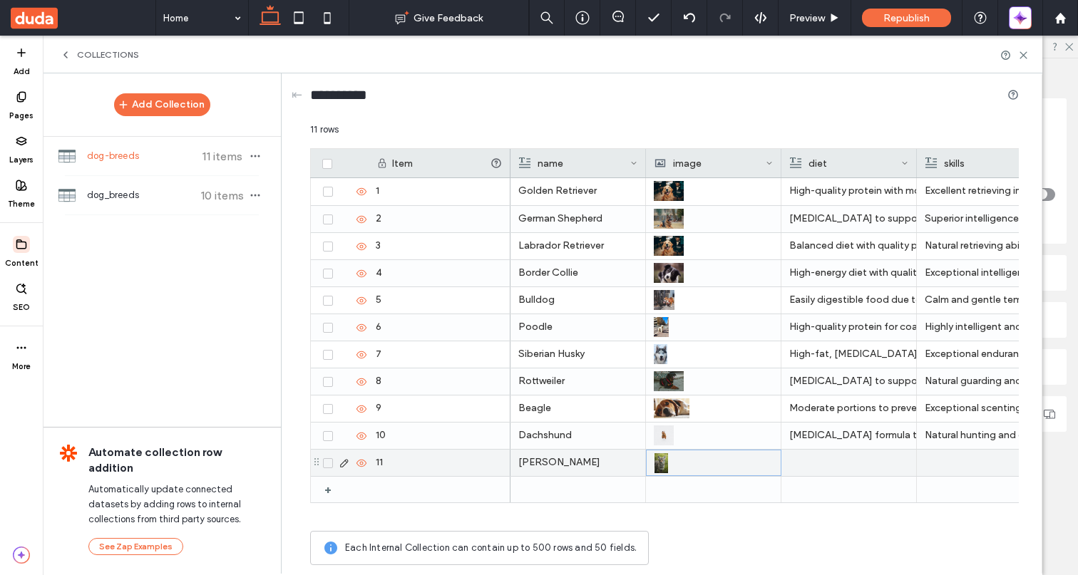
click at [819, 464] on div at bounding box center [848, 463] width 119 height 26
click at [819, 464] on div at bounding box center [849, 463] width 118 height 25
click at [966, 462] on div at bounding box center [984, 463] width 119 height 26
click at [966, 462] on div at bounding box center [984, 463] width 118 height 25
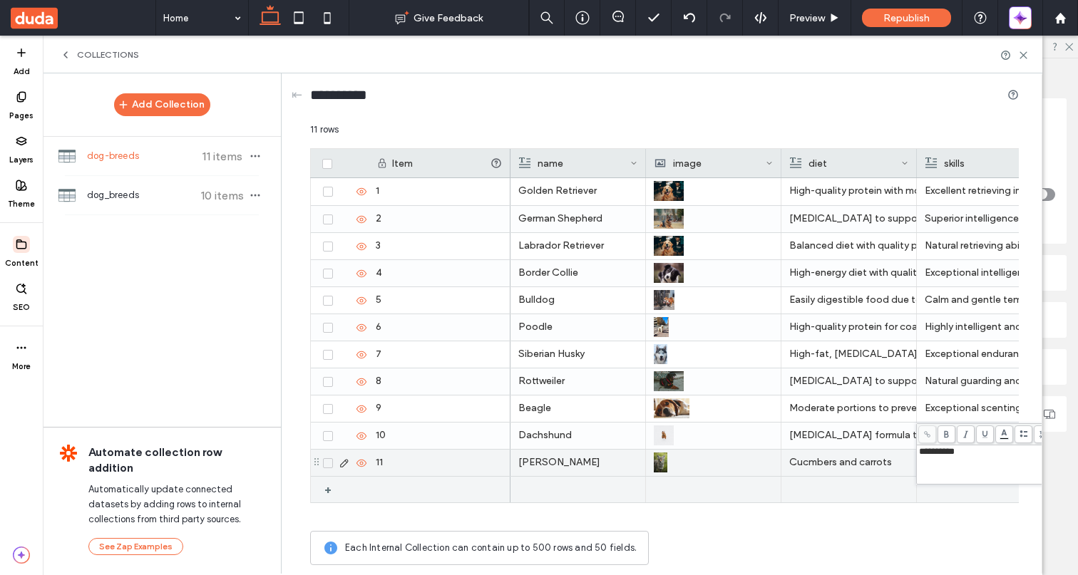
click at [882, 492] on div at bounding box center [848, 490] width 119 height 26
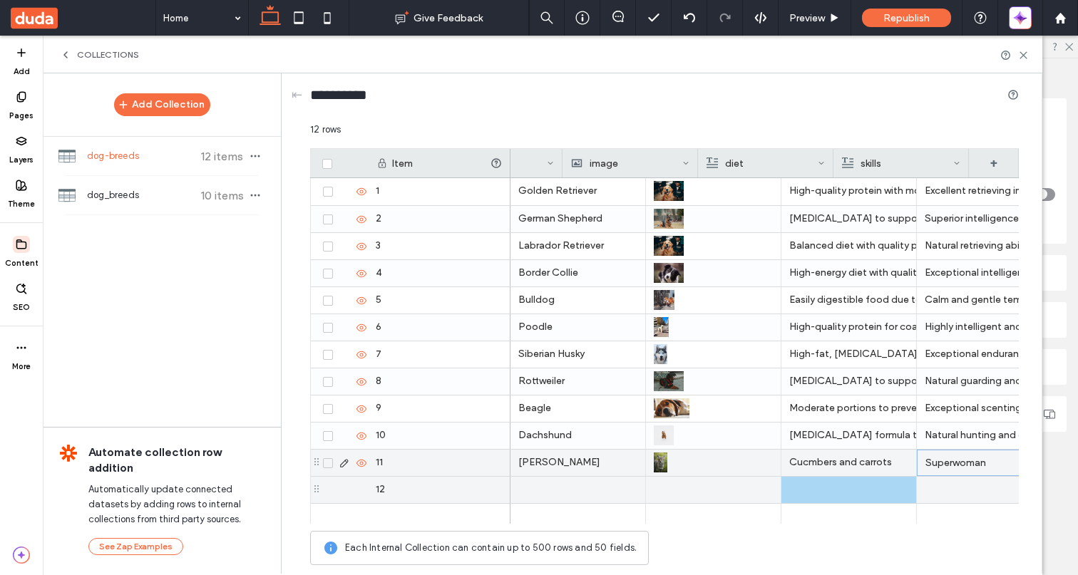
scroll to position [0, 83]
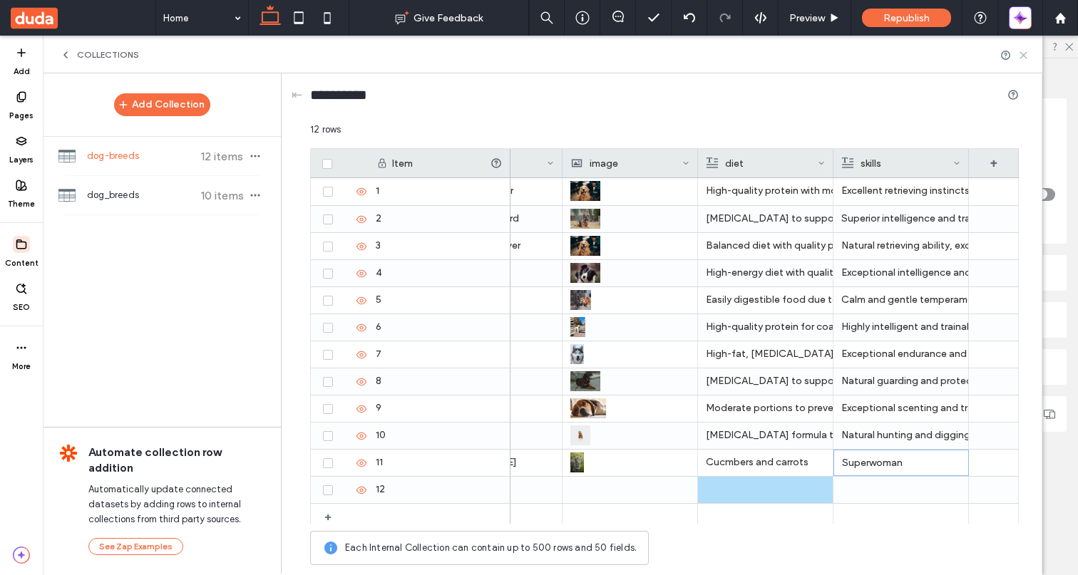
click at [1022, 57] on icon at bounding box center [1023, 55] width 11 height 11
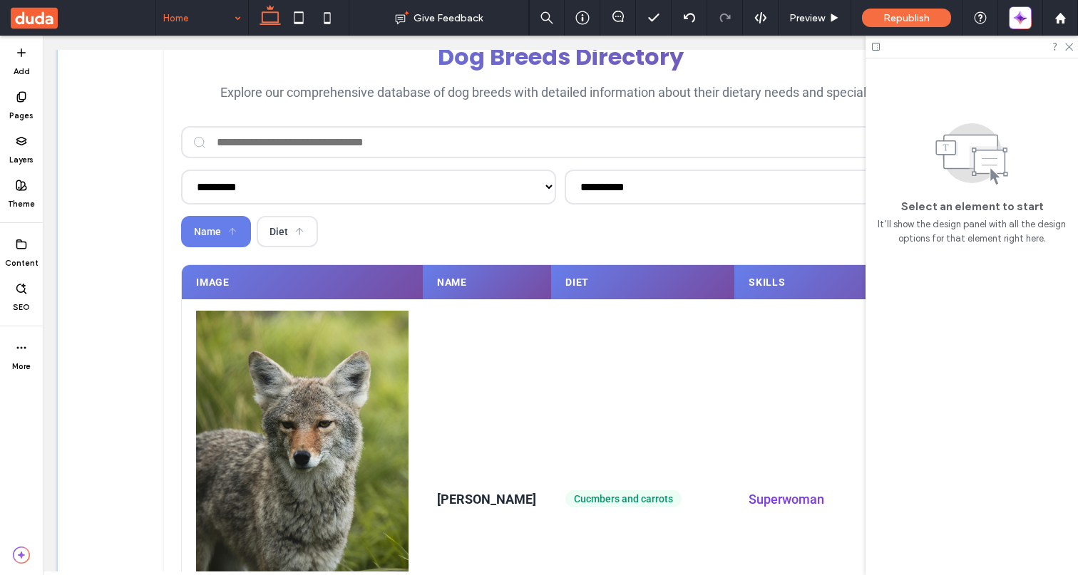
scroll to position [0, 0]
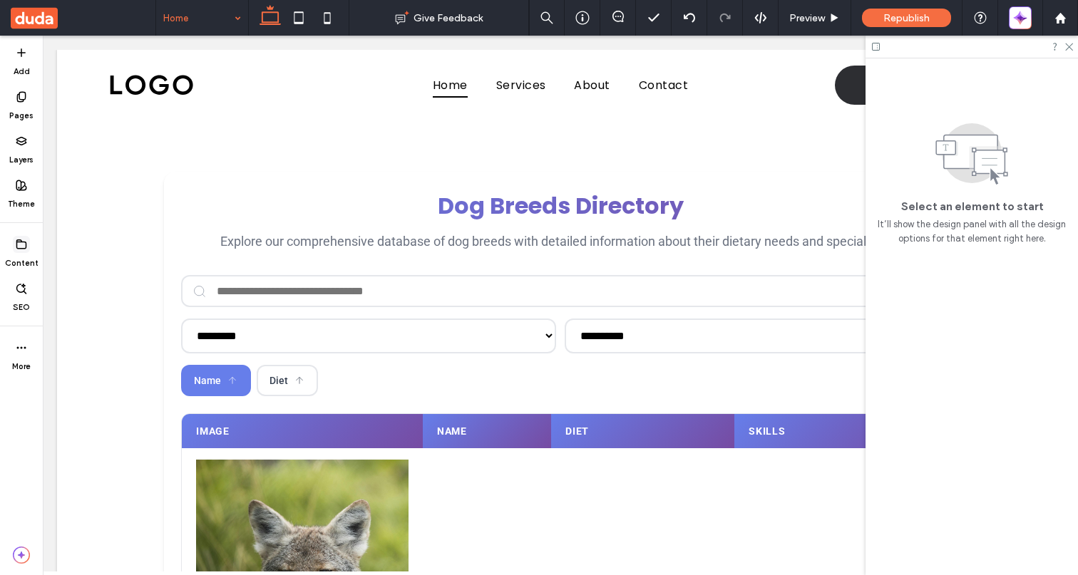
click at [21, 251] on span at bounding box center [21, 244] width 17 height 17
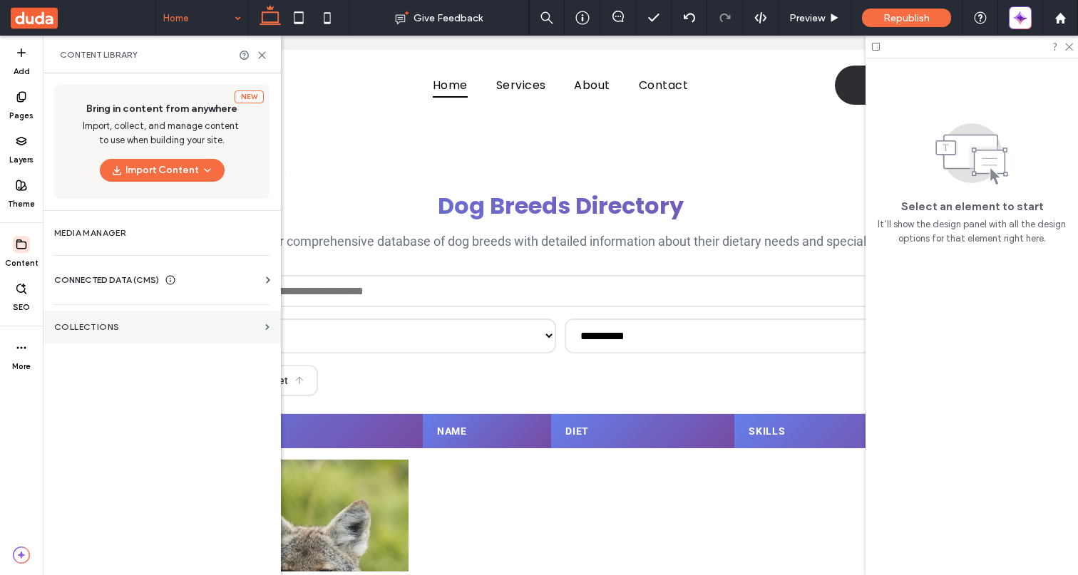
click at [90, 325] on label "Collections" at bounding box center [156, 327] width 205 height 10
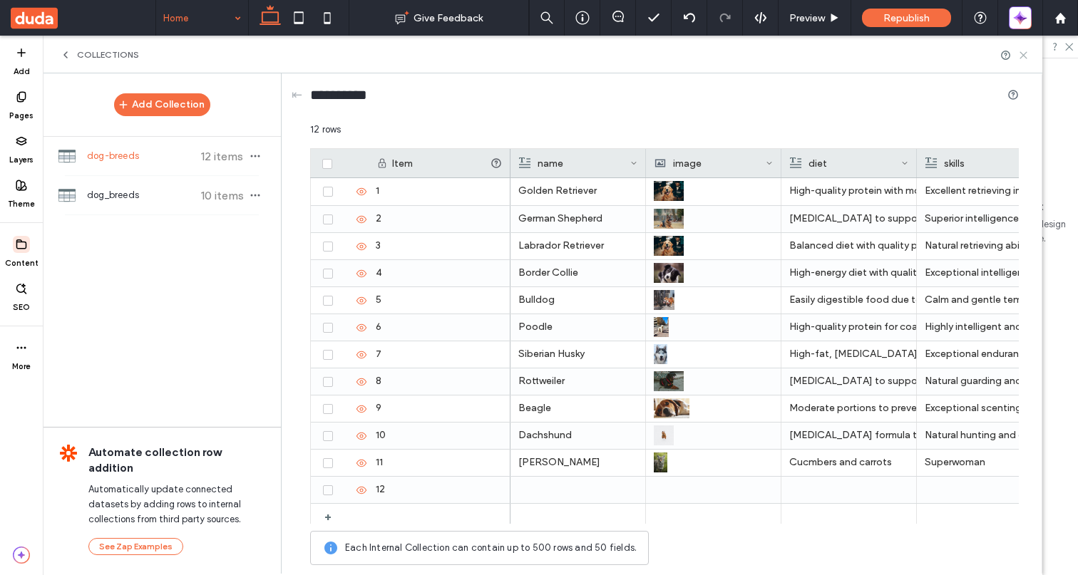
click at [1024, 52] on icon at bounding box center [1023, 55] width 11 height 11
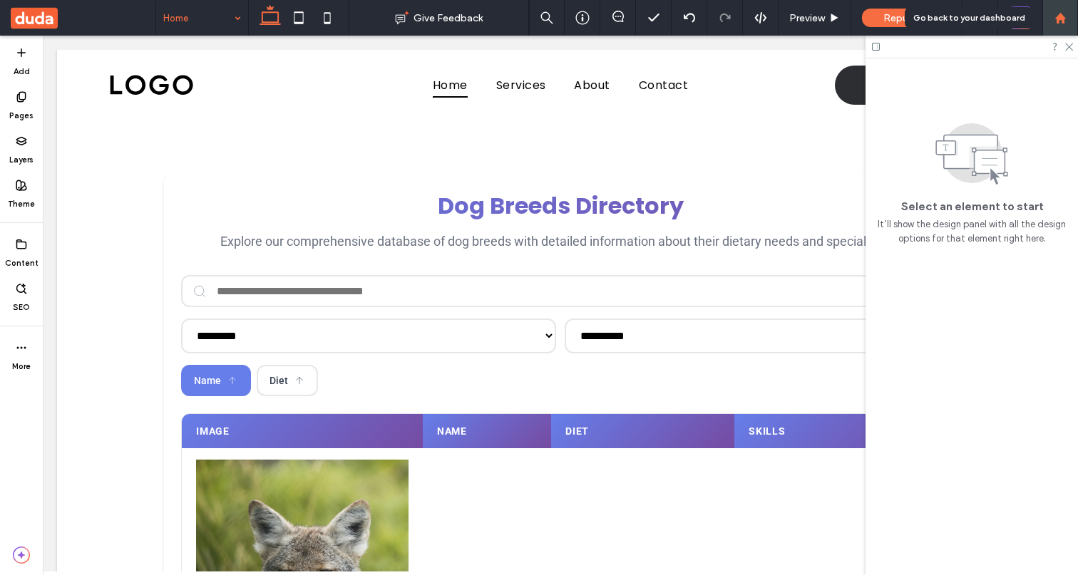
click at [1064, 18] on use at bounding box center [1060, 17] width 11 height 11
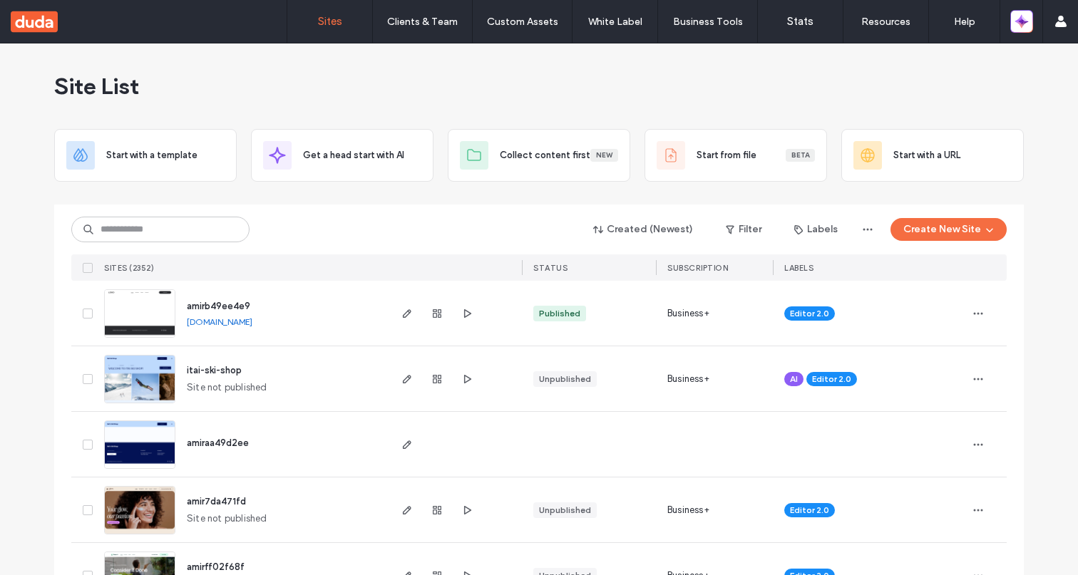
click at [978, 80] on div "Site List" at bounding box center [539, 86] width 970 height 86
click at [965, 227] on button "Create New Site" at bounding box center [949, 229] width 116 height 23
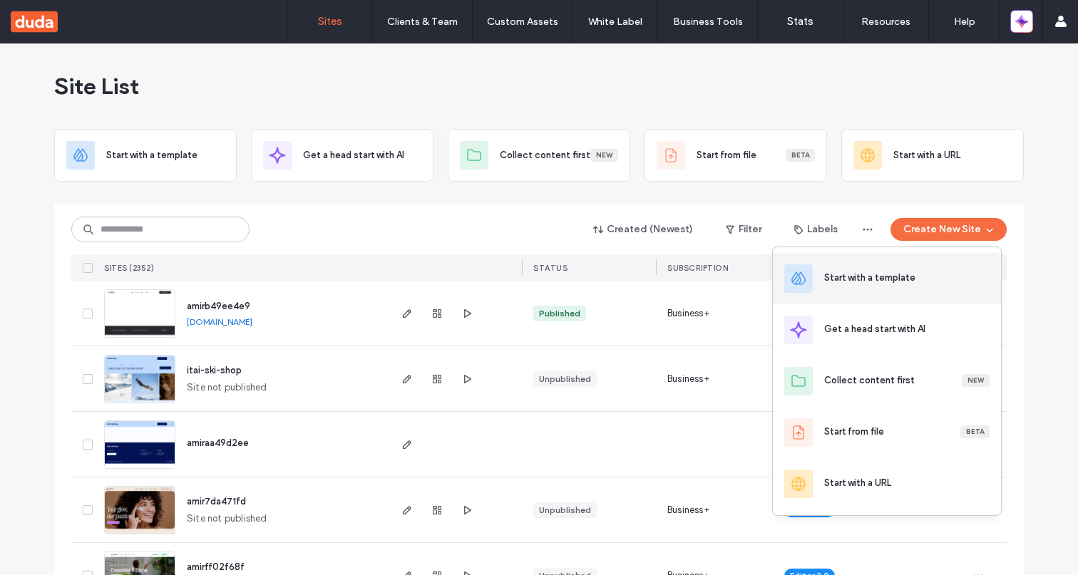
click at [933, 267] on div "Start with a template" at bounding box center [887, 278] width 228 height 51
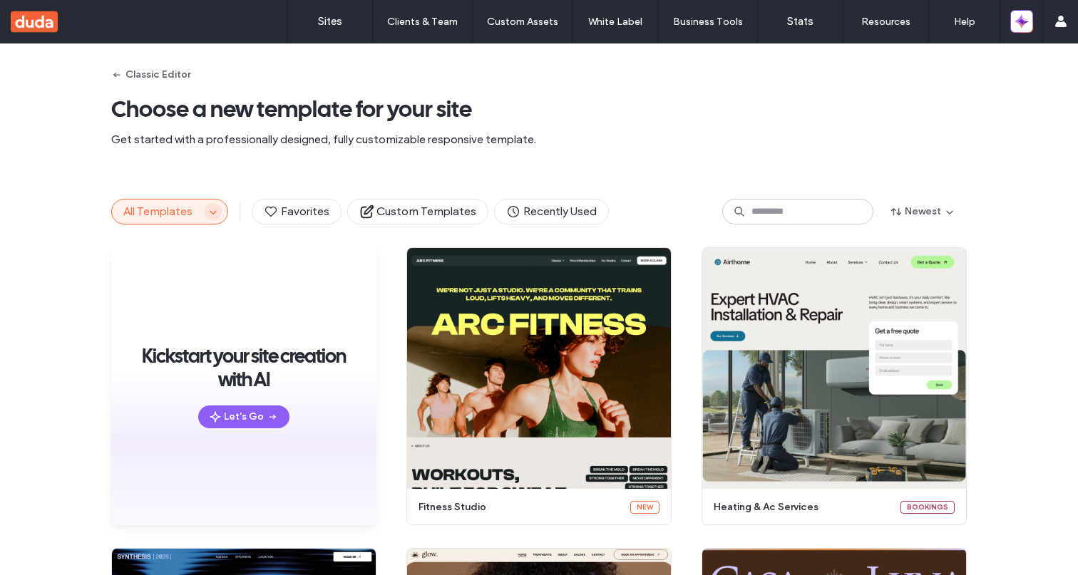
click at [209, 219] on span "button" at bounding box center [213, 211] width 17 height 17
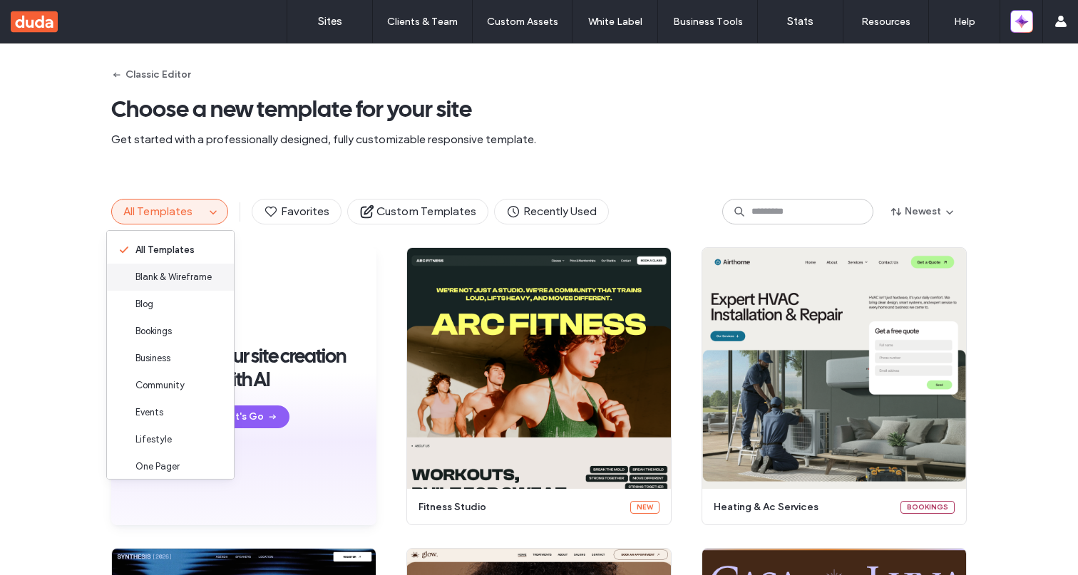
click at [166, 276] on span "Blank & Wireframe" at bounding box center [173, 277] width 76 height 14
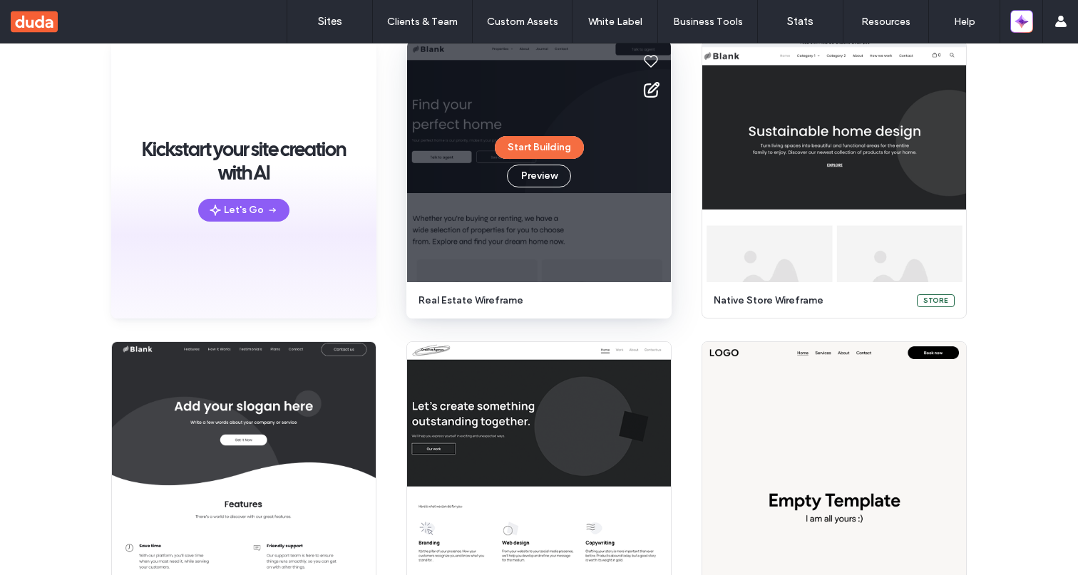
scroll to position [273, 0]
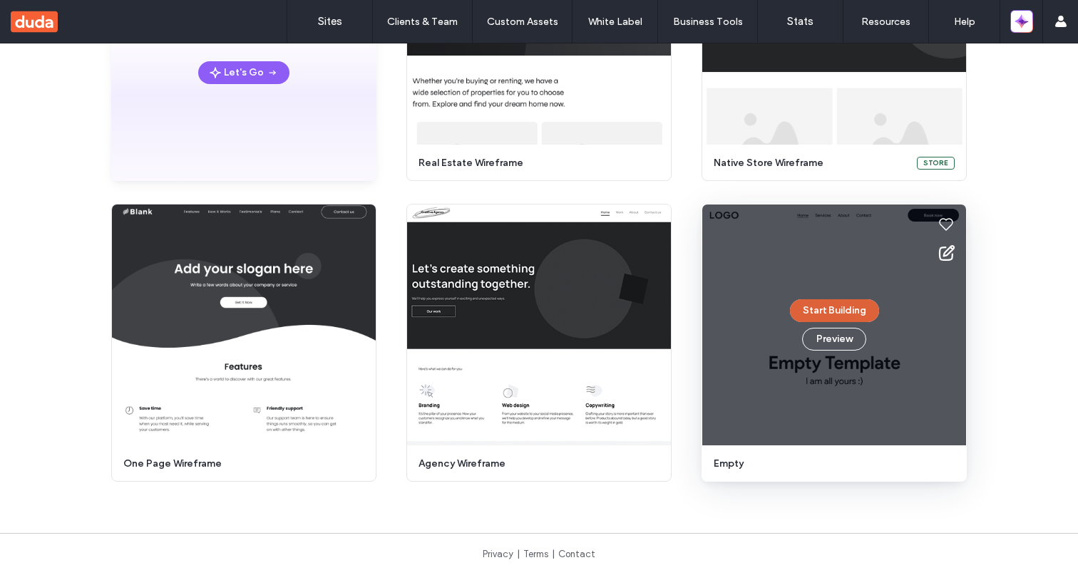
click at [846, 311] on button "Start Building" at bounding box center [834, 310] width 89 height 23
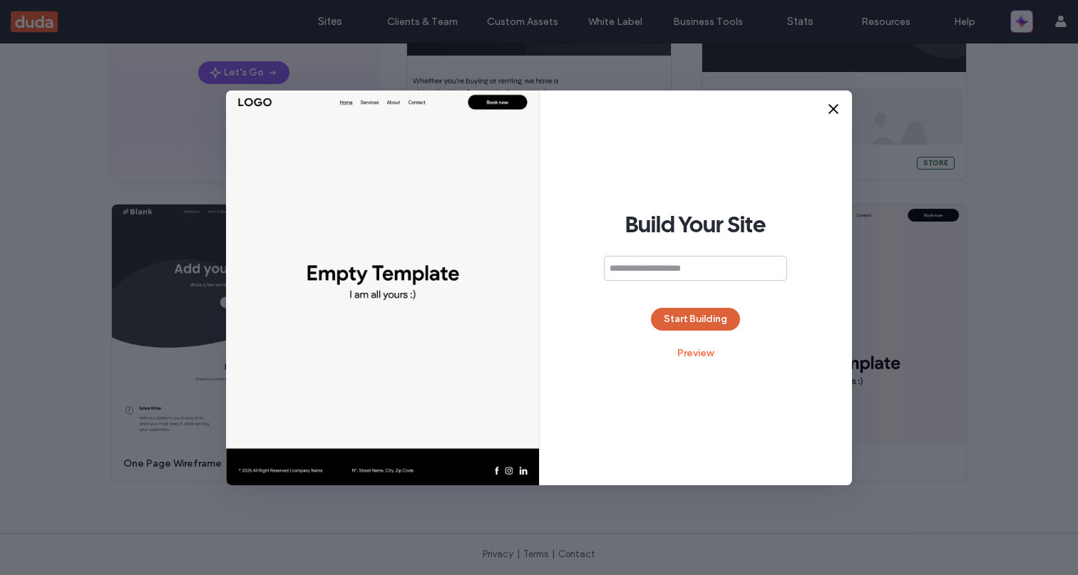
click at [717, 323] on button "Start Building" at bounding box center [695, 319] width 89 height 23
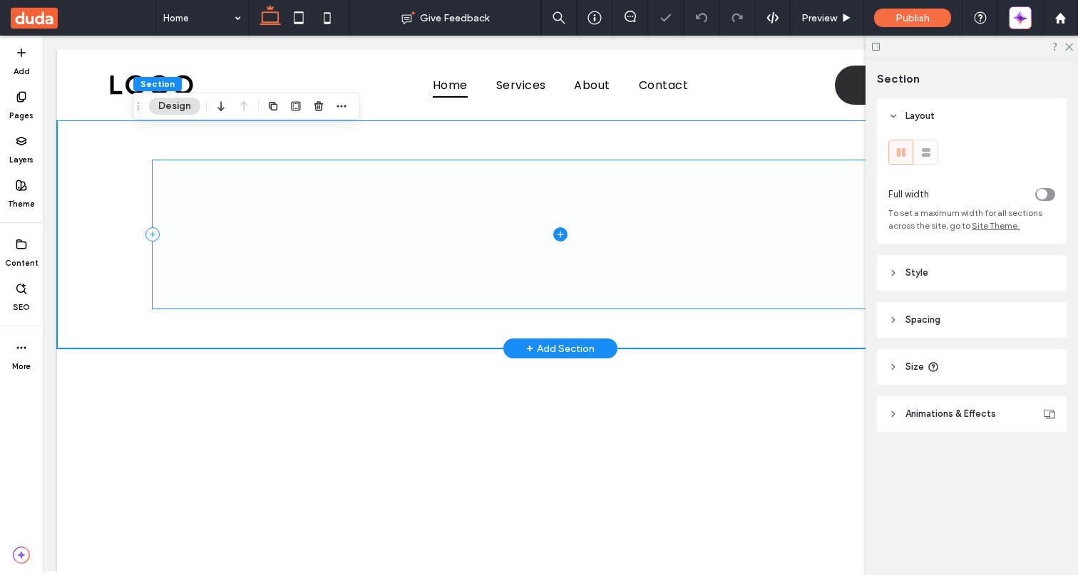
click at [635, 202] on span at bounding box center [561, 234] width 816 height 148
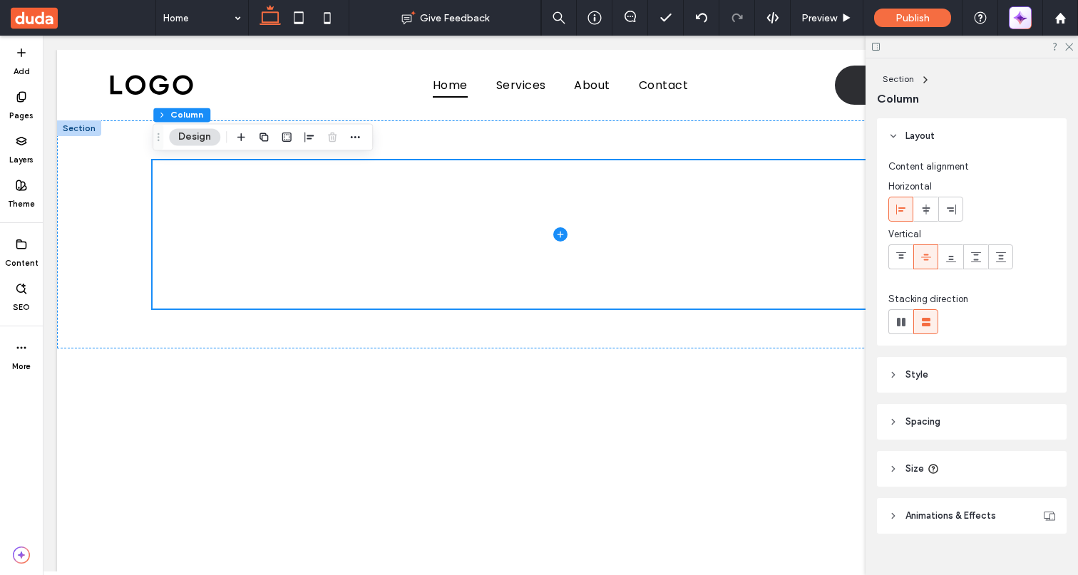
click at [1021, 21] on icon "button" at bounding box center [1023, 21] width 6 height 6
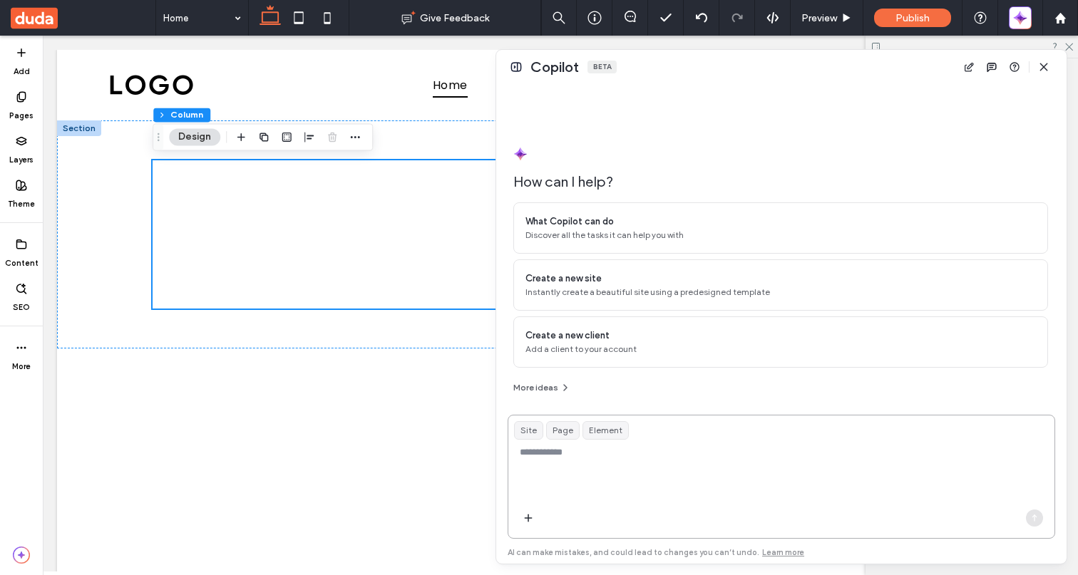
click at [620, 461] on textarea at bounding box center [781, 474] width 546 height 56
paste textarea "**********"
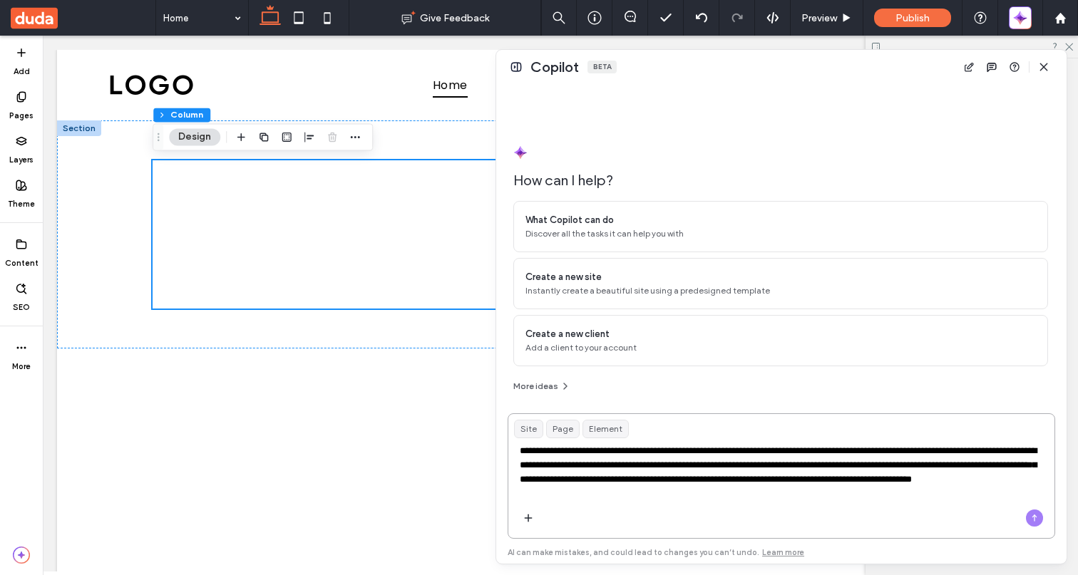
type textarea "**********"
click at [1032, 518] on icon "button" at bounding box center [1034, 518] width 11 height 11
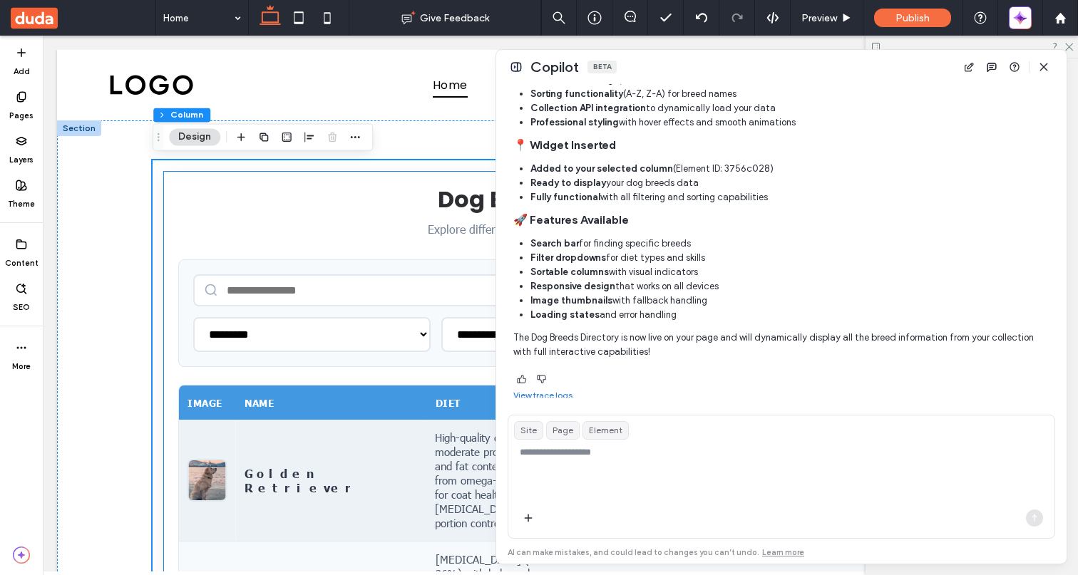
scroll to position [1216, 0]
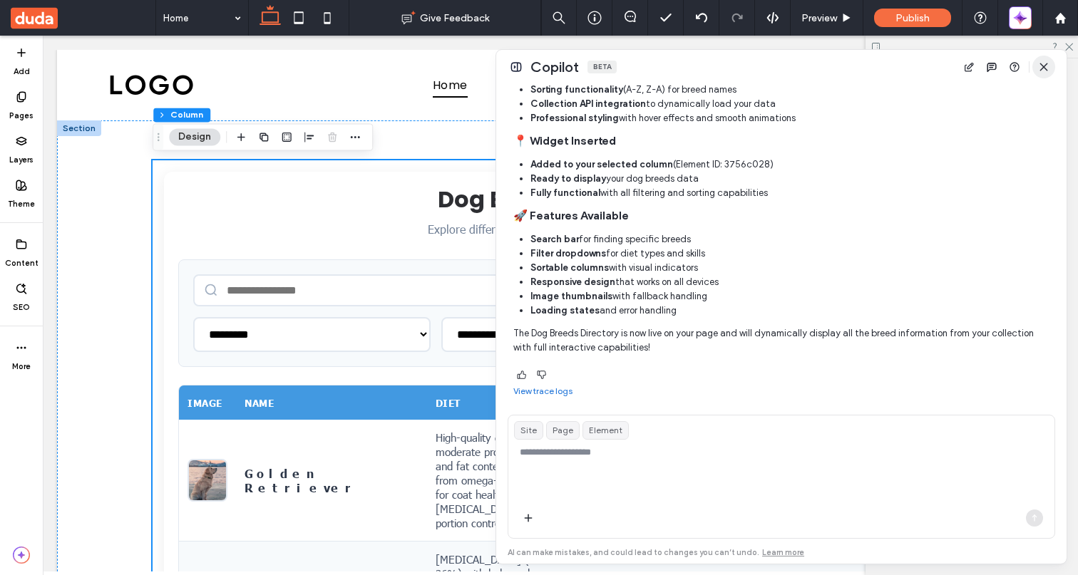
click at [1046, 66] on icon "button" at bounding box center [1043, 66] width 11 height 11
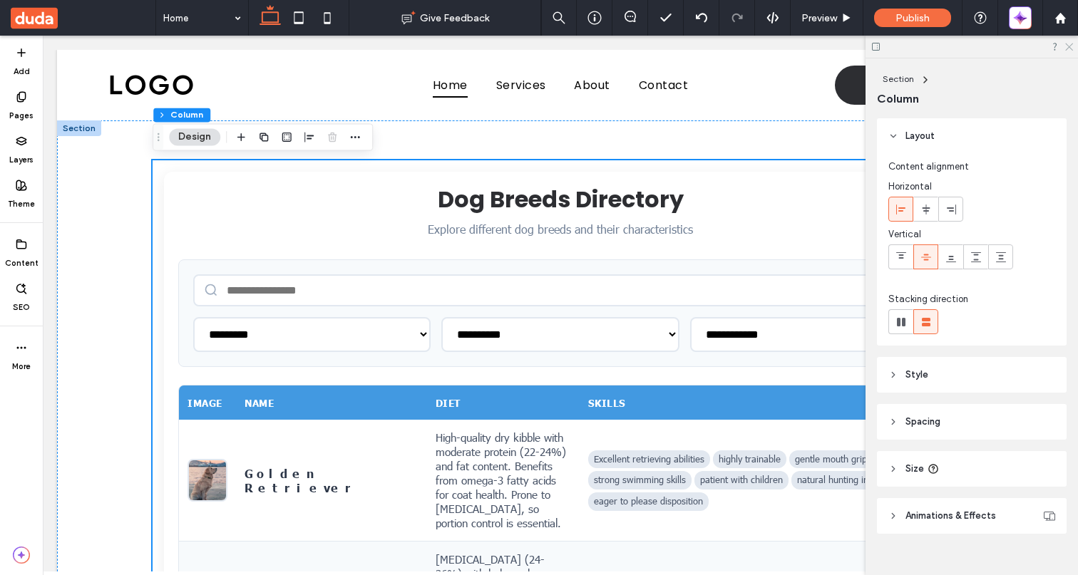
click at [1070, 49] on icon at bounding box center [1068, 45] width 9 height 9
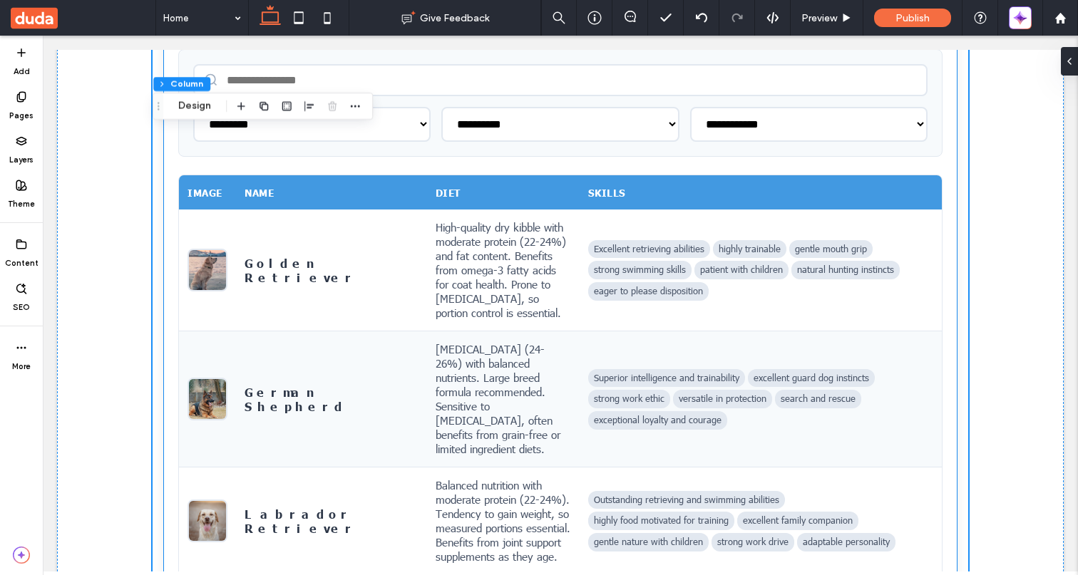
scroll to position [205, 0]
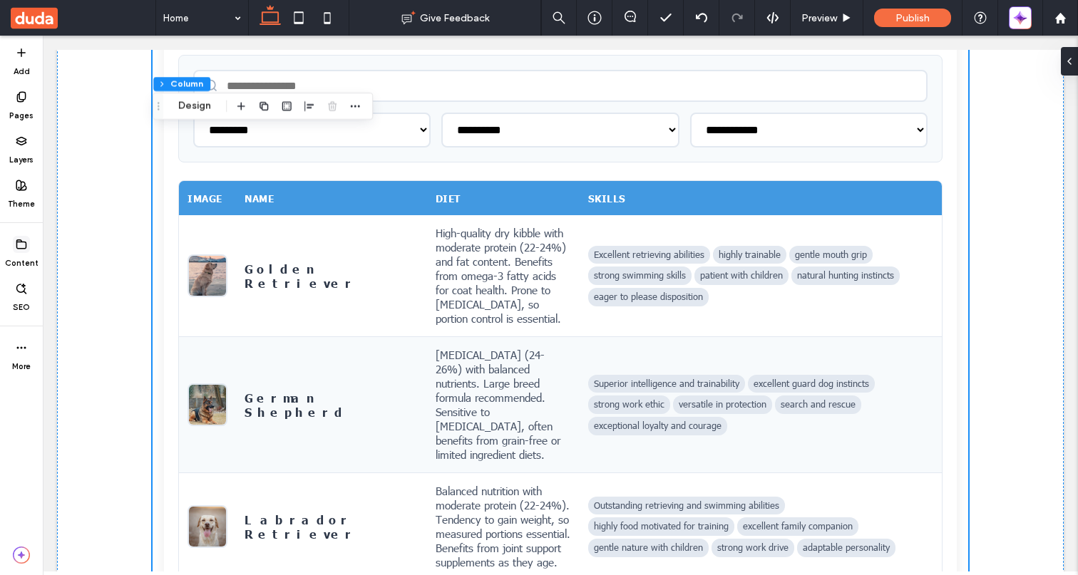
click at [22, 247] on icon at bounding box center [21, 244] width 11 height 11
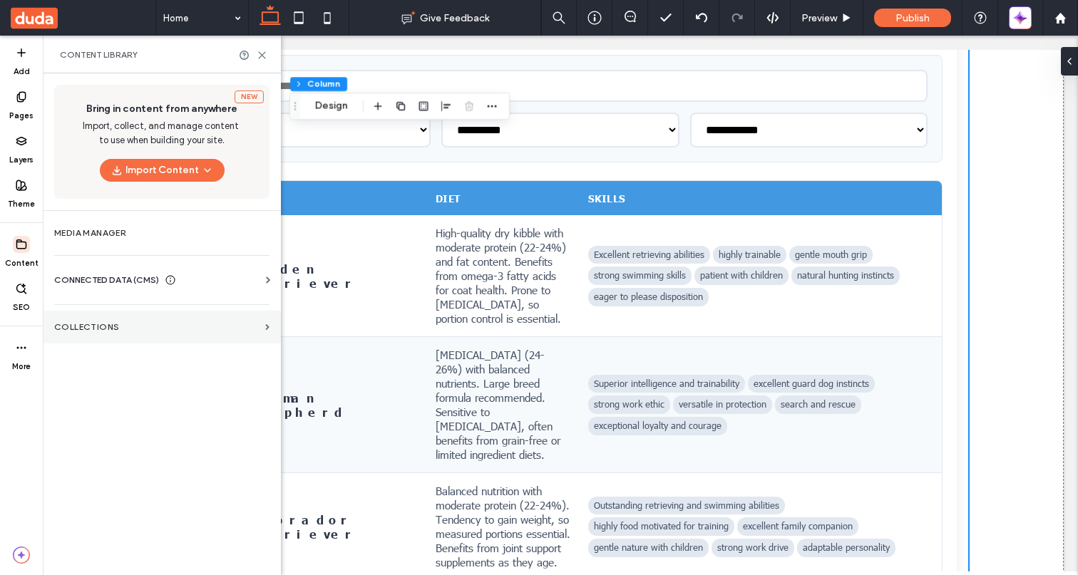
click at [98, 328] on label "Collections" at bounding box center [156, 327] width 205 height 10
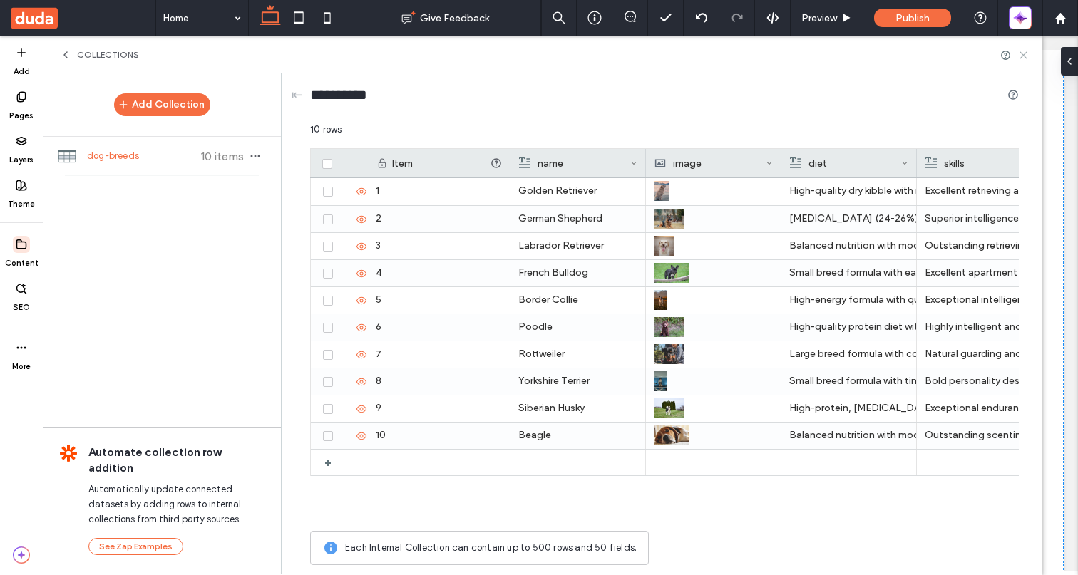
click at [1022, 53] on use at bounding box center [1023, 55] width 6 height 6
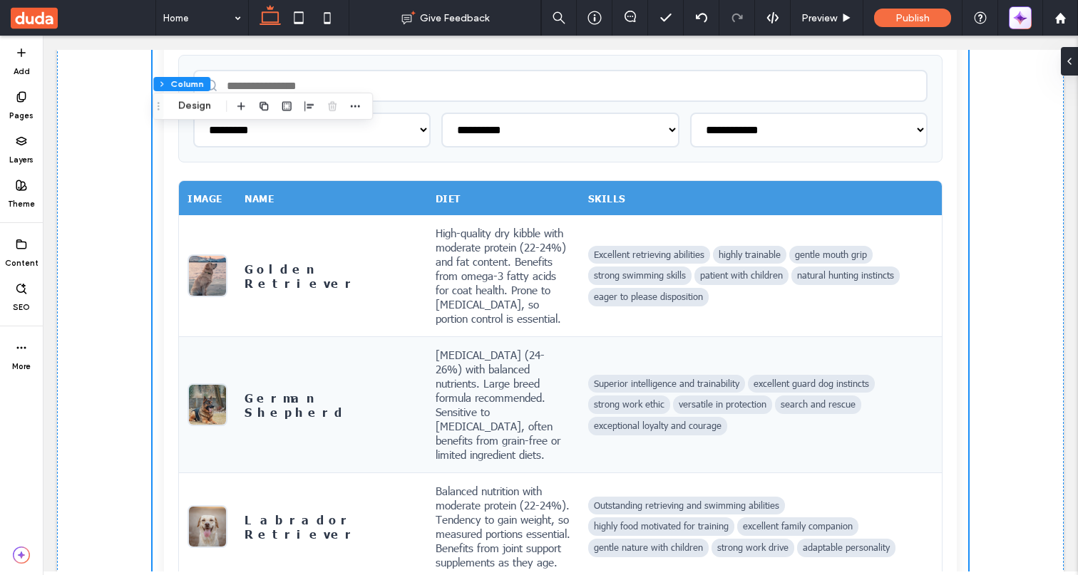
click at [1025, 23] on icon "button" at bounding box center [1020, 18] width 14 height 14
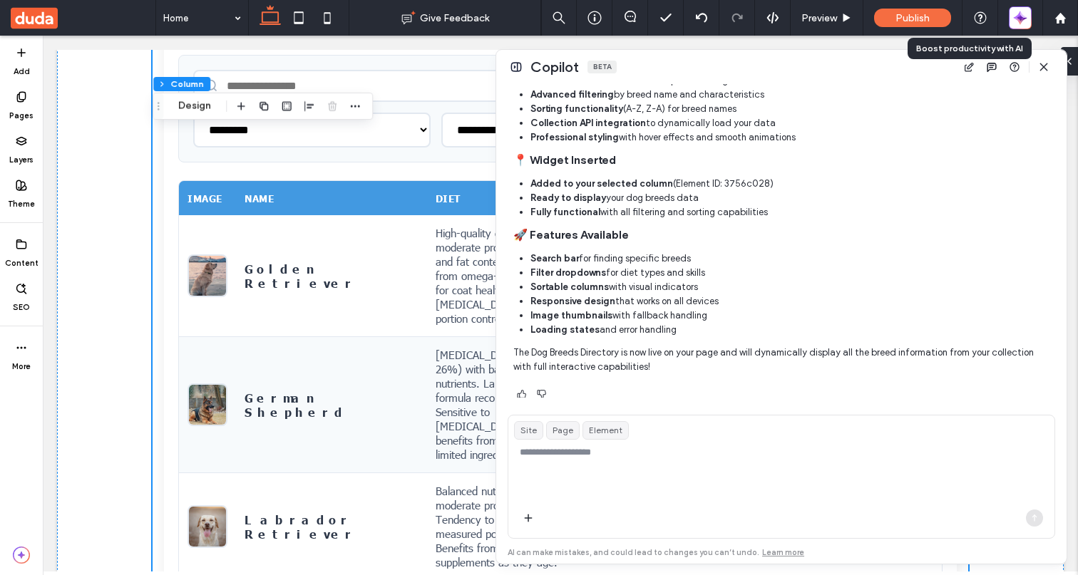
scroll to position [1218, 0]
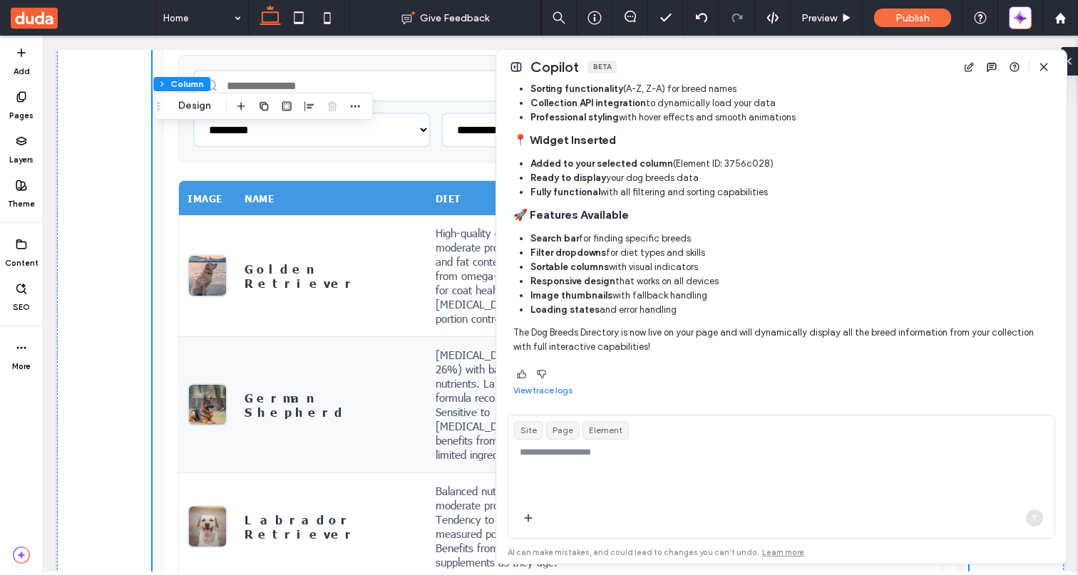
click at [559, 394] on link "View trace logs" at bounding box center [542, 390] width 59 height 11
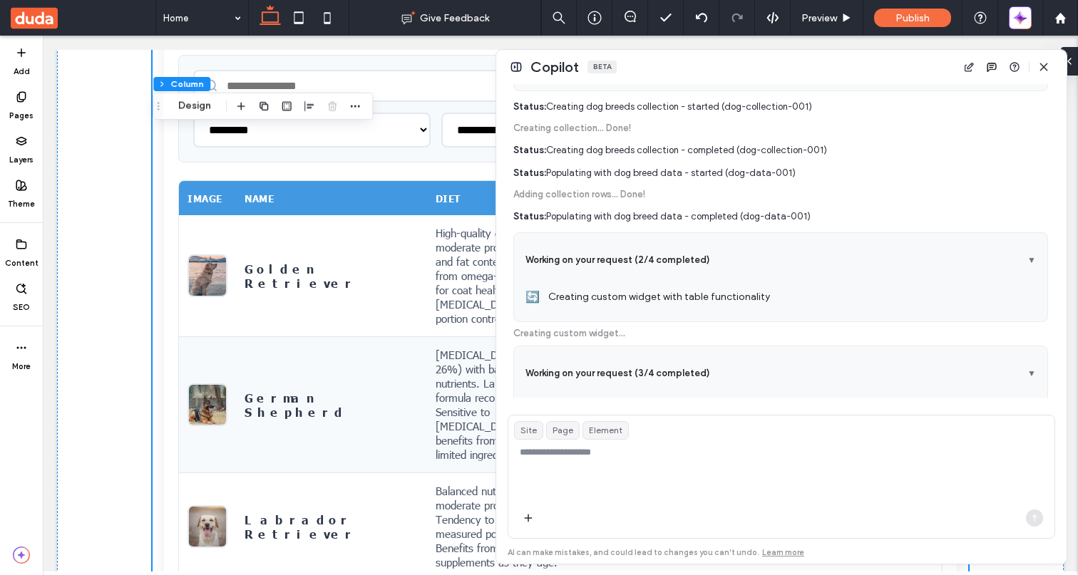
scroll to position [0, 0]
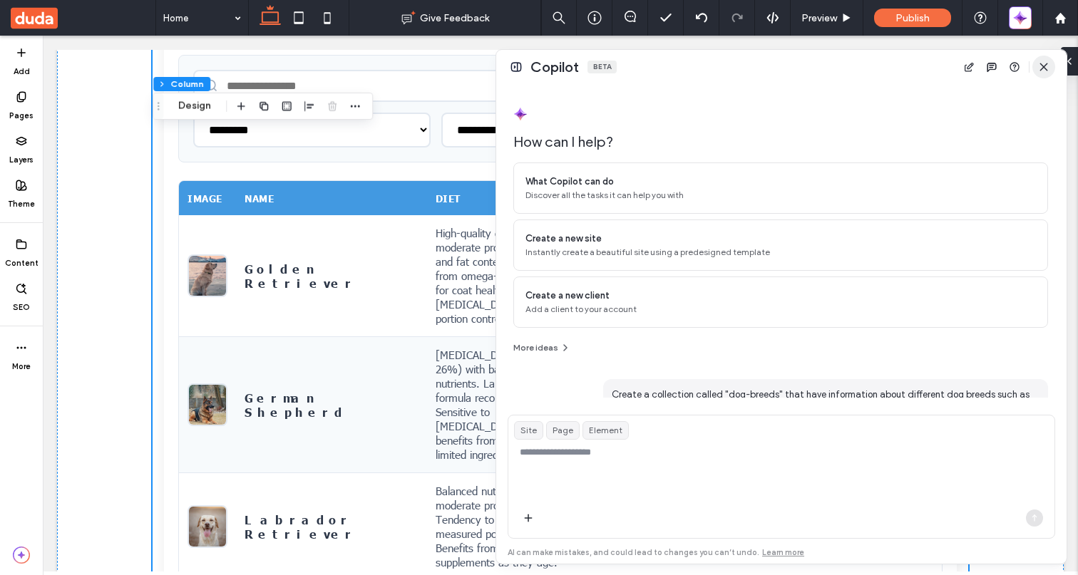
click at [1047, 71] on icon "button" at bounding box center [1043, 66] width 11 height 11
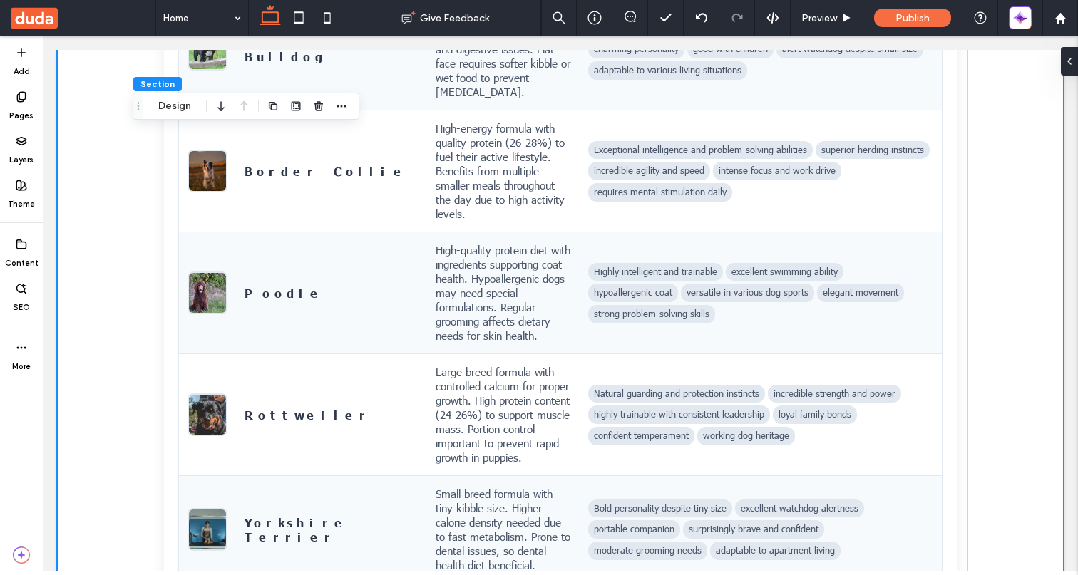
scroll to position [1430, 0]
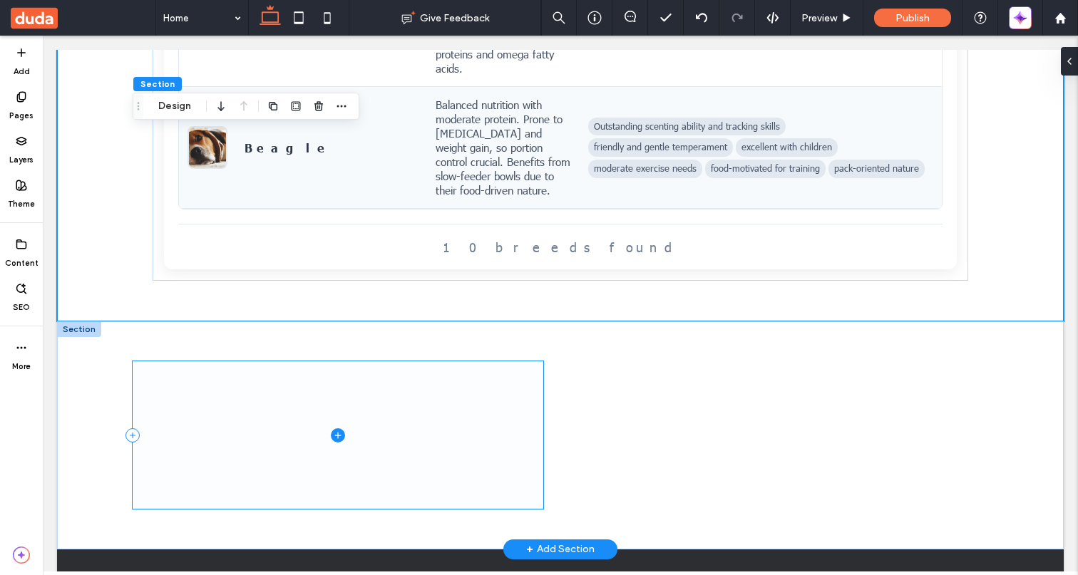
click at [149, 361] on span at bounding box center [338, 435] width 411 height 148
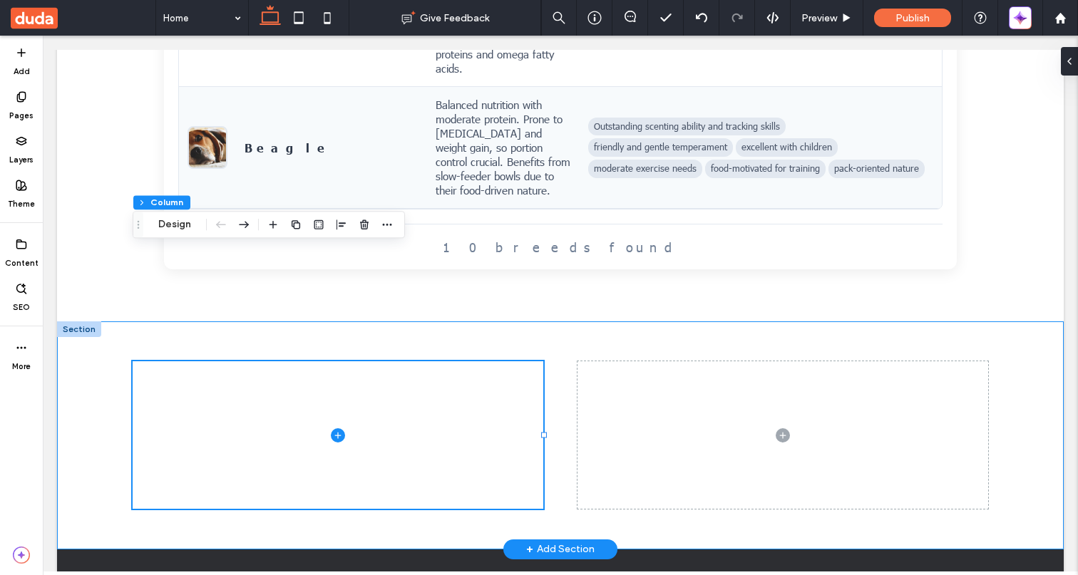
click at [99, 322] on div at bounding box center [560, 436] width 1007 height 228
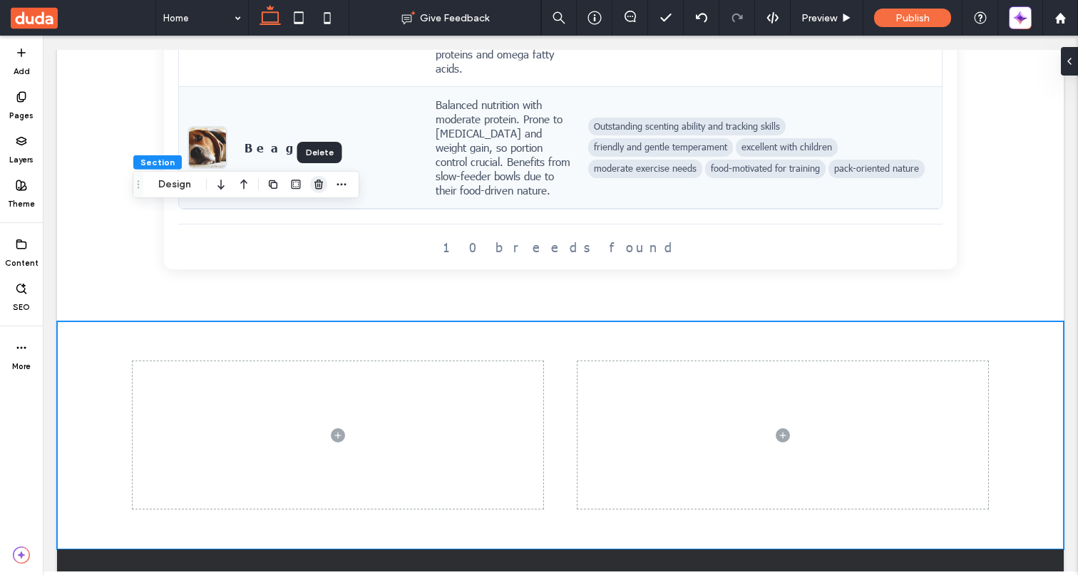
click at [314, 183] on icon "button" at bounding box center [318, 184] width 11 height 11
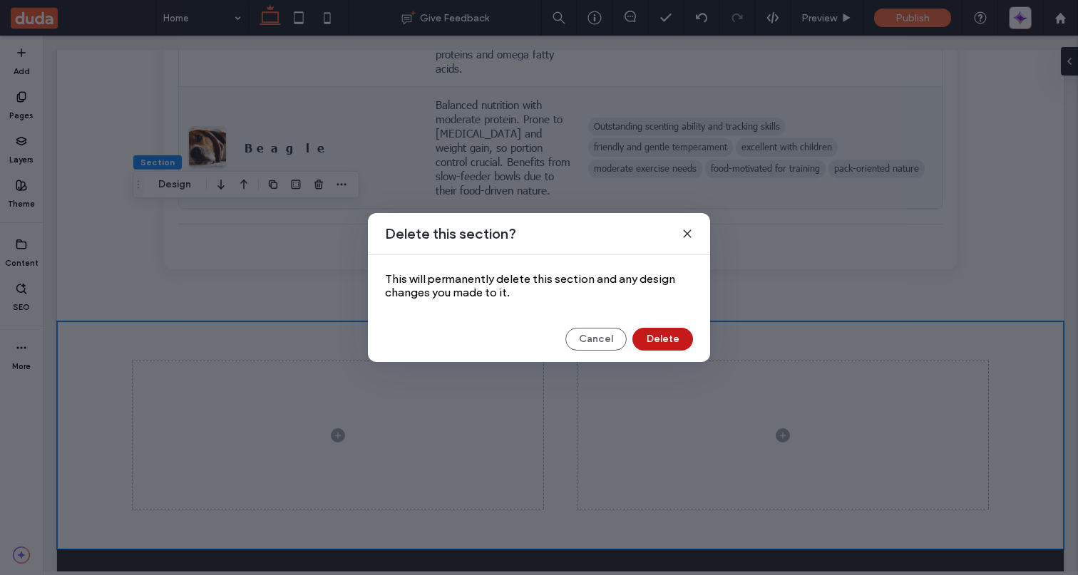
click at [655, 342] on button "Delete" at bounding box center [662, 339] width 61 height 23
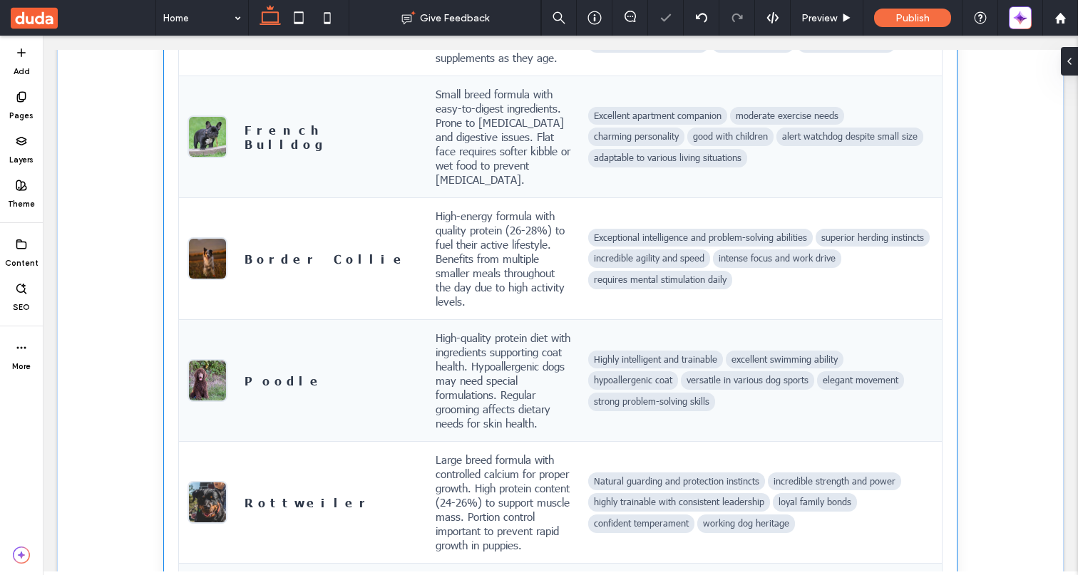
scroll to position [0, 0]
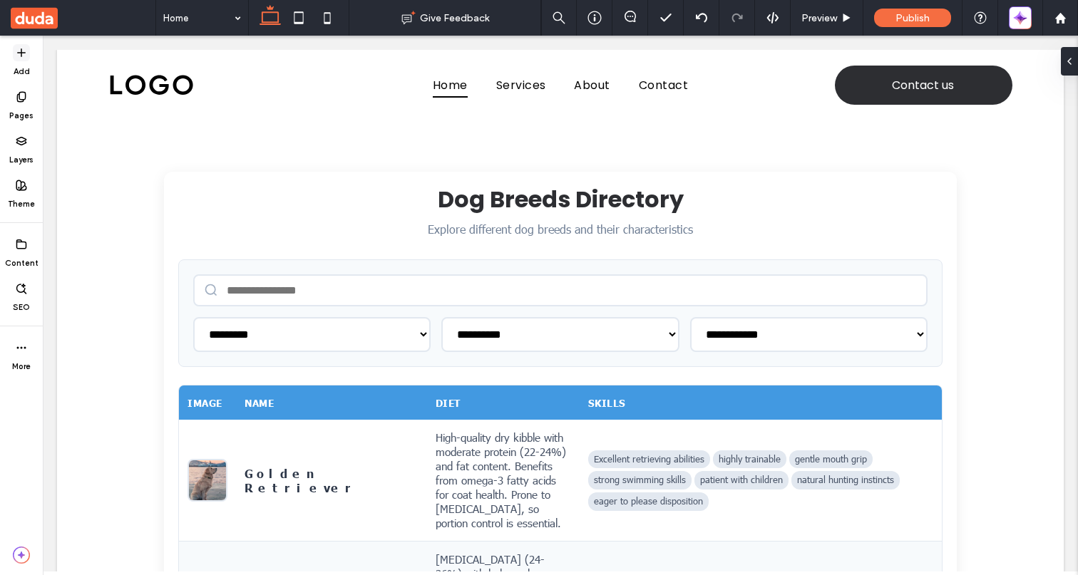
click at [18, 53] on use at bounding box center [21, 52] width 7 height 7
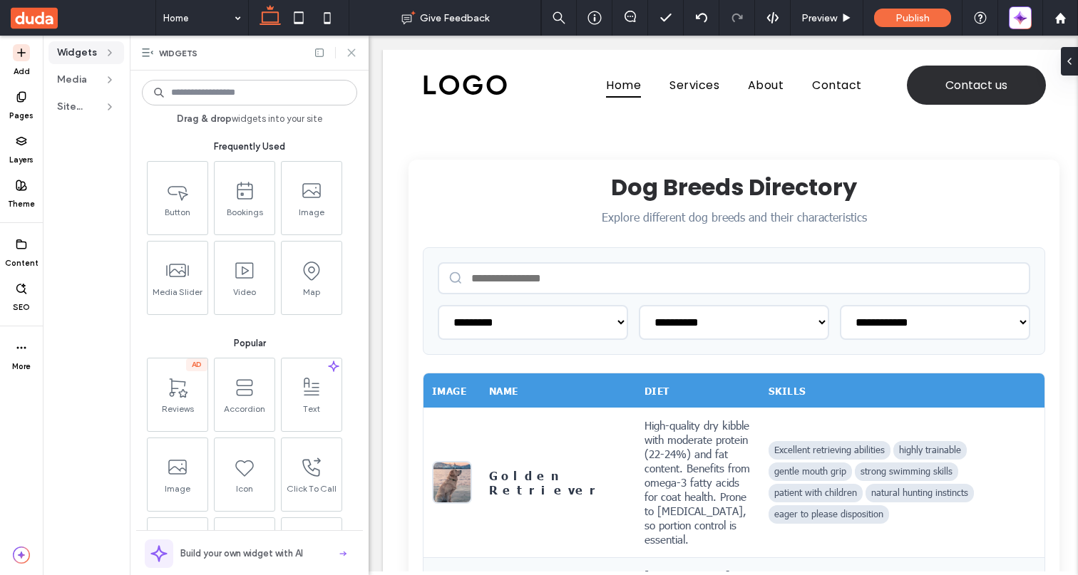
click at [354, 52] on icon at bounding box center [351, 52] width 11 height 11
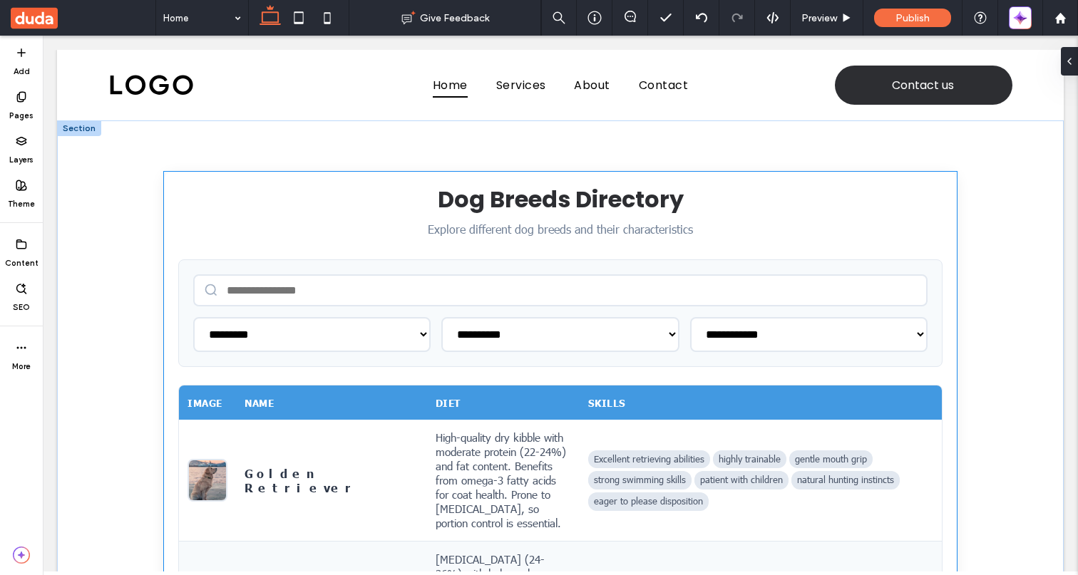
click at [213, 236] on div "Dog Breeds Directory Explore different dog breeds and their characteristics" at bounding box center [560, 211] width 764 height 51
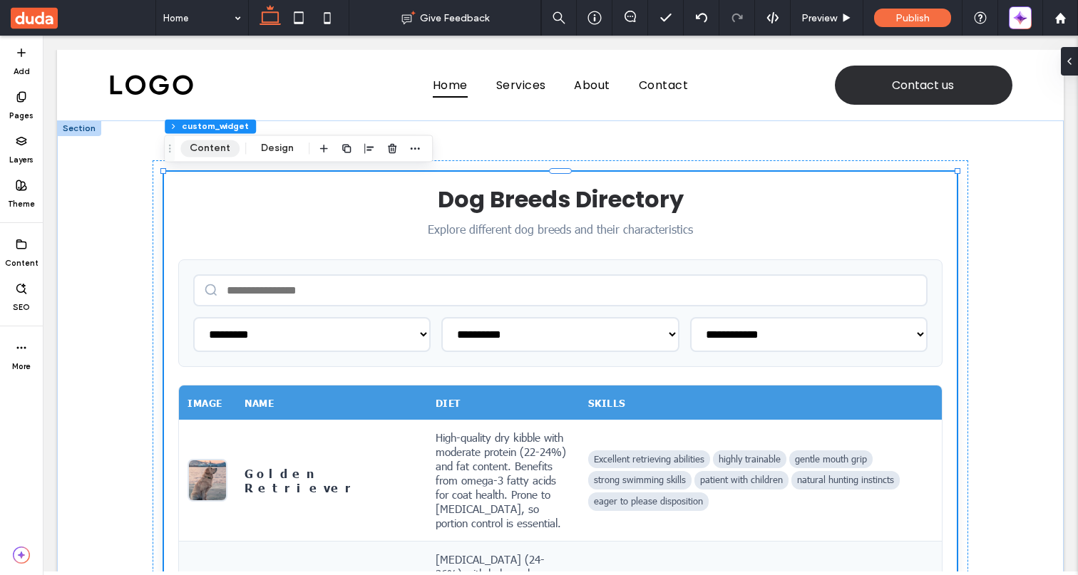
click at [200, 150] on button "Content" at bounding box center [209, 148] width 59 height 17
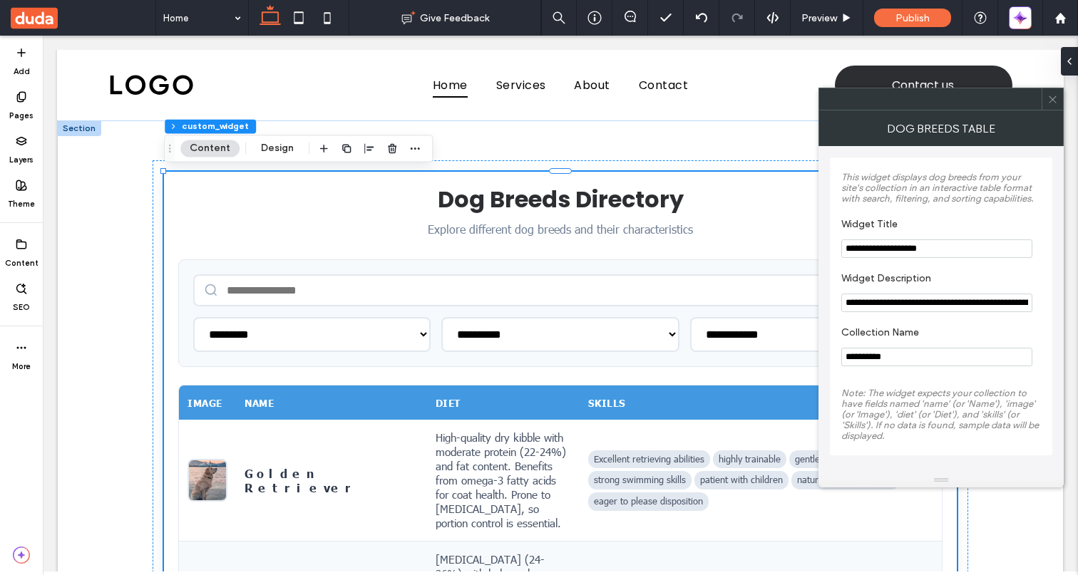
click at [1053, 103] on icon at bounding box center [1052, 99] width 11 height 11
